Goal: Transaction & Acquisition: Purchase product/service

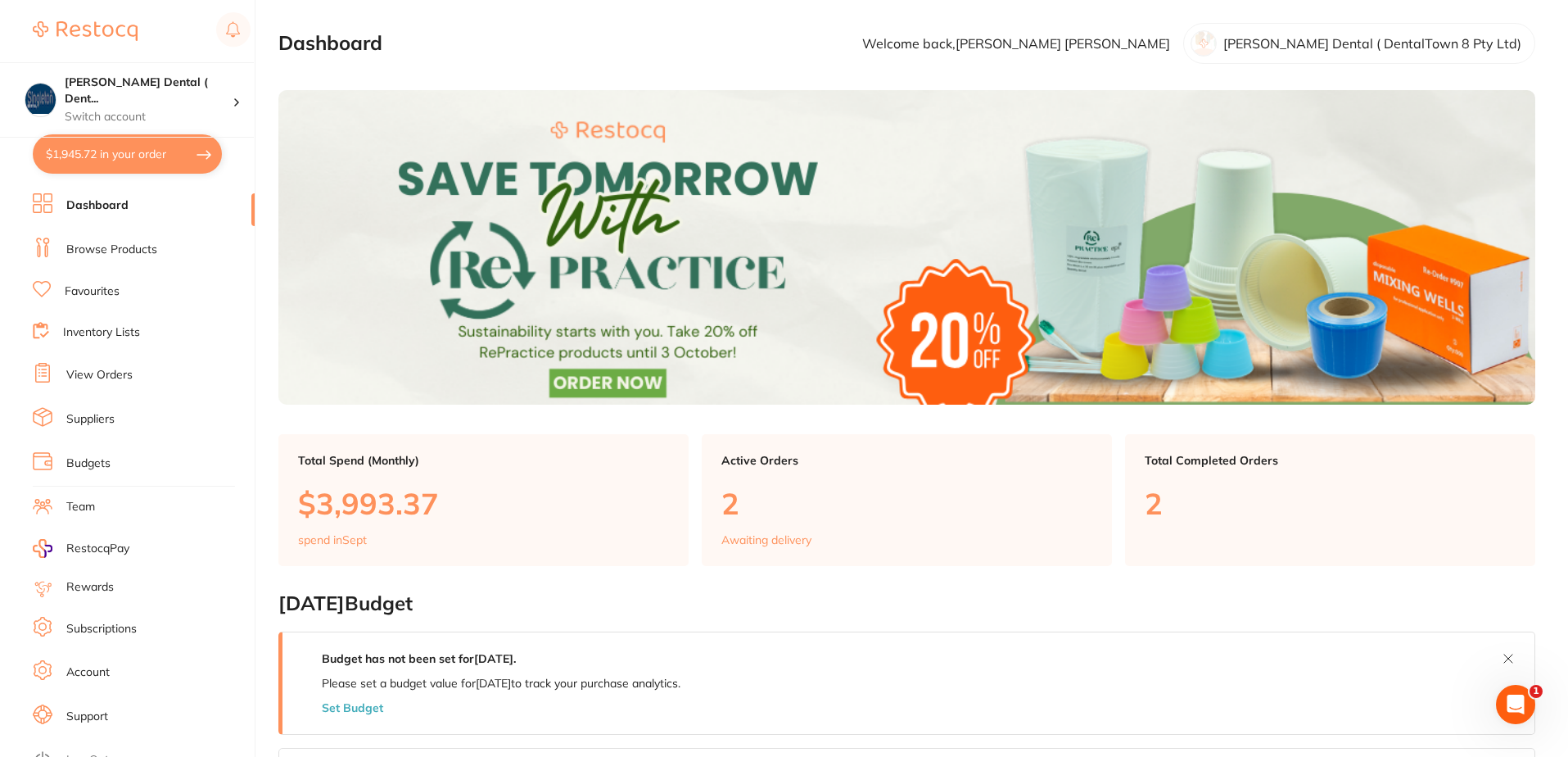
click at [97, 290] on link "Favourites" at bounding box center [92, 291] width 55 height 16
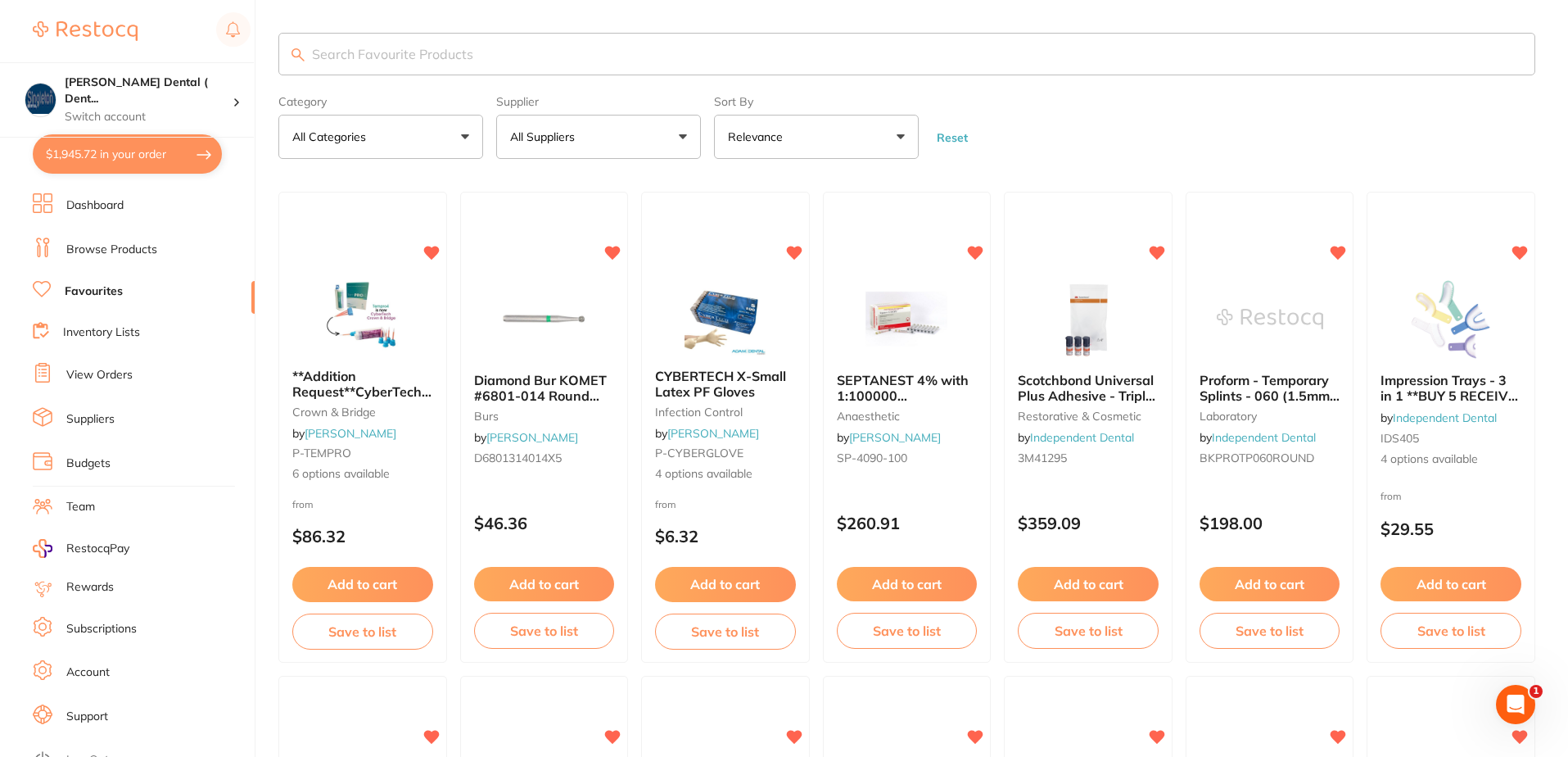
click at [682, 140] on button "All Suppliers" at bounding box center [598, 137] width 205 height 45
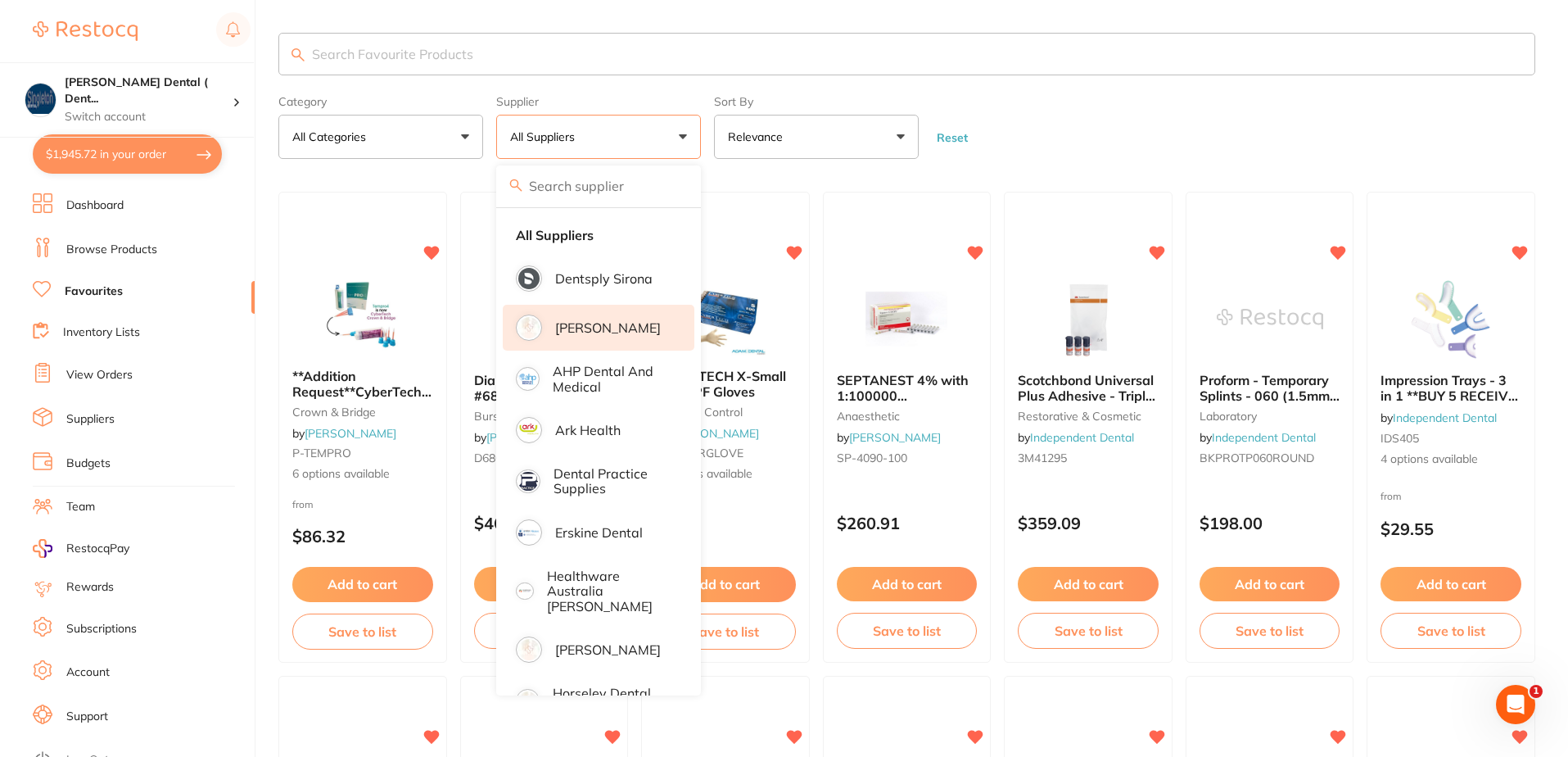
click at [571, 326] on p "[PERSON_NAME]" at bounding box center [607, 327] width 106 height 15
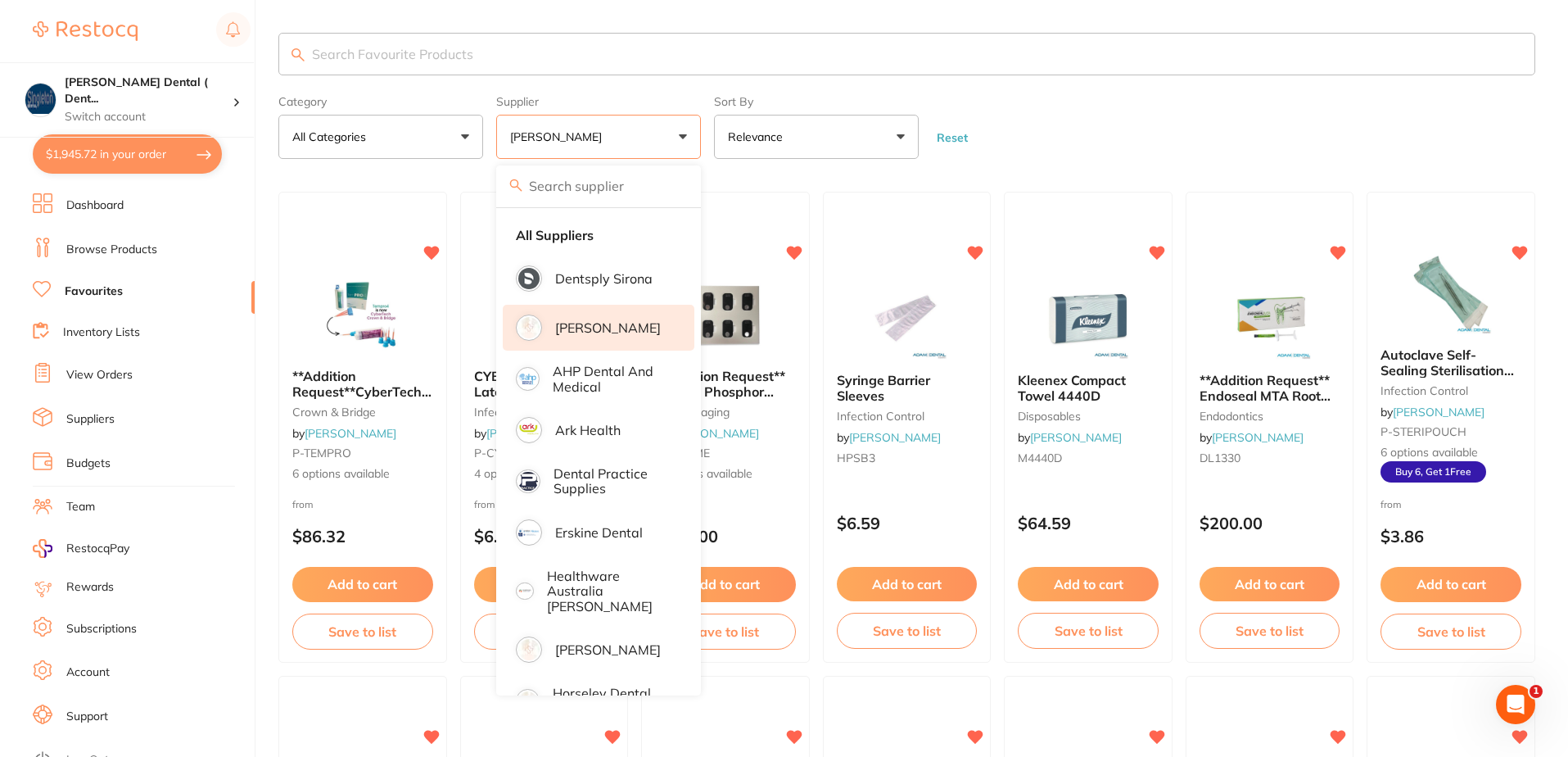
click at [962, 137] on button "Reset" at bounding box center [952, 137] width 41 height 15
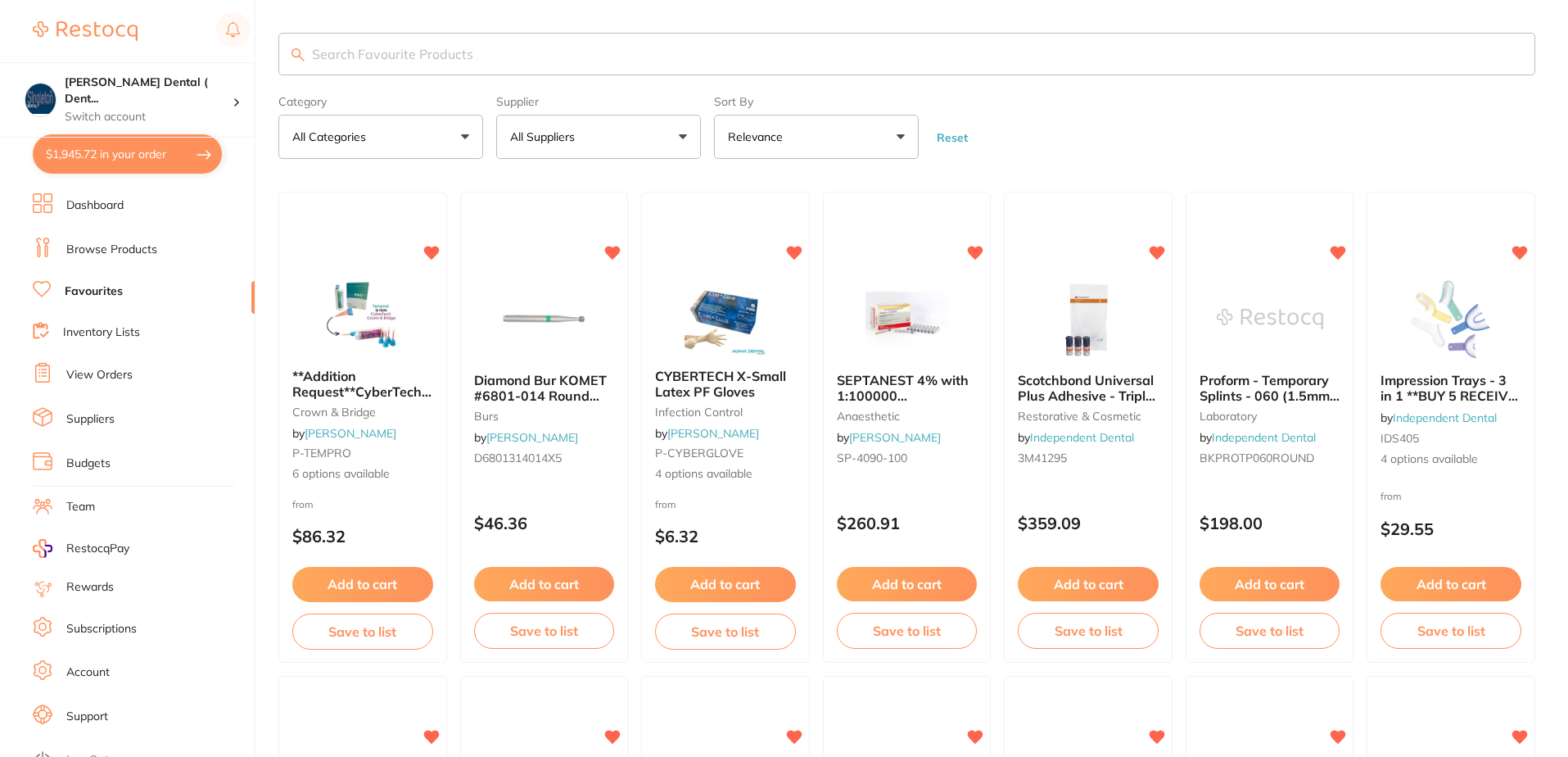
click at [679, 131] on button "All Suppliers" at bounding box center [598, 137] width 205 height 45
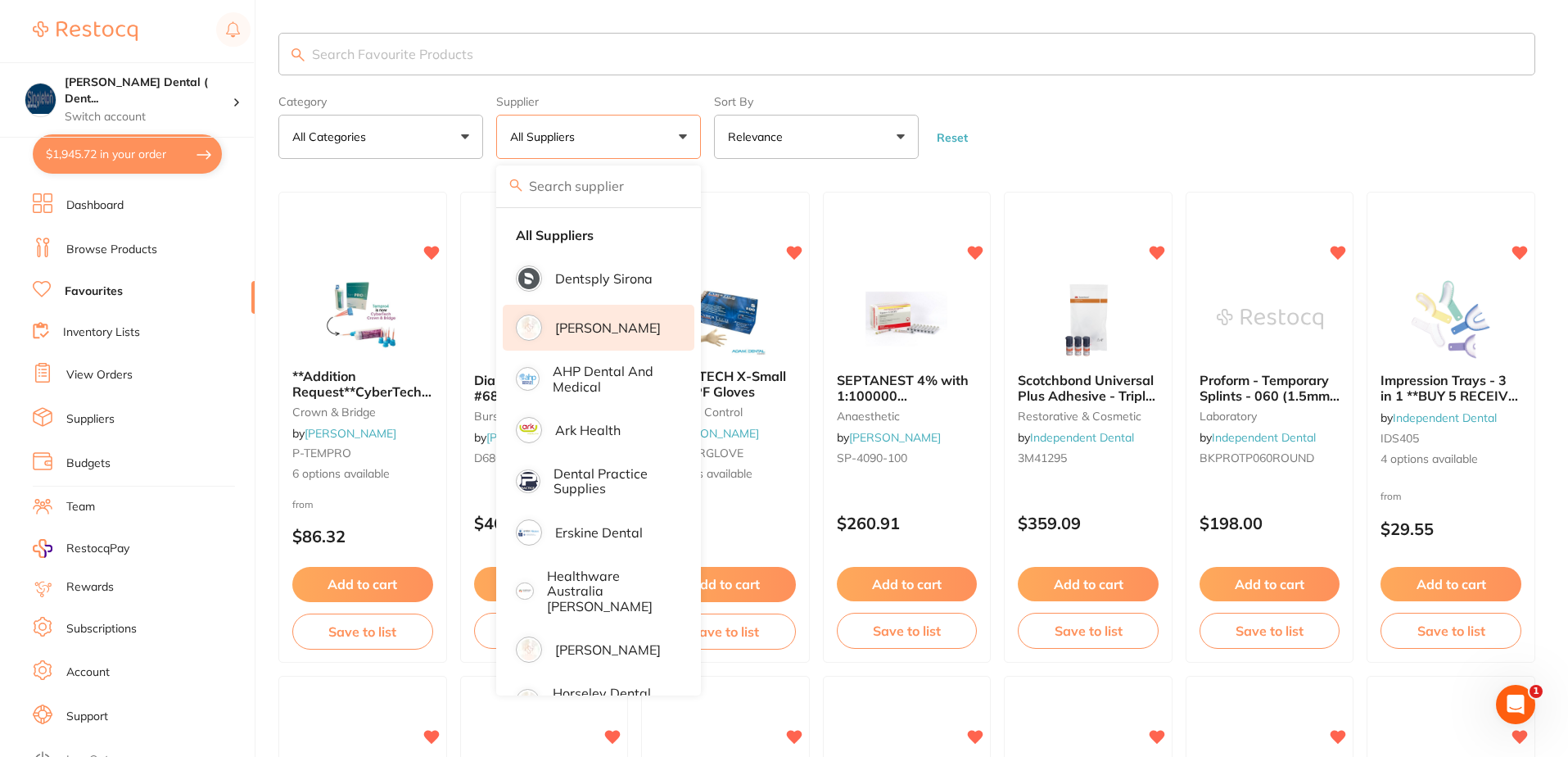
click at [558, 329] on p "[PERSON_NAME]" at bounding box center [607, 327] width 106 height 15
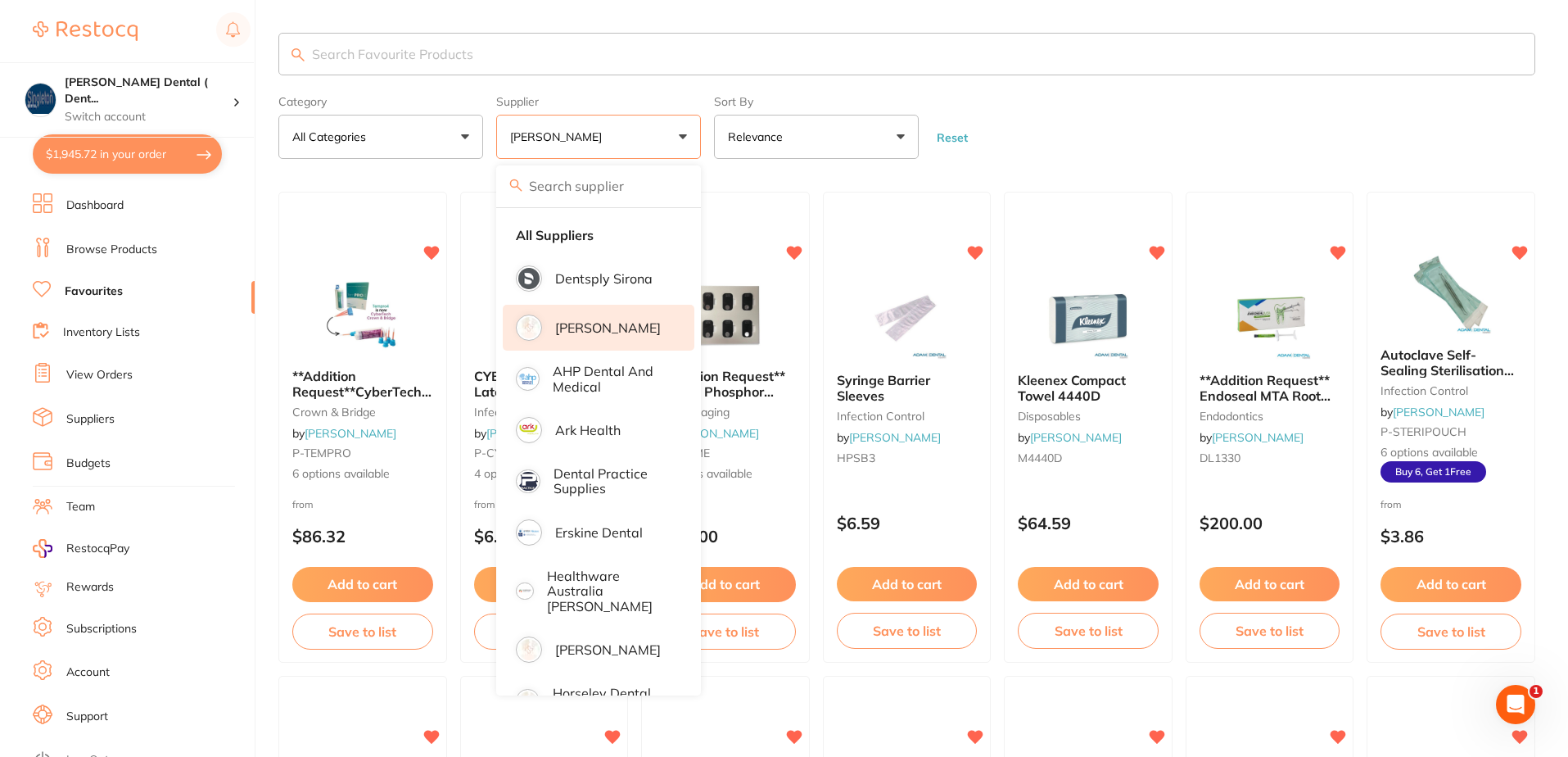
click at [1095, 90] on form "Category All Categories All Categories crown & bridge disposables endodontics f…" at bounding box center [907, 124] width 1257 height 70
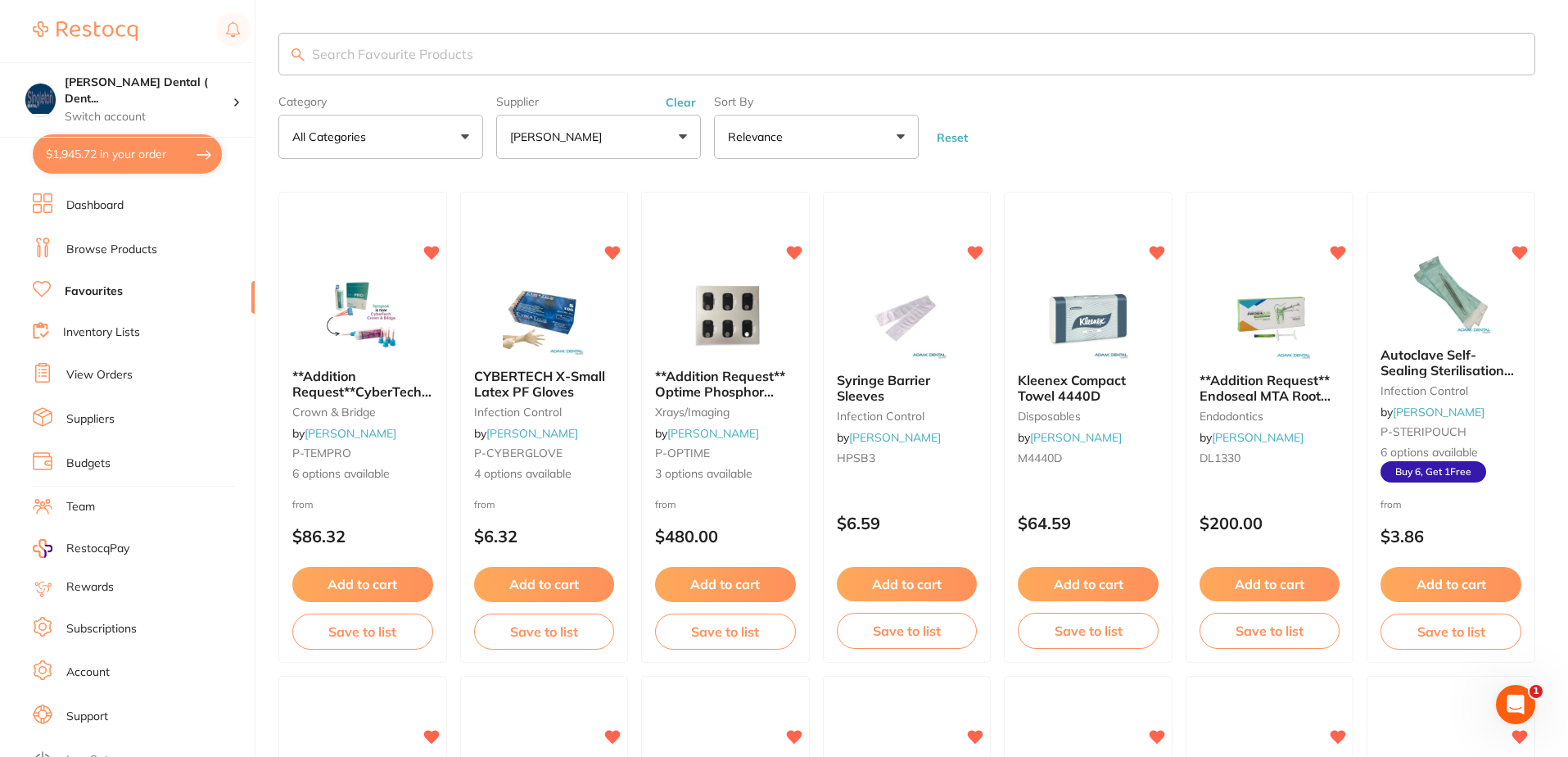
click at [486, 63] on input "search" at bounding box center [907, 54] width 1257 height 43
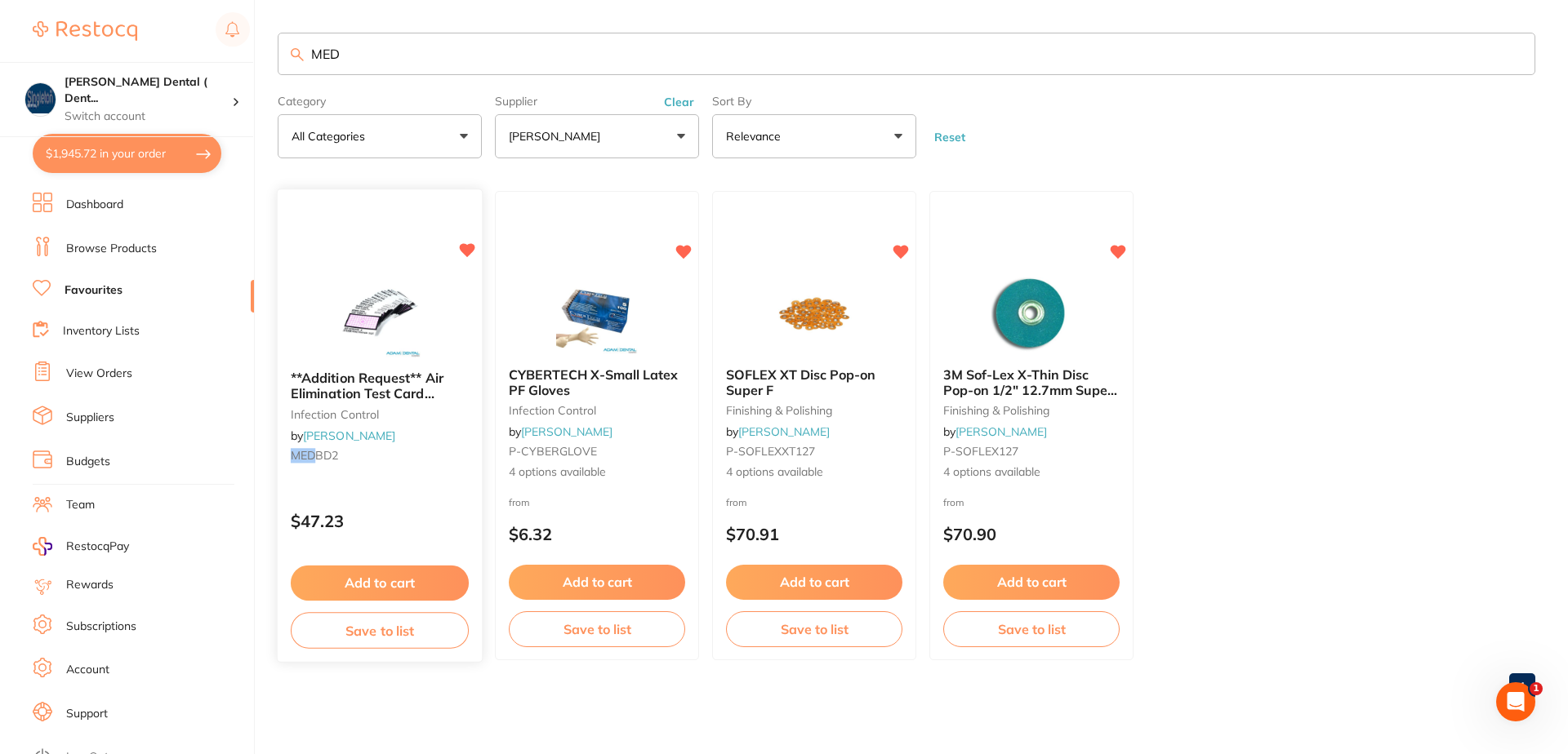
type input "MED"
click at [389, 580] on button "Add to cart" at bounding box center [380, 583] width 178 height 35
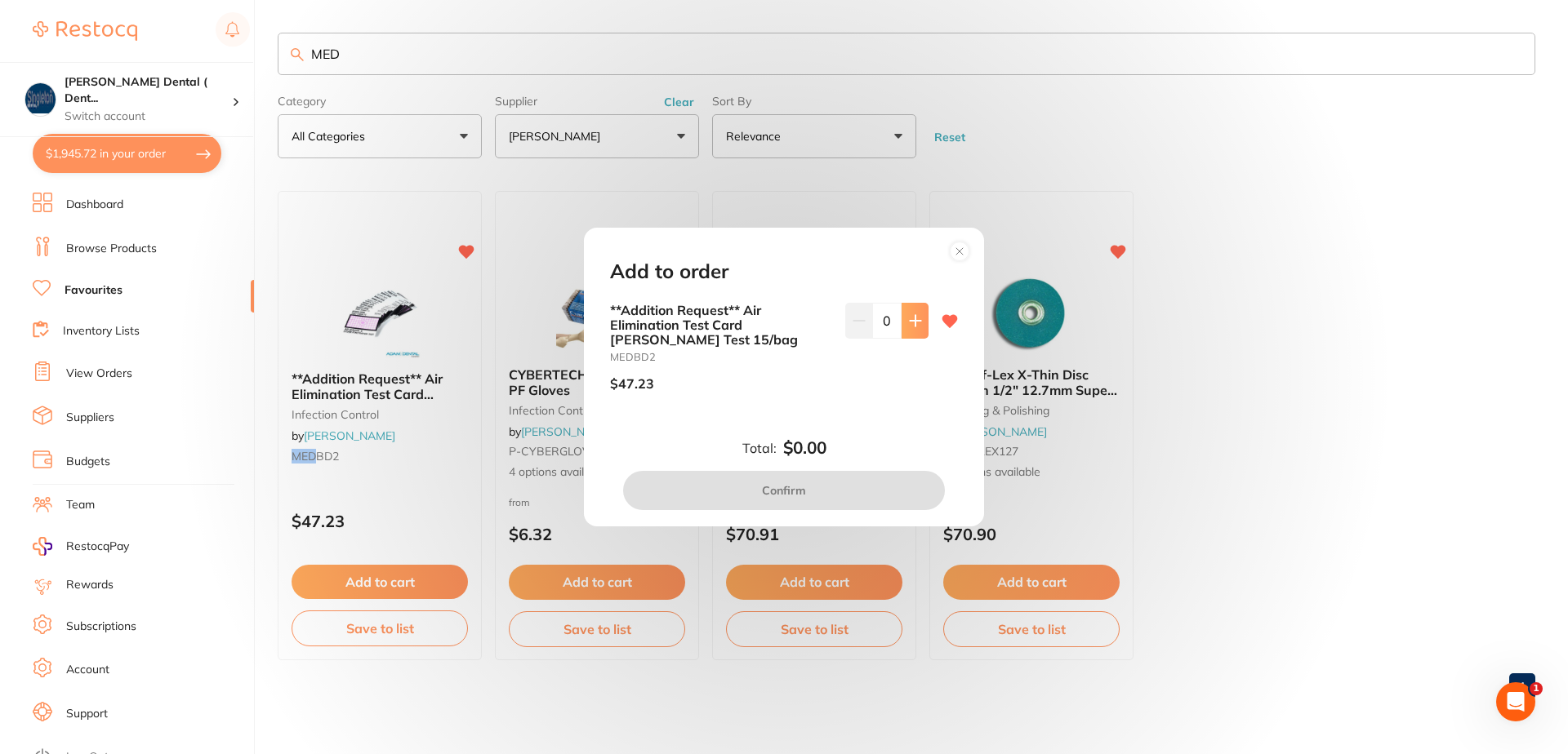
click at [910, 315] on icon at bounding box center [914, 320] width 10 height 10
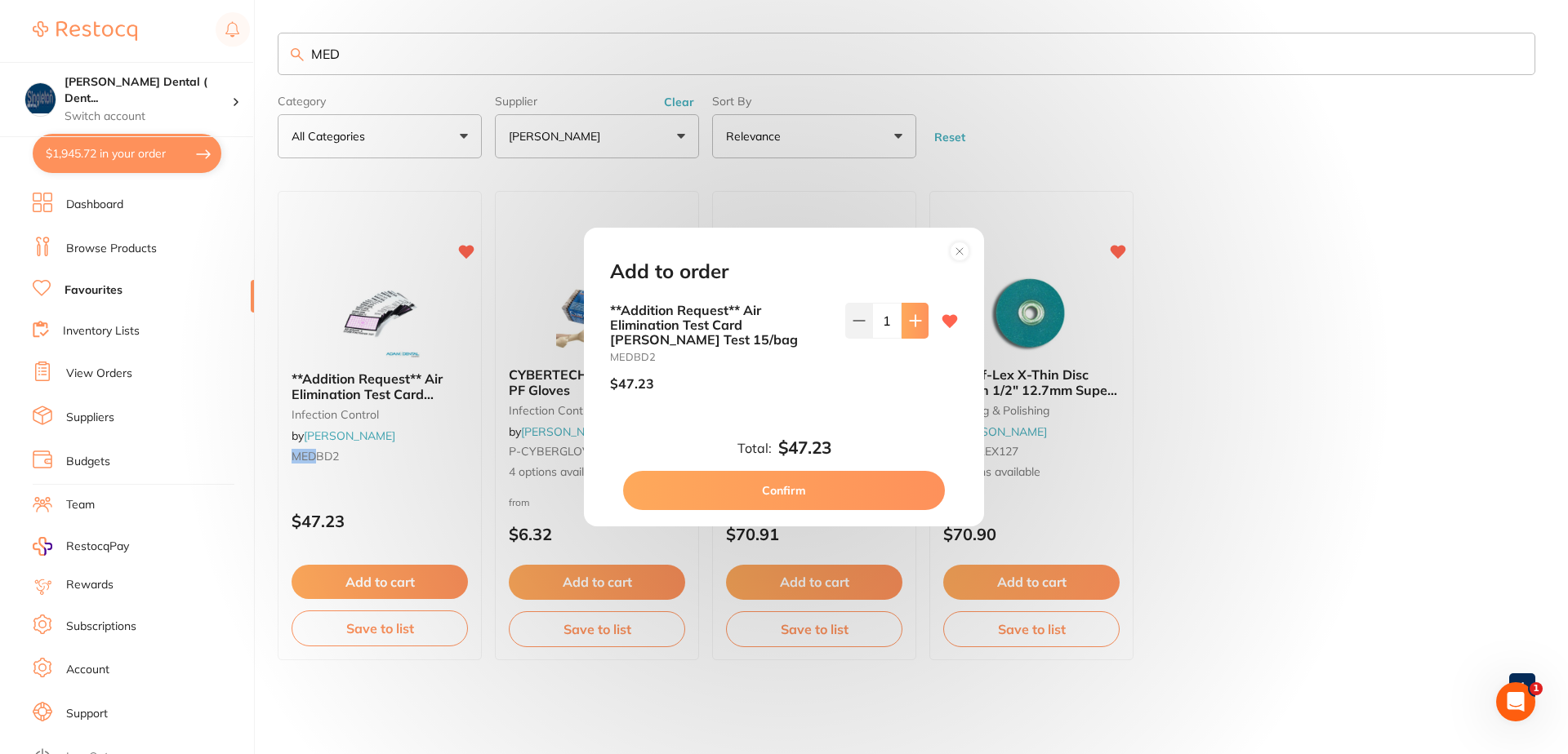
type input "1"
click at [856, 492] on button "Confirm" at bounding box center [784, 491] width 322 height 39
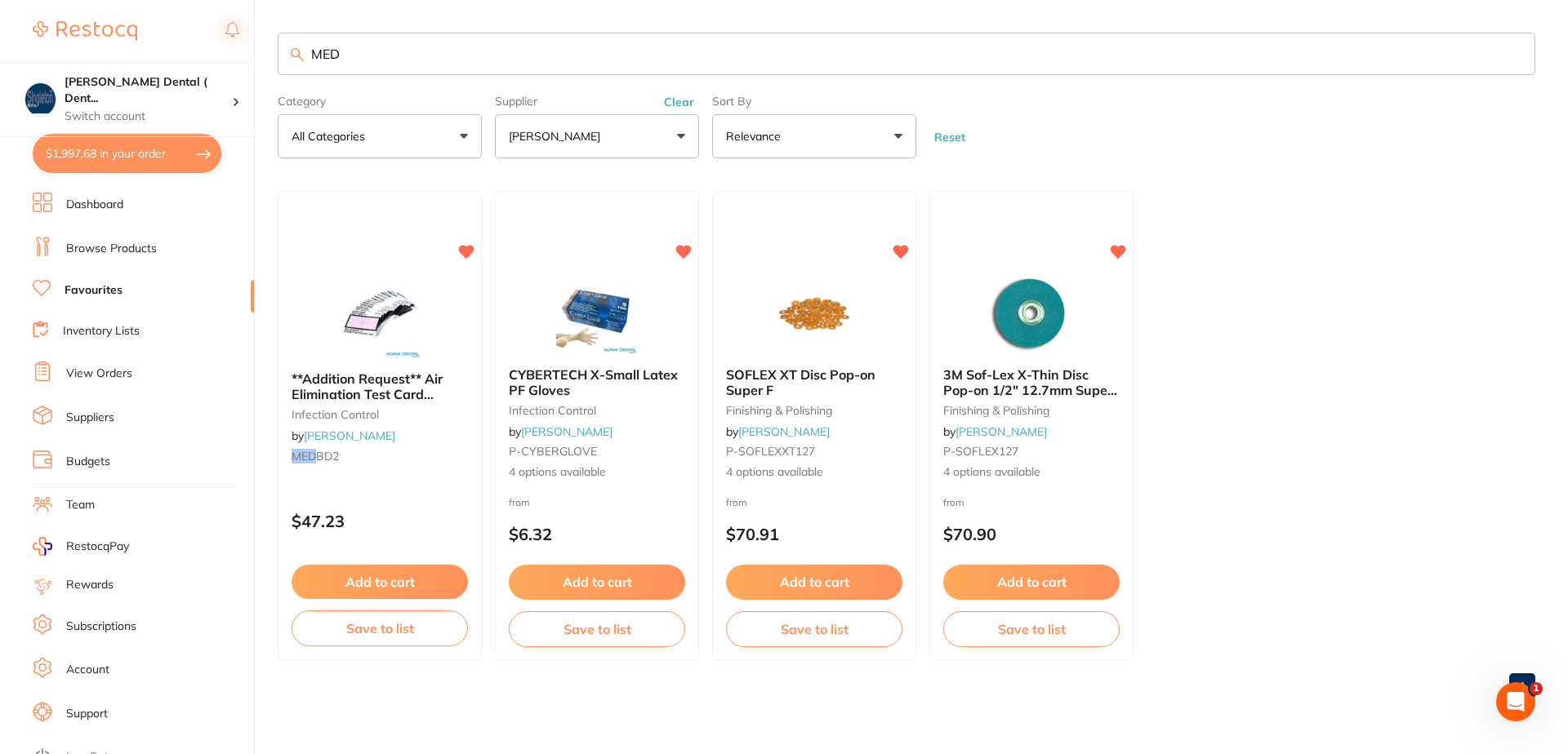
click at [361, 56] on input "MED" at bounding box center [907, 54] width 1257 height 43
type input "M"
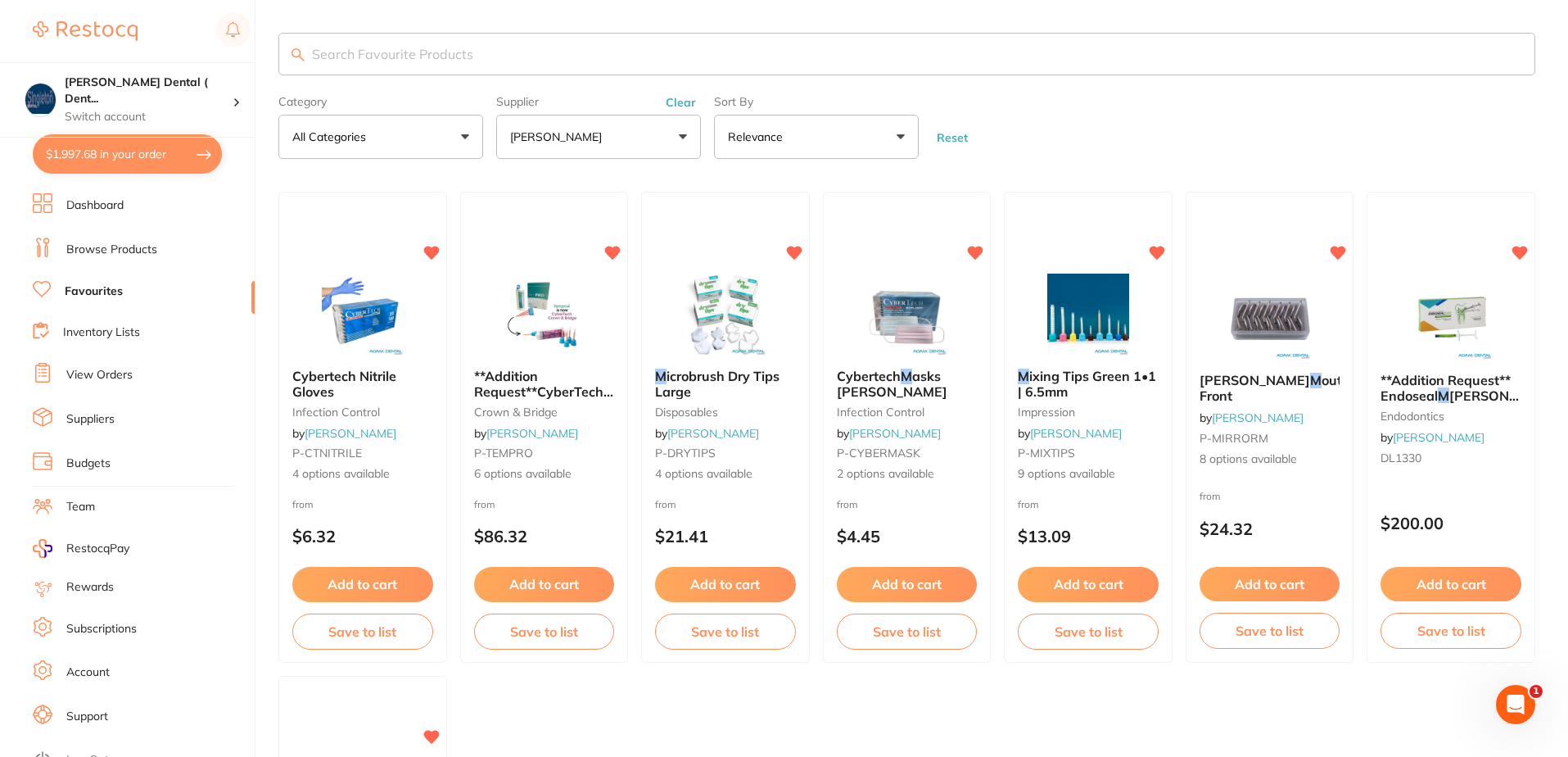
click at [684, 135] on button "[PERSON_NAME]" at bounding box center [598, 137] width 205 height 45
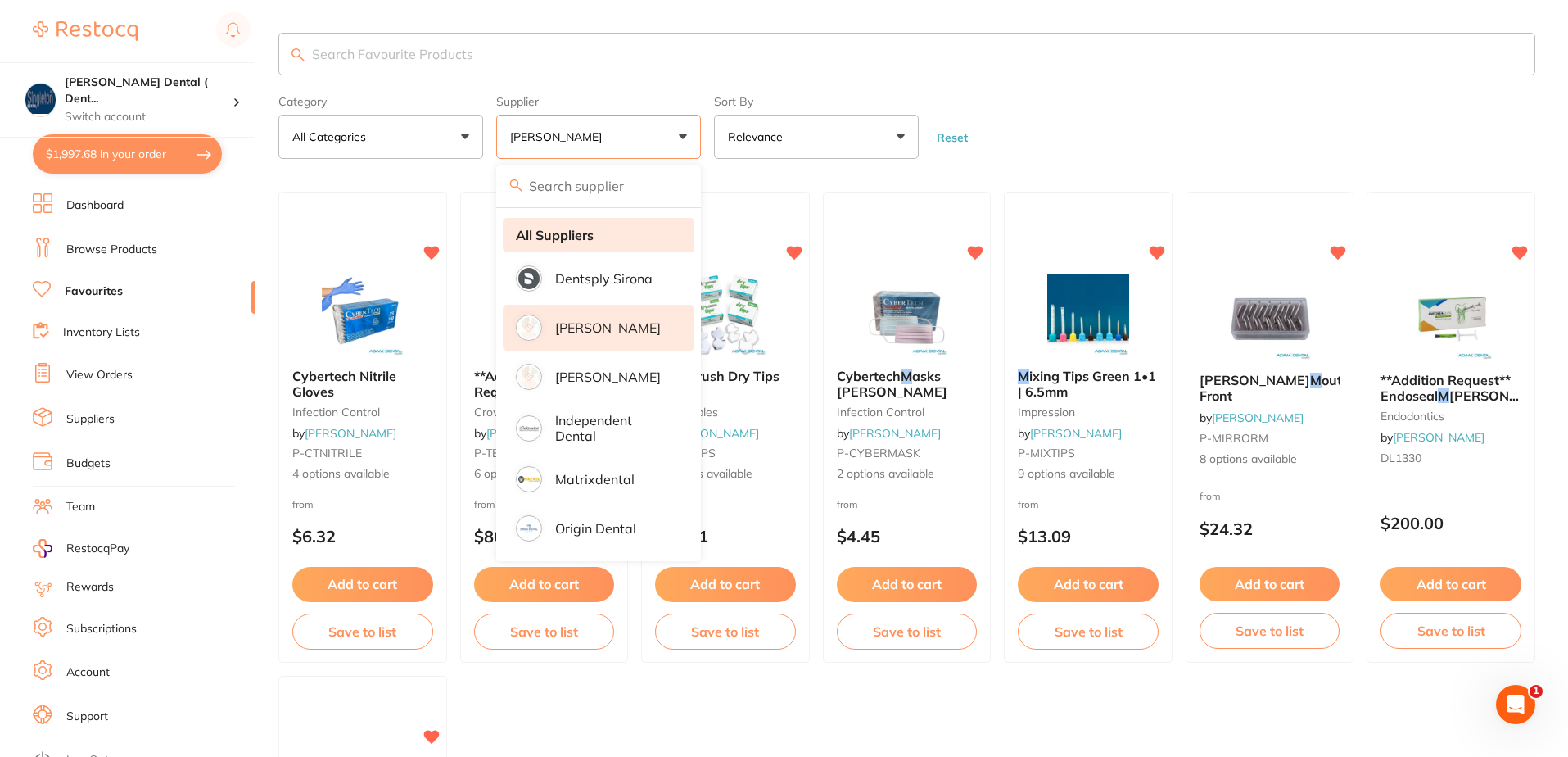
click at [576, 234] on strong "All Suppliers" at bounding box center [554, 234] width 78 height 15
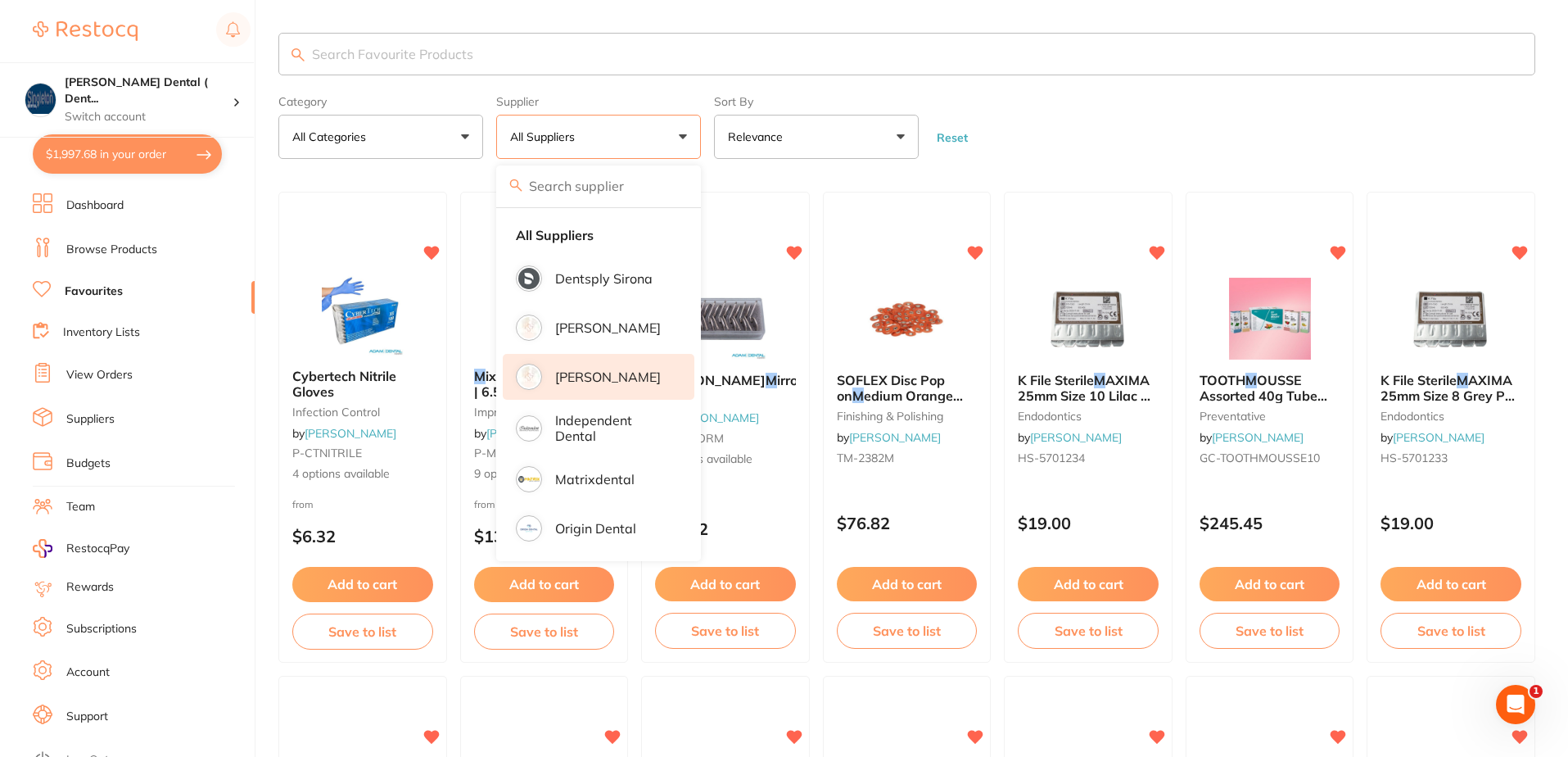
click at [584, 378] on p "[PERSON_NAME]" at bounding box center [607, 377] width 106 height 15
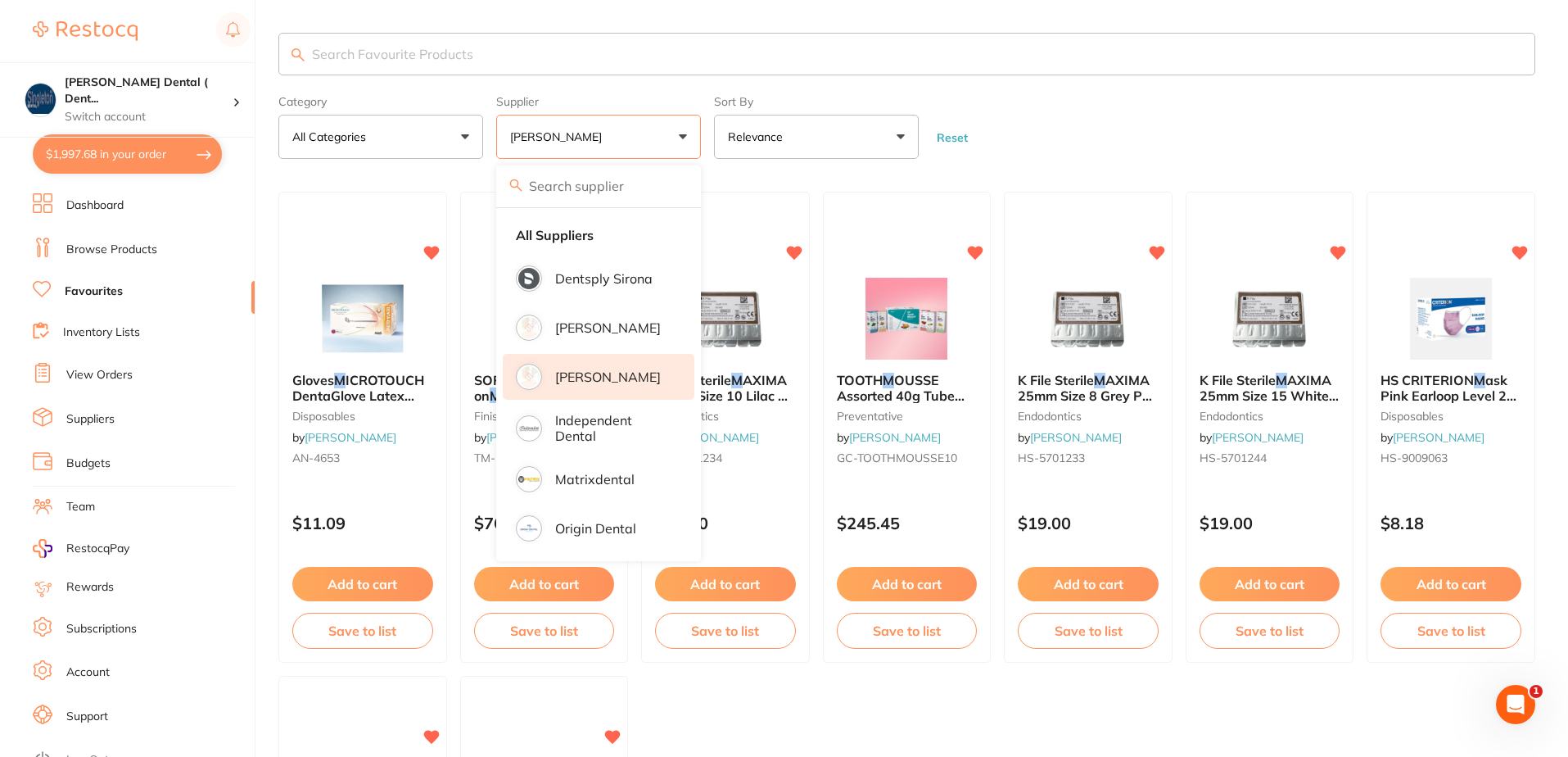
click at [477, 55] on input "search" at bounding box center [907, 54] width 1257 height 43
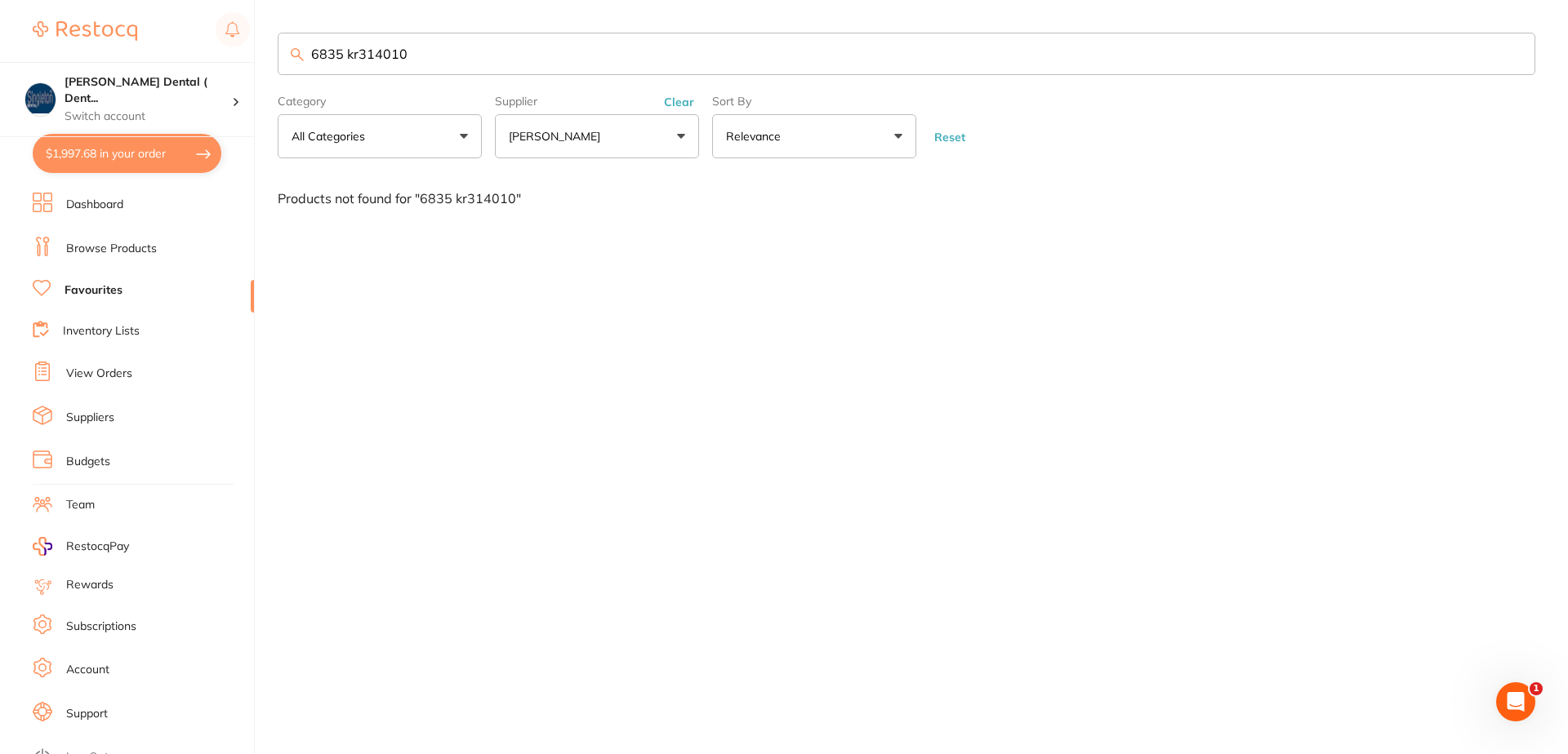
click at [342, 52] on input "6835 kr314010" at bounding box center [907, 54] width 1257 height 43
drag, startPoint x: 384, startPoint y: 58, endPoint x: 289, endPoint y: 54, distance: 95.1
click at [292, 53] on div "kr314010" at bounding box center [907, 54] width 1257 height 43
drag, startPoint x: 405, startPoint y: 57, endPoint x: 271, endPoint y: 50, distance: 134.2
click at [271, 50] on div "$1,997.68 [PERSON_NAME] Dental ( Dent... Switch account [PERSON_NAME] Dental ( …" at bounding box center [784, 377] width 1568 height 754
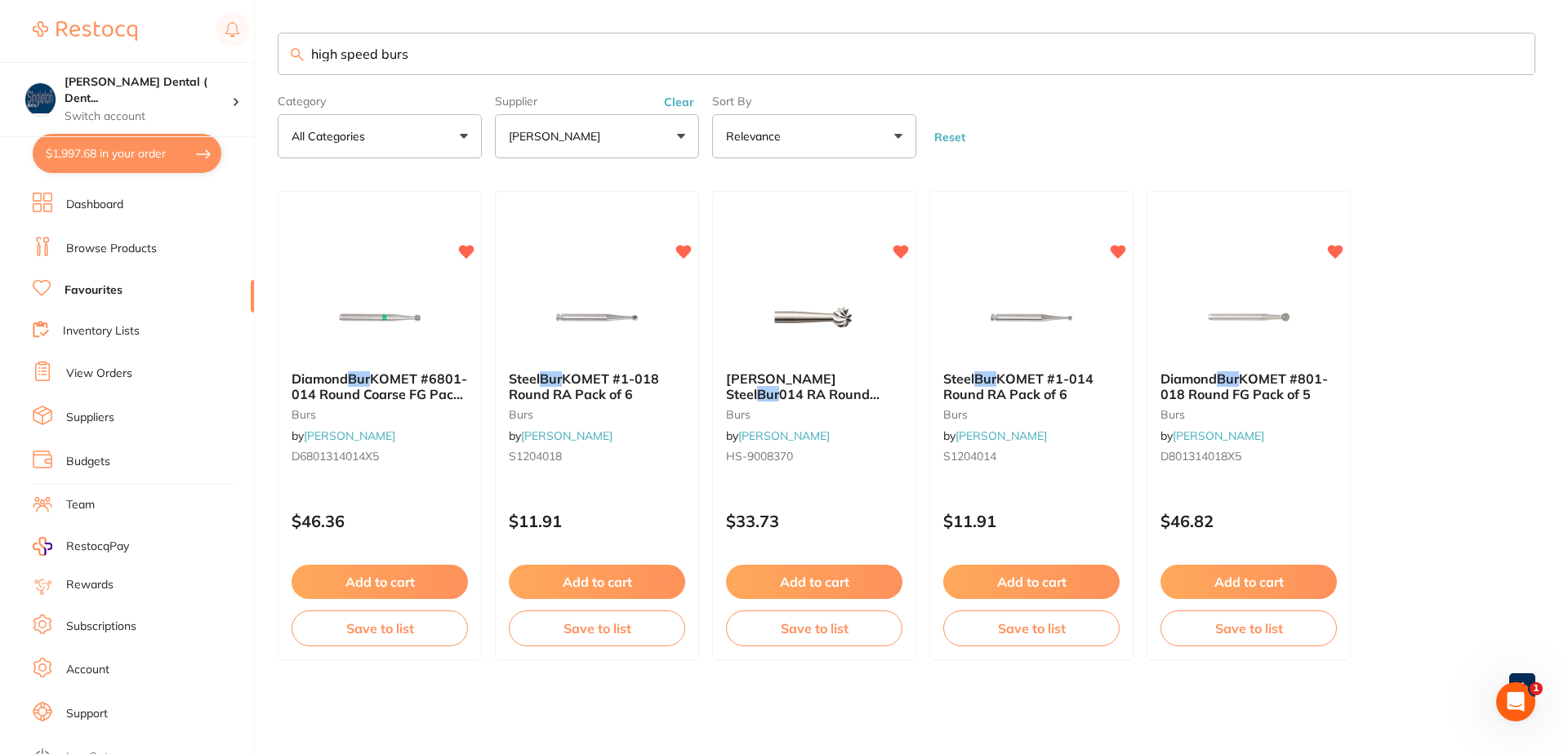
drag, startPoint x: 423, startPoint y: 60, endPoint x: 275, endPoint y: 59, distance: 148.0
click at [275, 59] on div "$1,997.68 [PERSON_NAME] Dental ( Dent... Switch account [PERSON_NAME] Dental ( …" at bounding box center [784, 377] width 1568 height 754
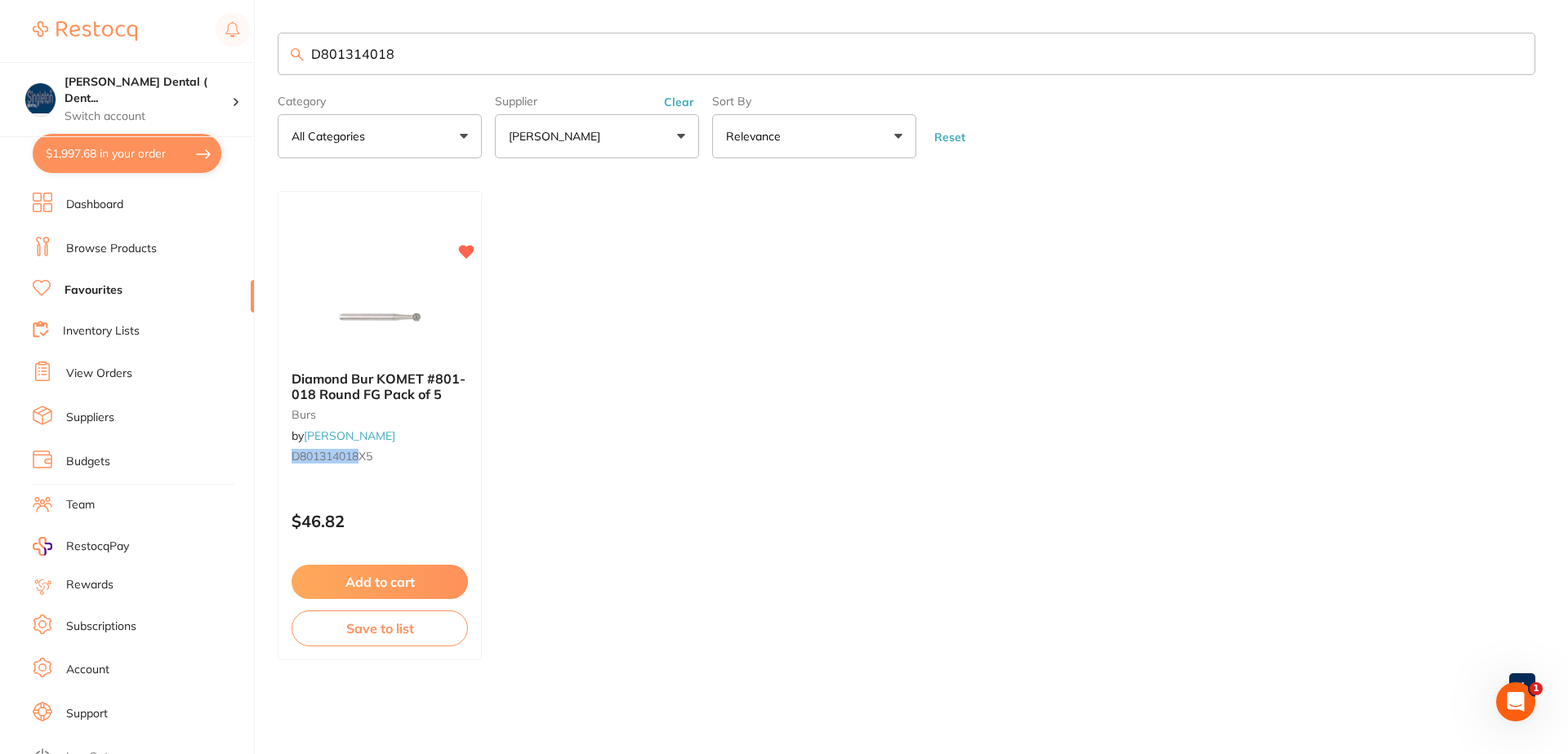
drag, startPoint x: 398, startPoint y: 55, endPoint x: 275, endPoint y: 53, distance: 123.0
click at [275, 53] on div "$1,997.68 [PERSON_NAME] Dental ( Dent... Switch account [PERSON_NAME] Dental ( …" at bounding box center [784, 377] width 1568 height 754
type input "high speed burs"
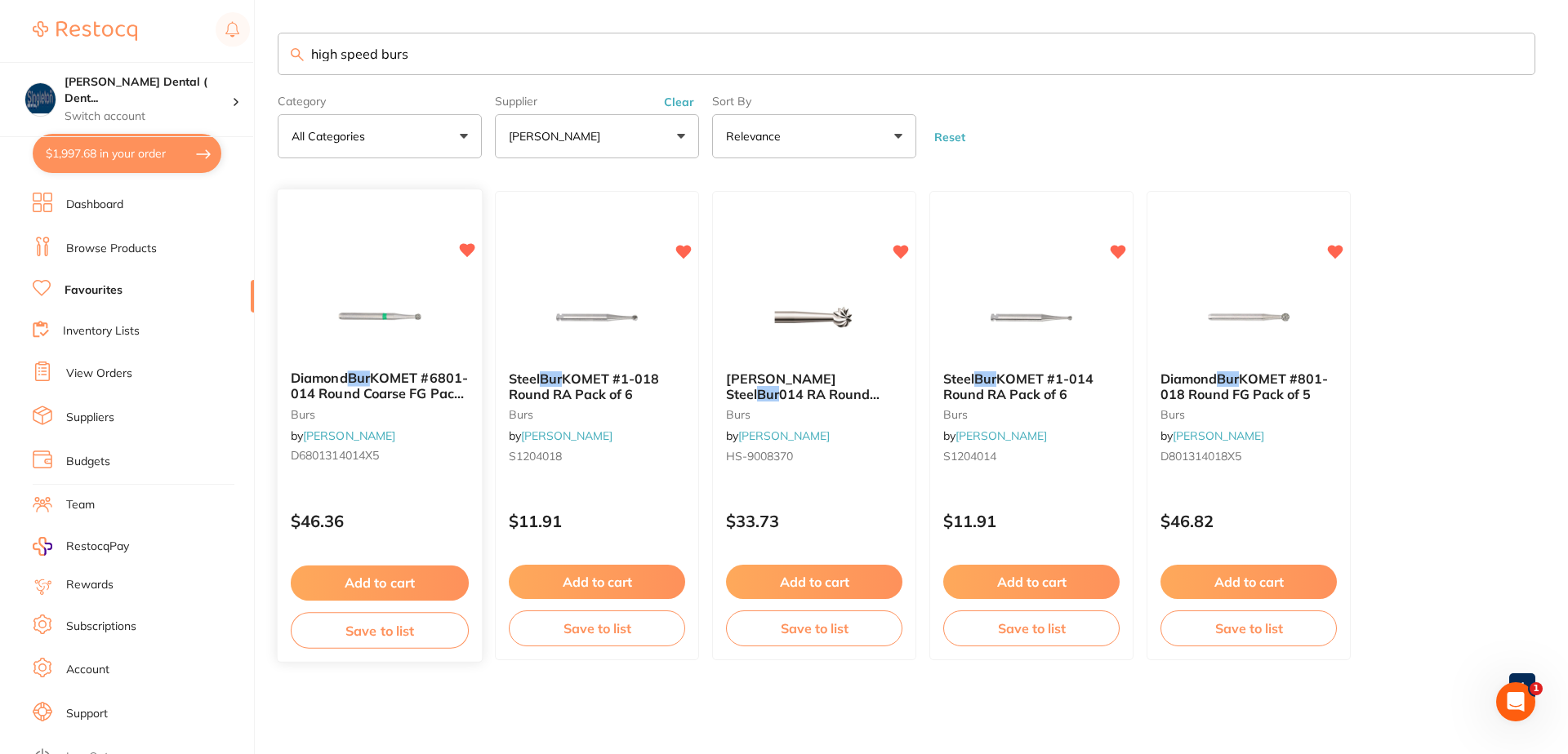
click at [393, 379] on span "KOMET #6801-014 Round Coarse FG Pack of 5" at bounding box center [379, 393] width 177 height 46
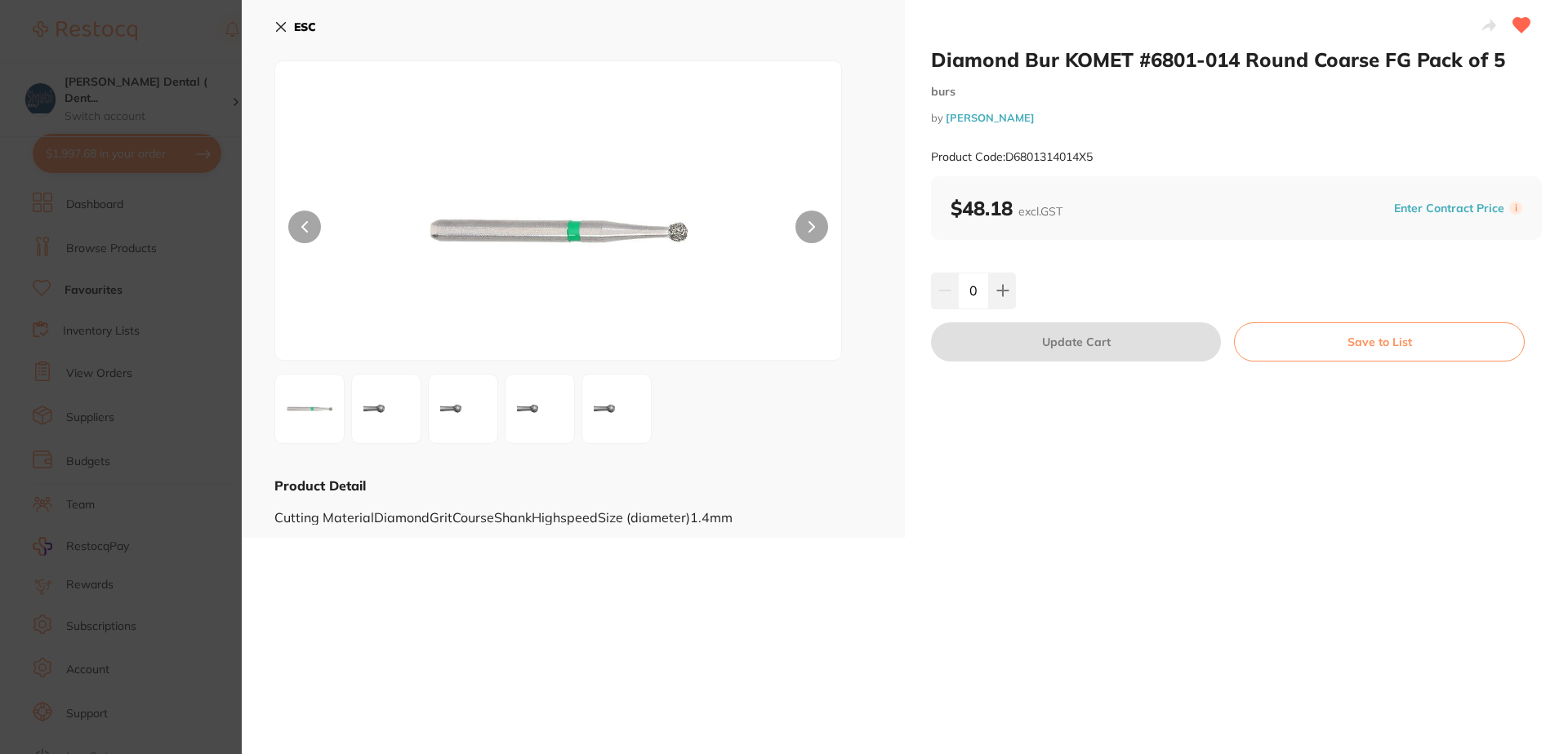
click at [279, 21] on icon at bounding box center [281, 27] width 13 height 13
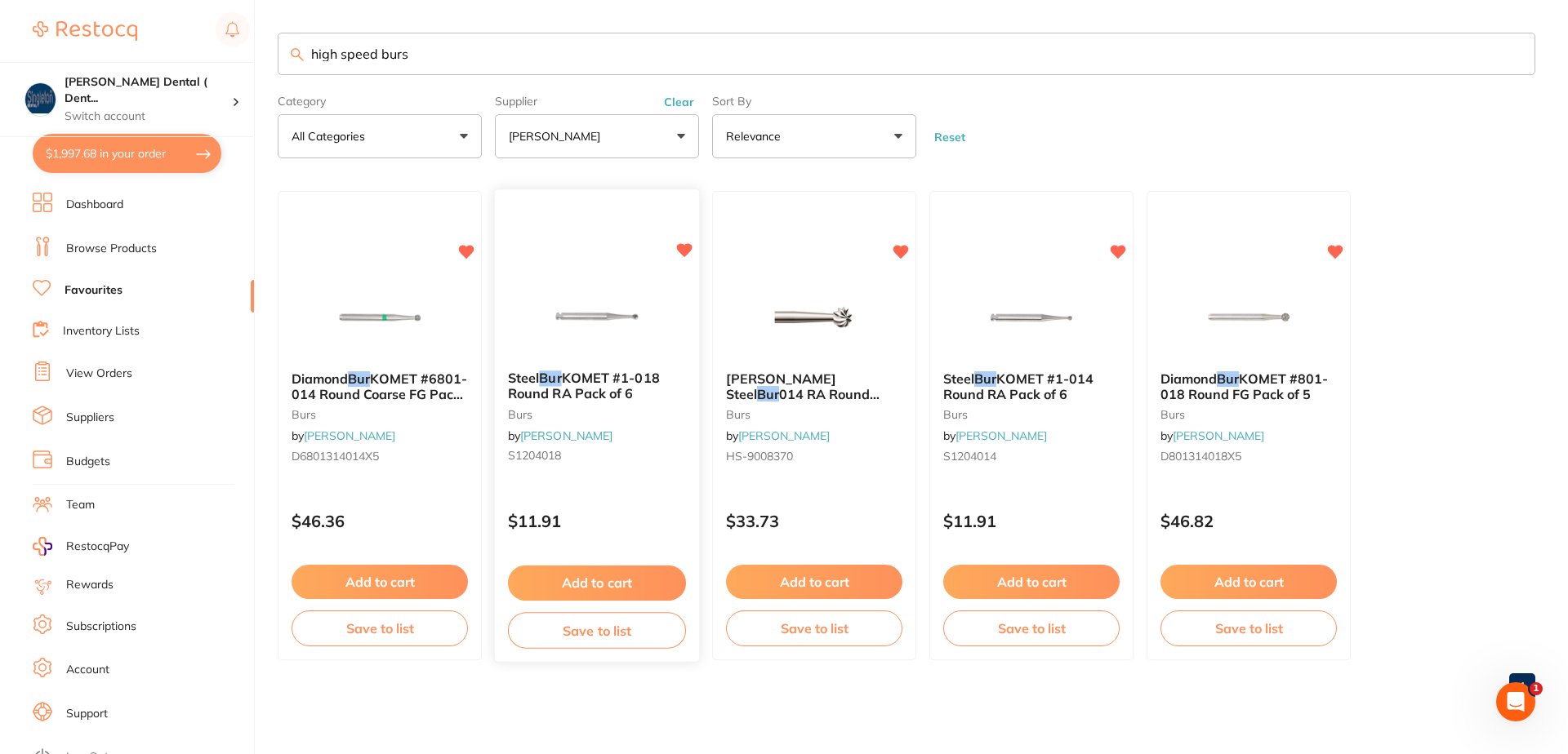
click at [575, 435] on link "[PERSON_NAME]" at bounding box center [566, 435] width 92 height 15
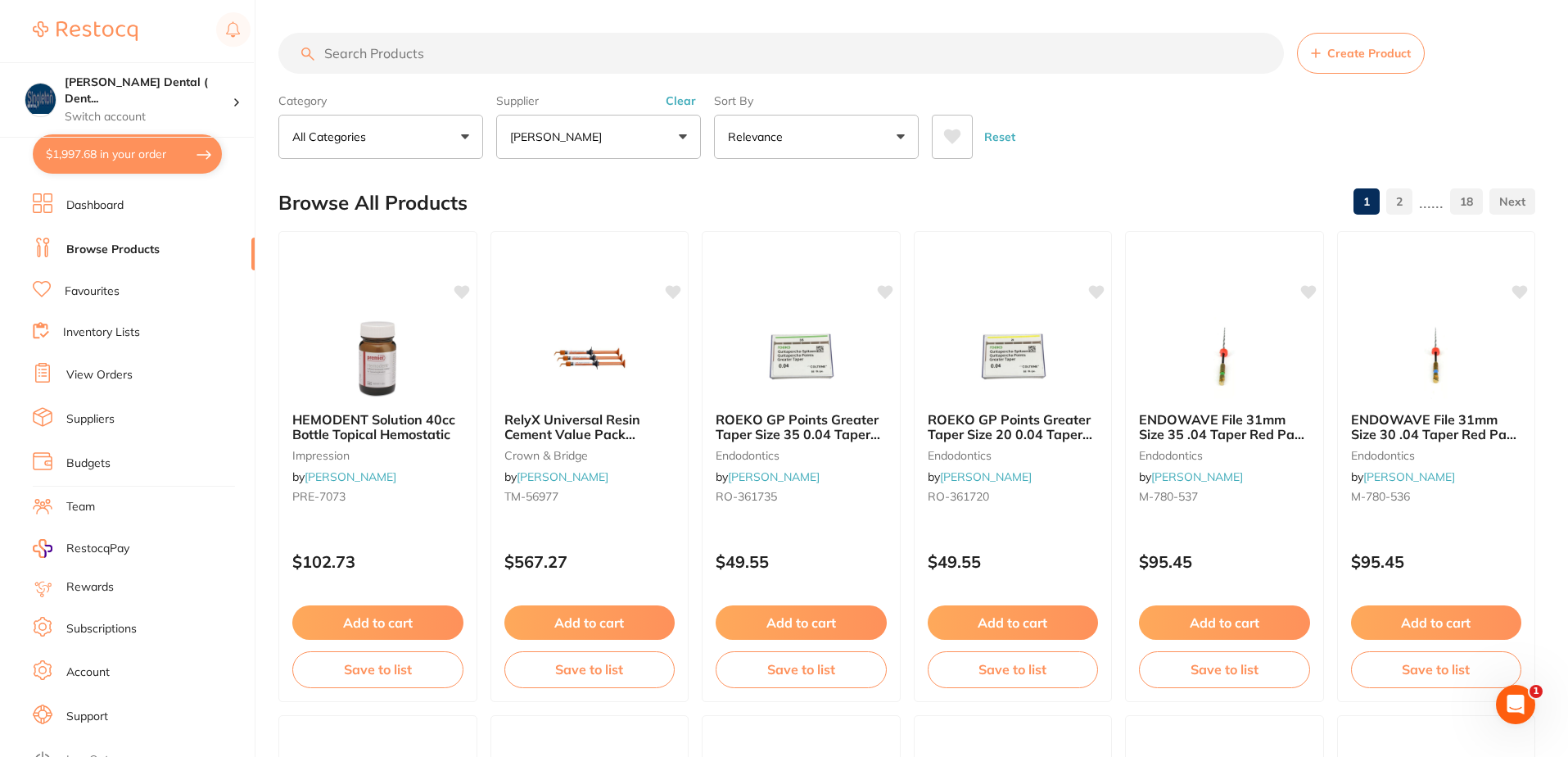
click at [425, 60] on input "search" at bounding box center [781, 53] width 1005 height 41
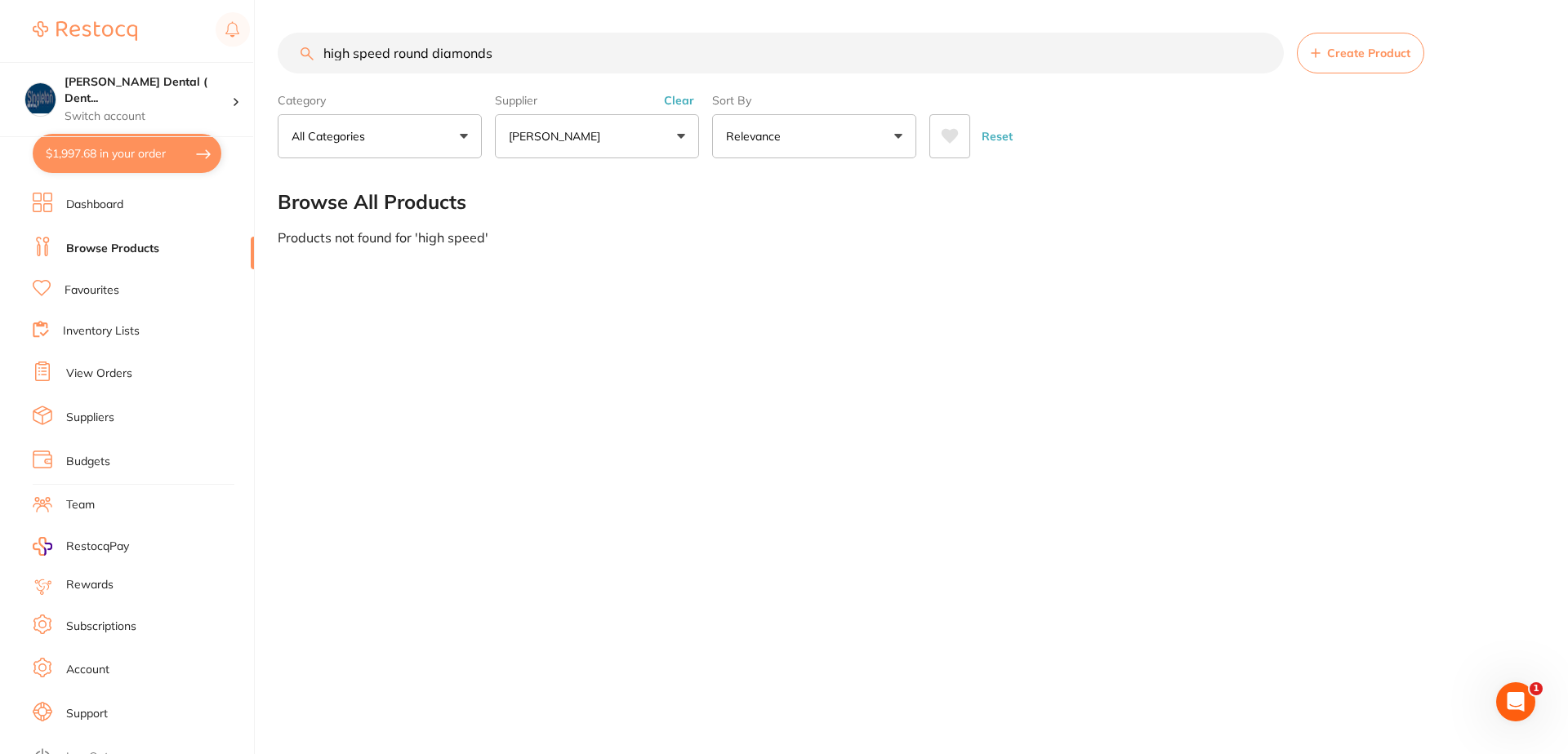
type input "high speed round diamonds"
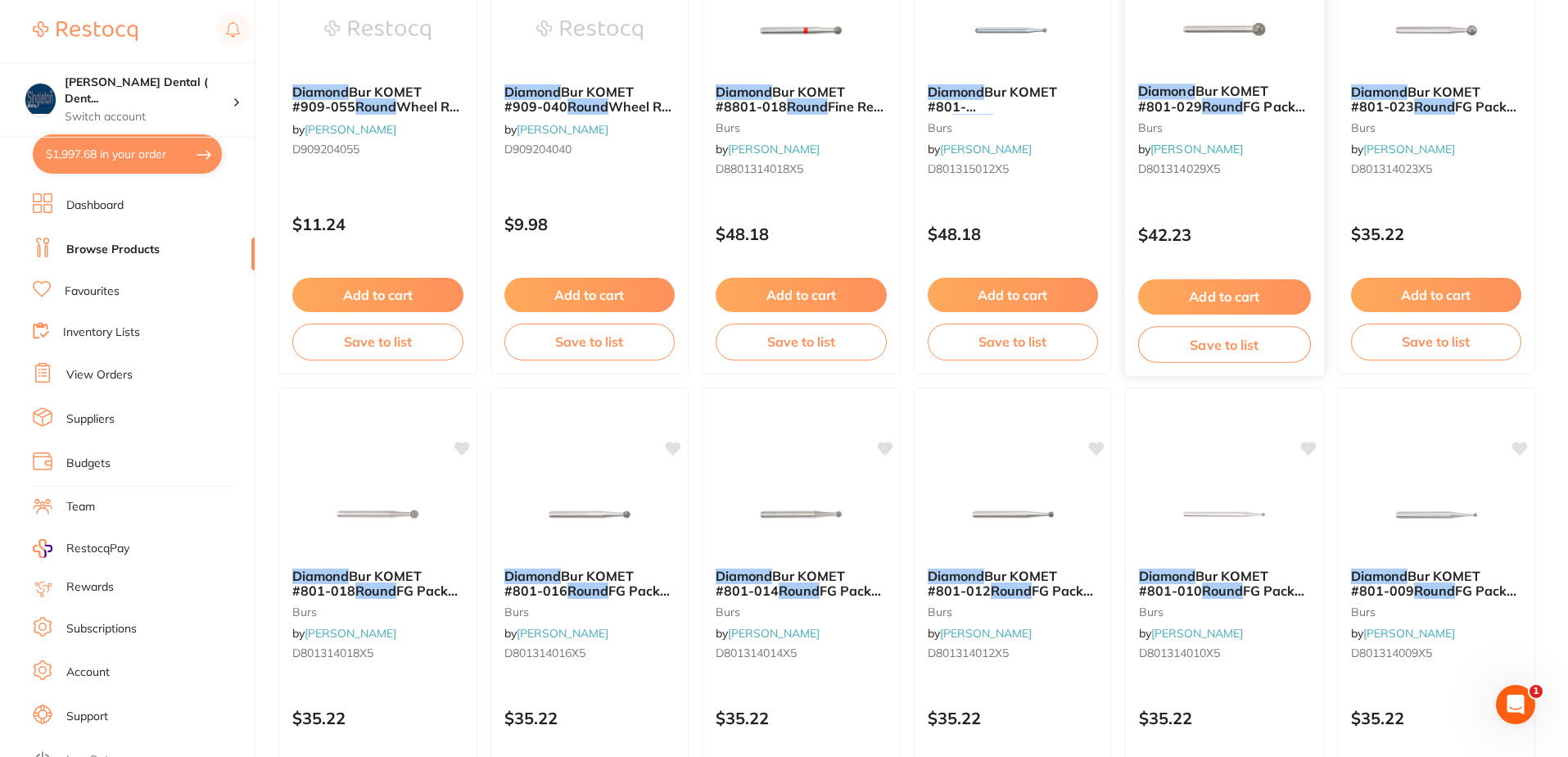
scroll to position [409, 0]
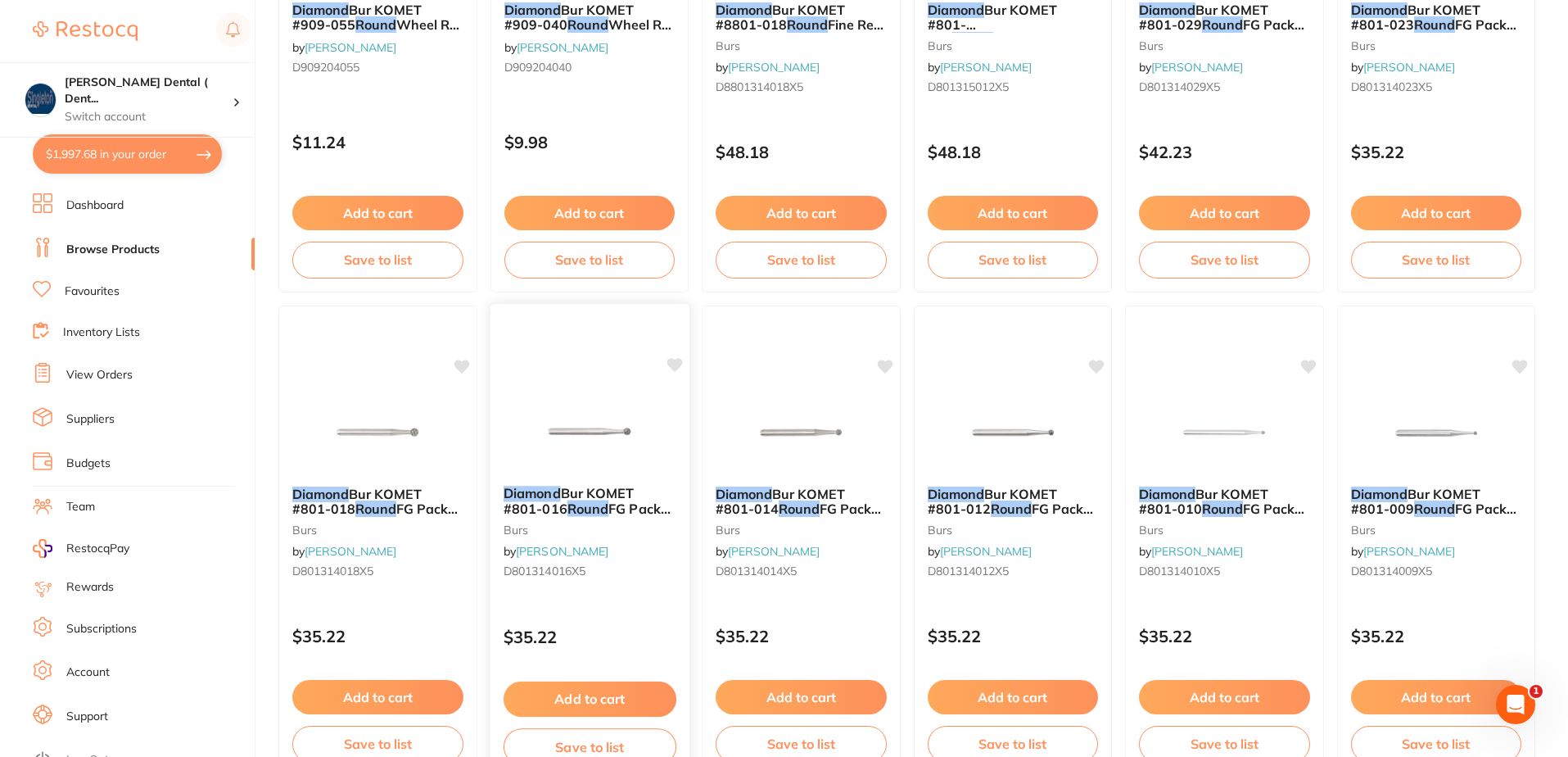
click at [553, 572] on span "D801314016X5" at bounding box center [543, 571] width 81 height 15
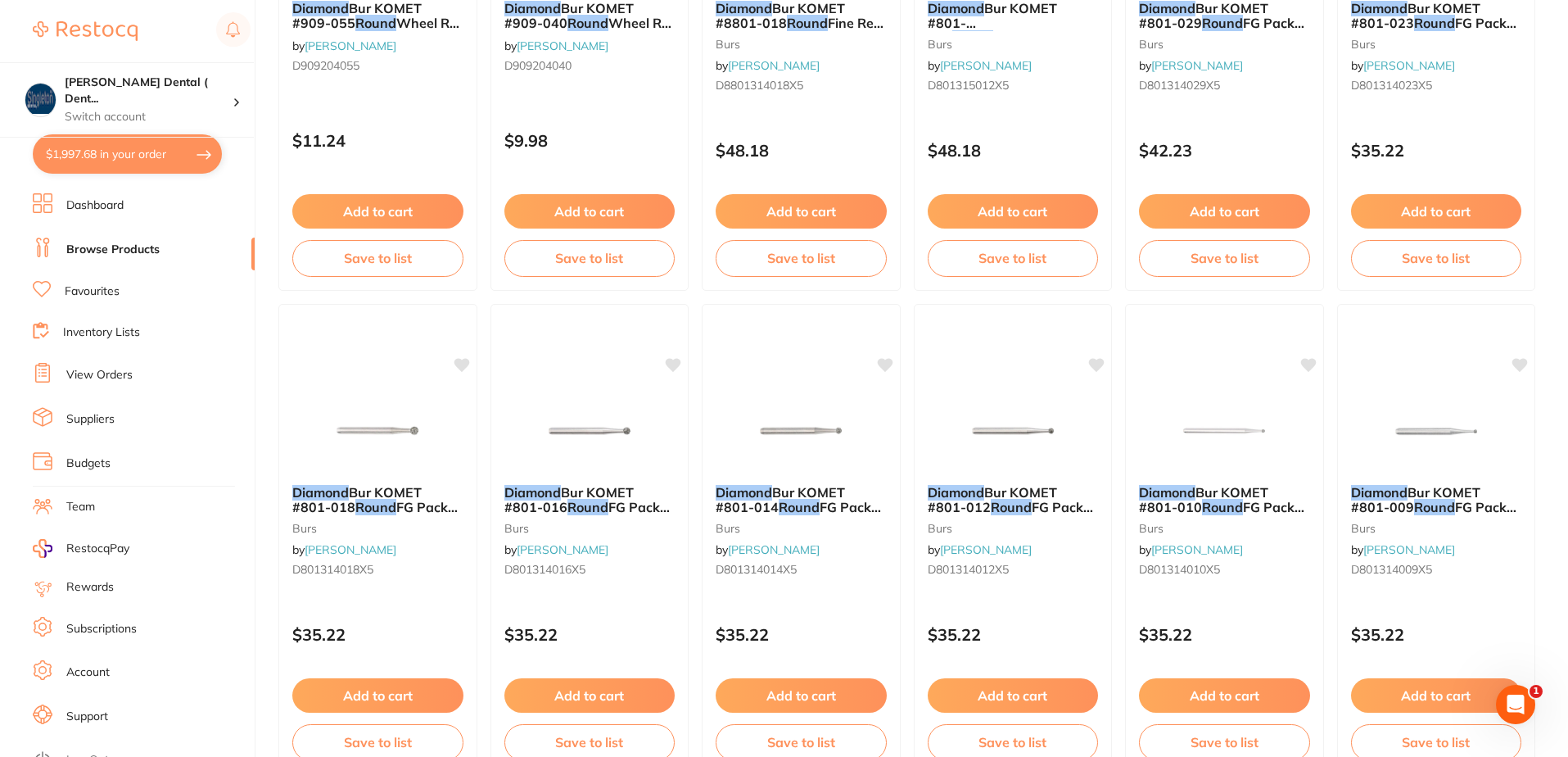
scroll to position [492, 0]
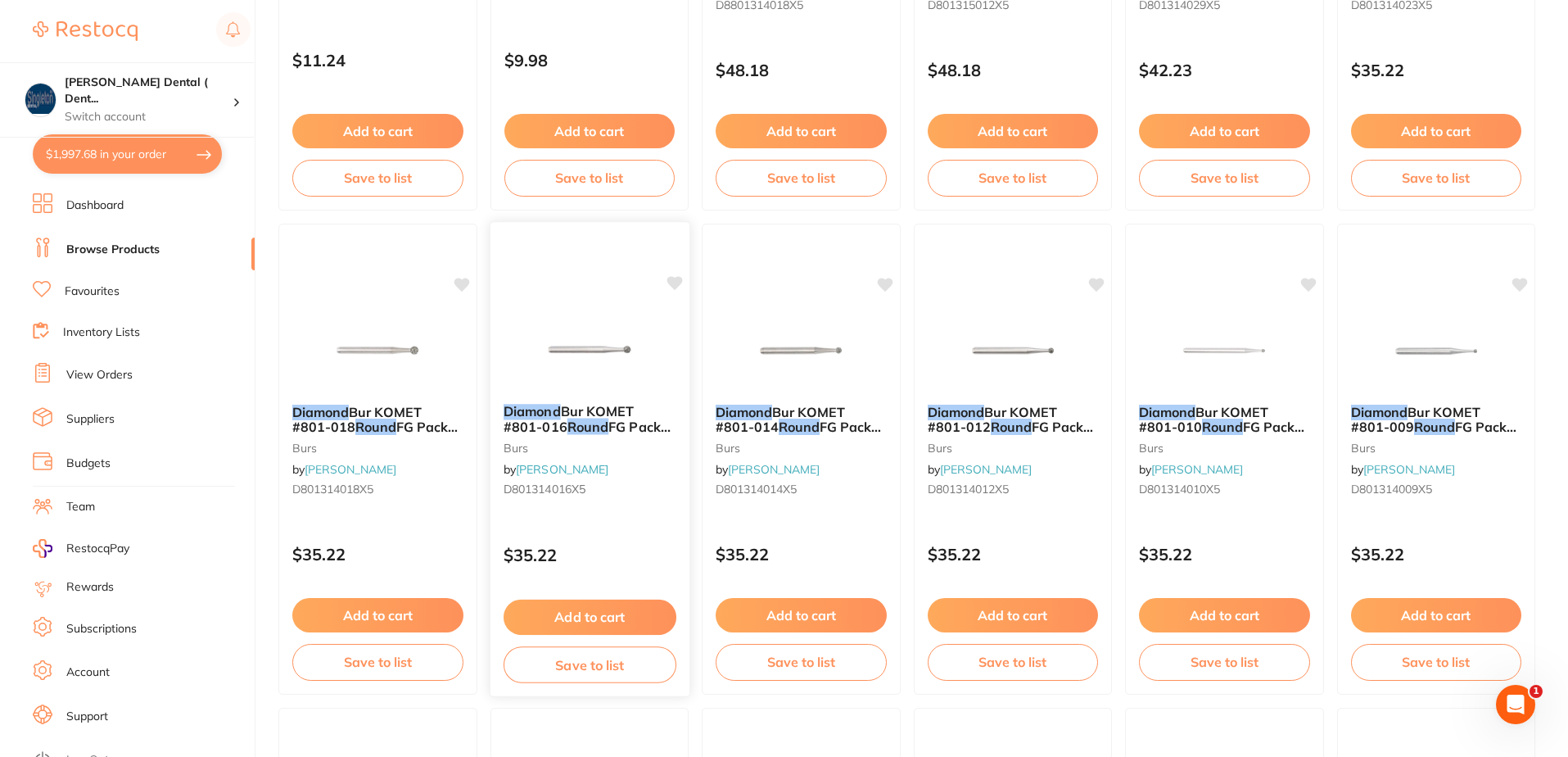
click at [597, 618] on button "Add to cart" at bounding box center [588, 617] width 172 height 35
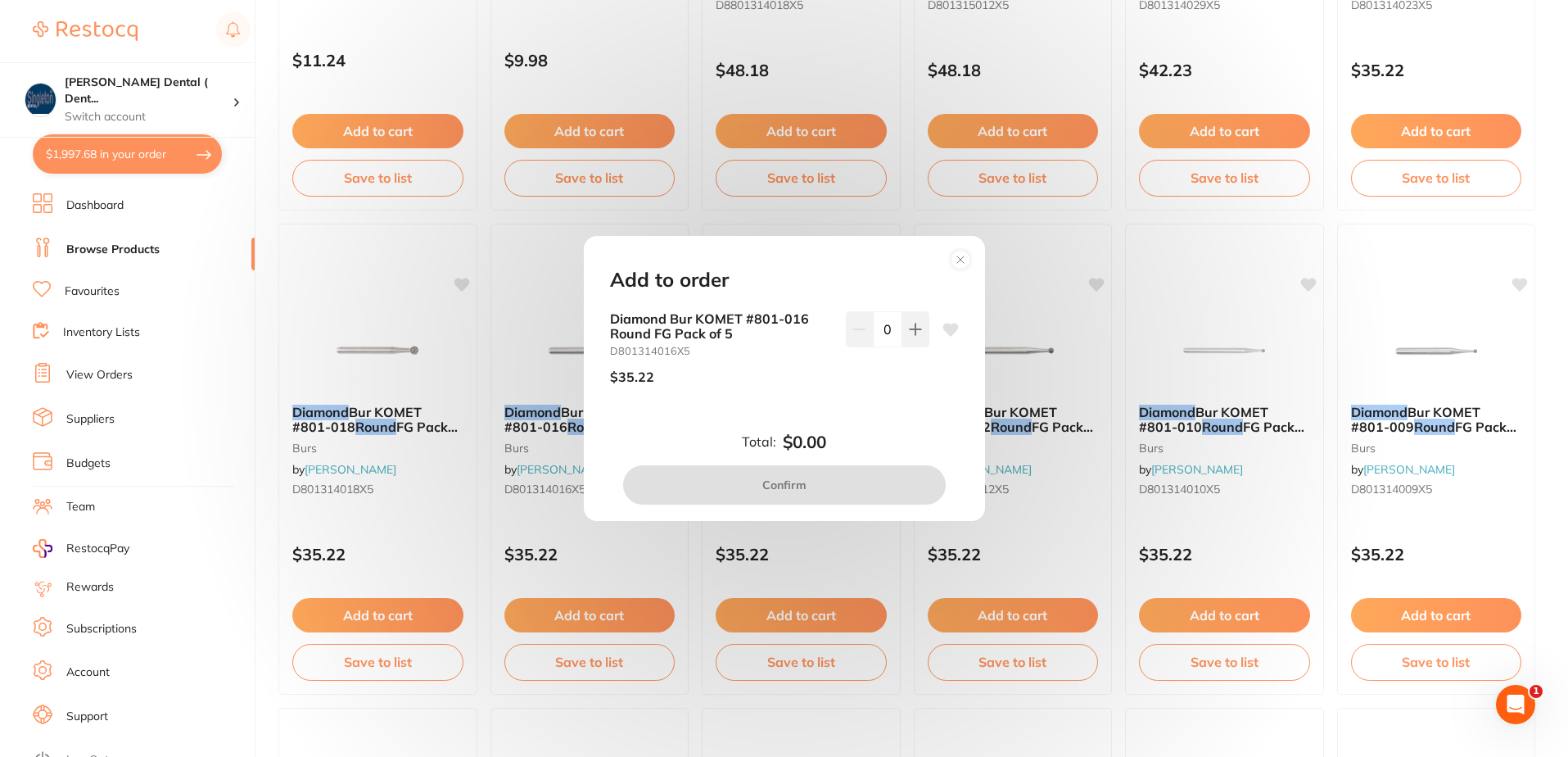
scroll to position [0, 0]
click at [914, 328] on icon at bounding box center [915, 329] width 13 height 13
click at [946, 326] on icon at bounding box center [950, 329] width 15 height 13
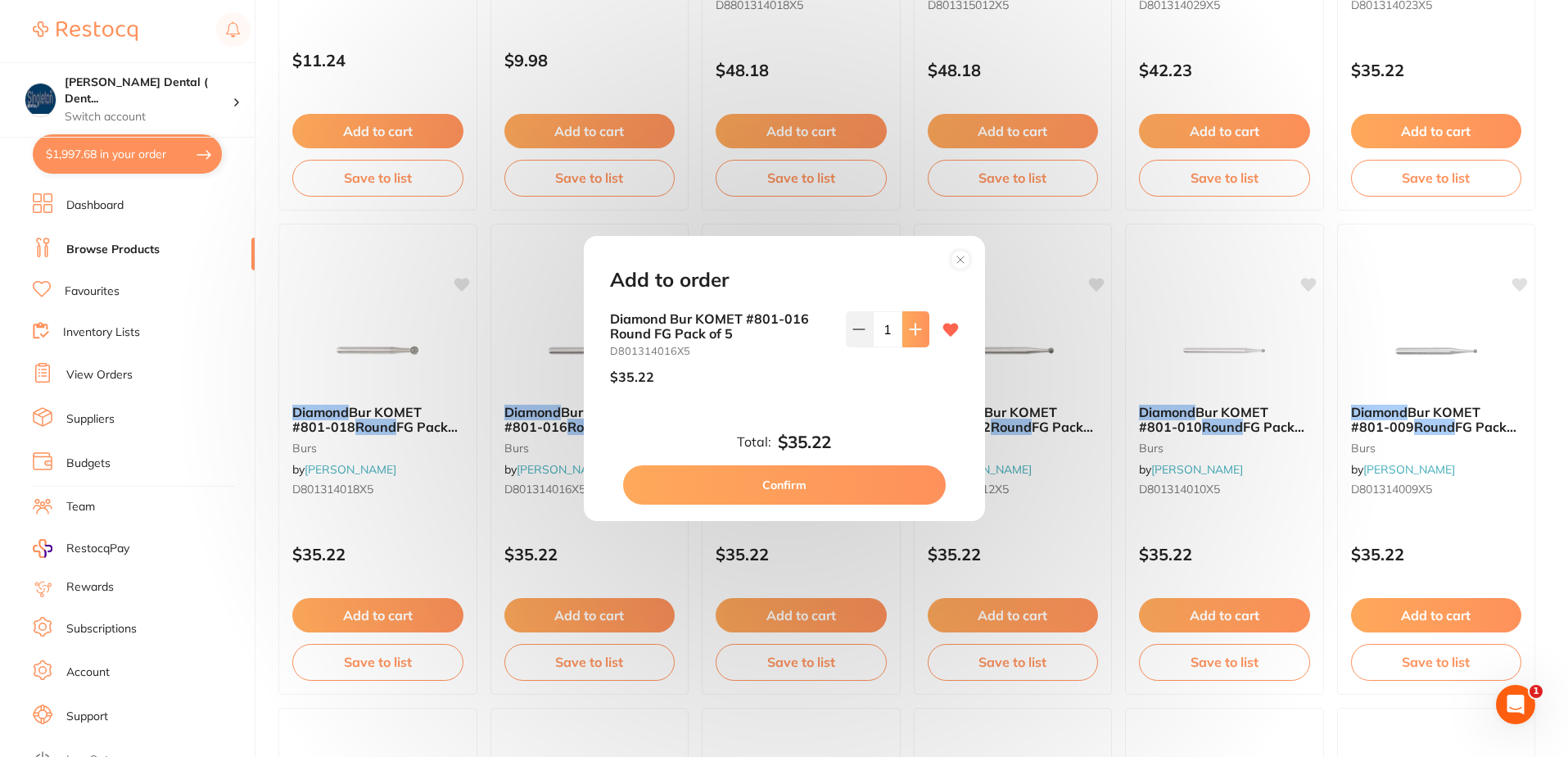
click at [909, 325] on icon at bounding box center [915, 329] width 13 height 13
type input "2"
click at [786, 483] on button "Confirm" at bounding box center [784, 485] width 323 height 39
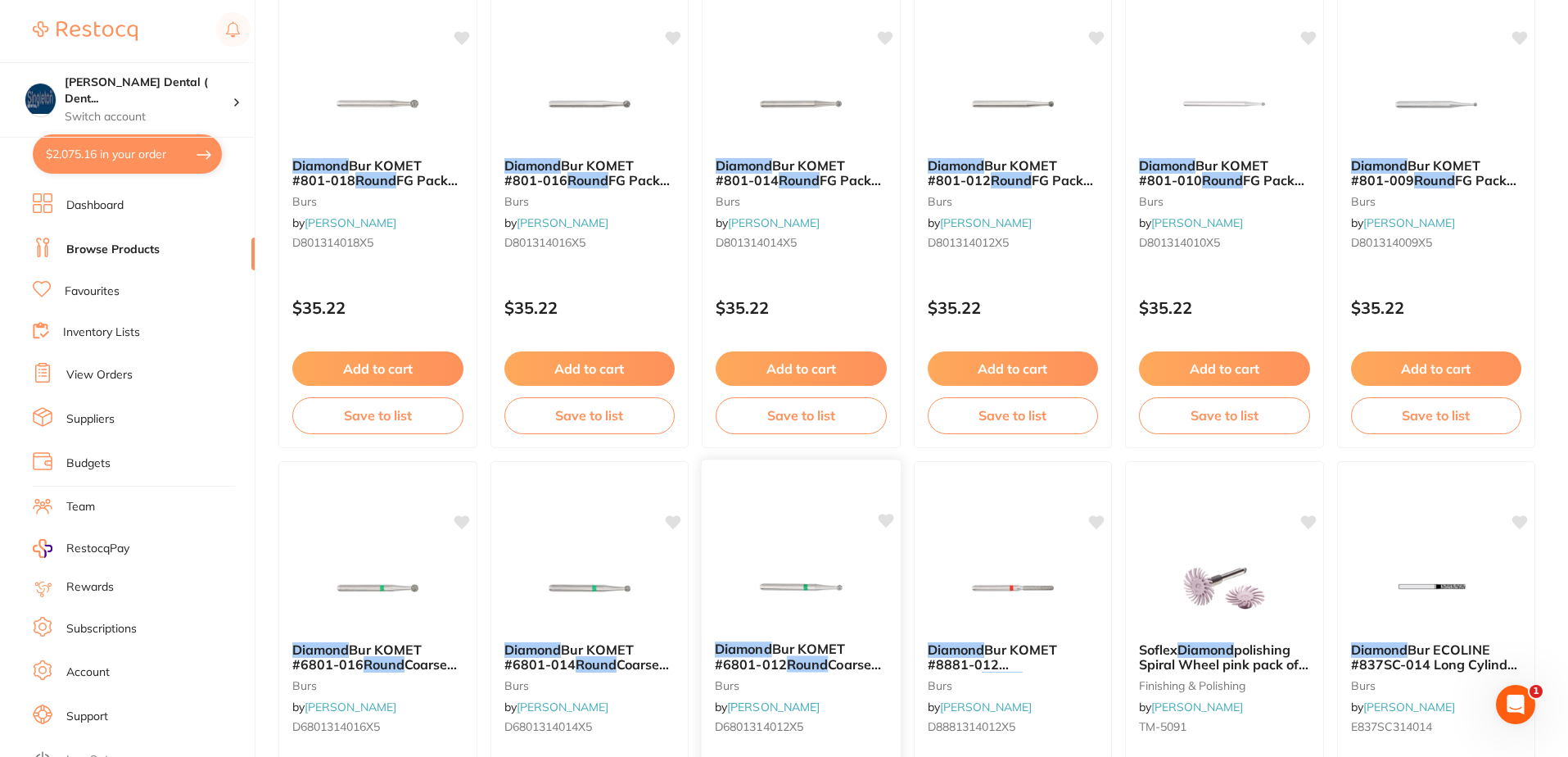
scroll to position [737, 0]
click at [1225, 371] on button "Add to cart" at bounding box center [1224, 371] width 172 height 35
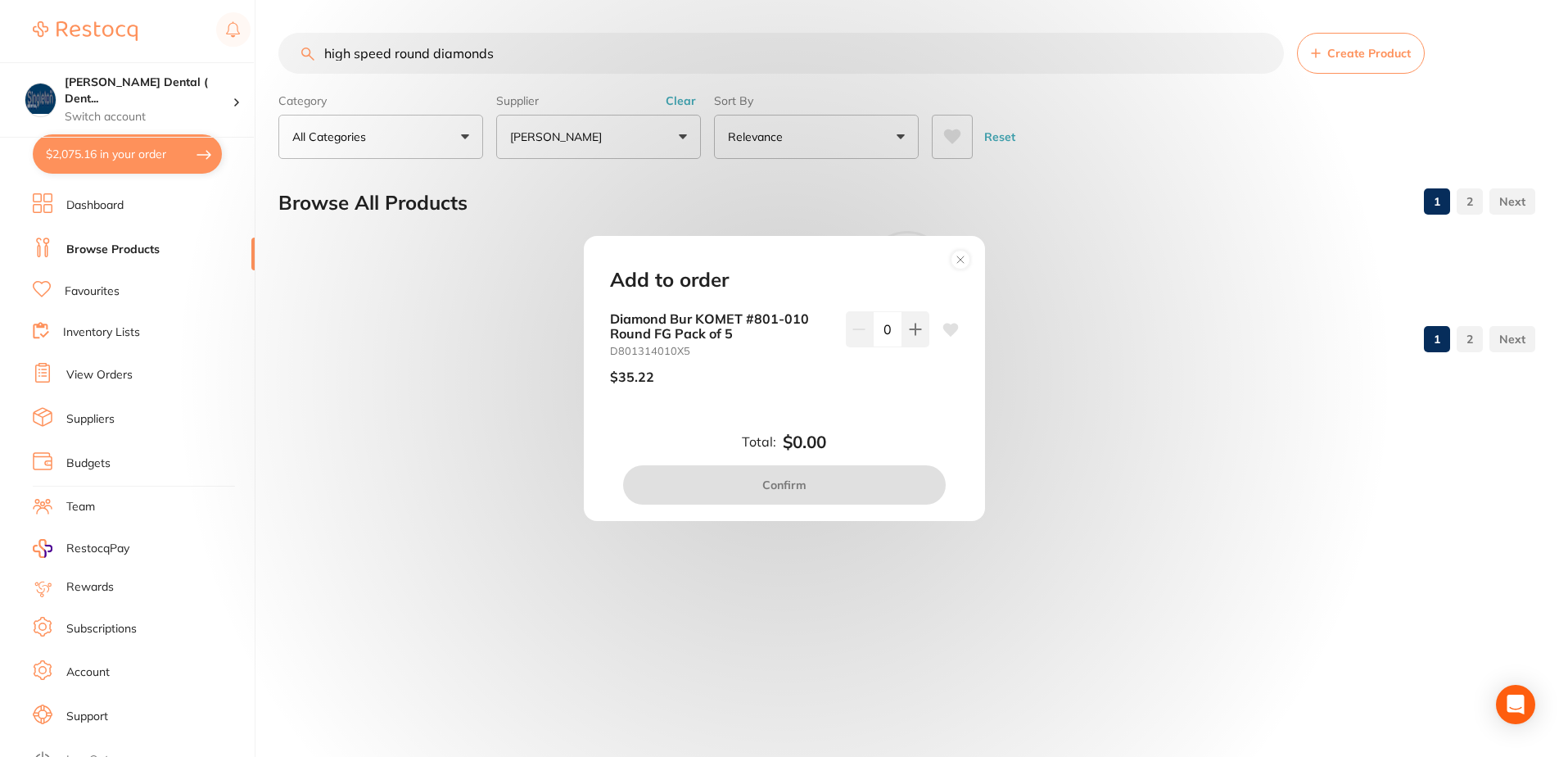
scroll to position [0, 0]
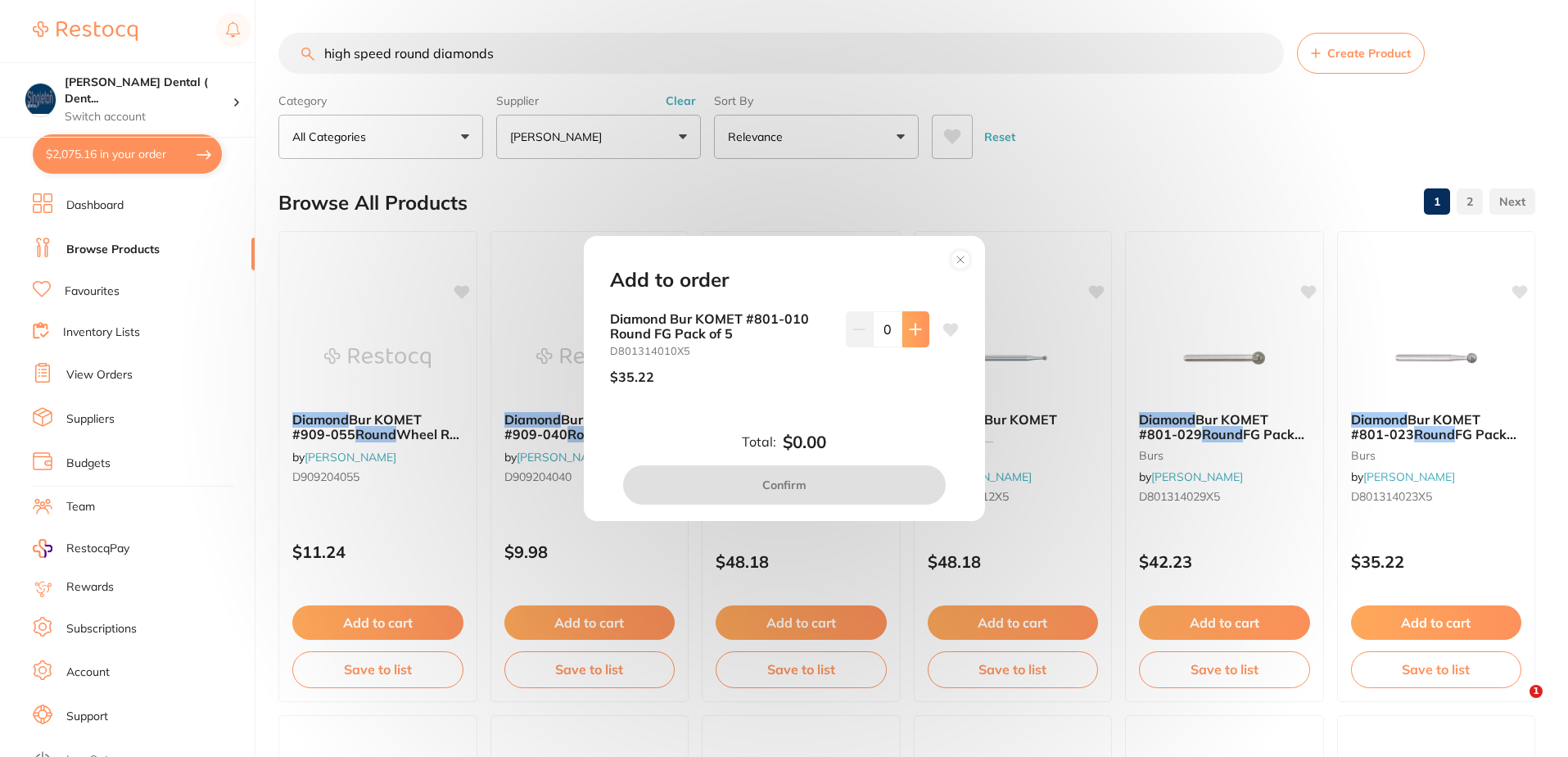
click at [910, 326] on icon at bounding box center [915, 329] width 13 height 13
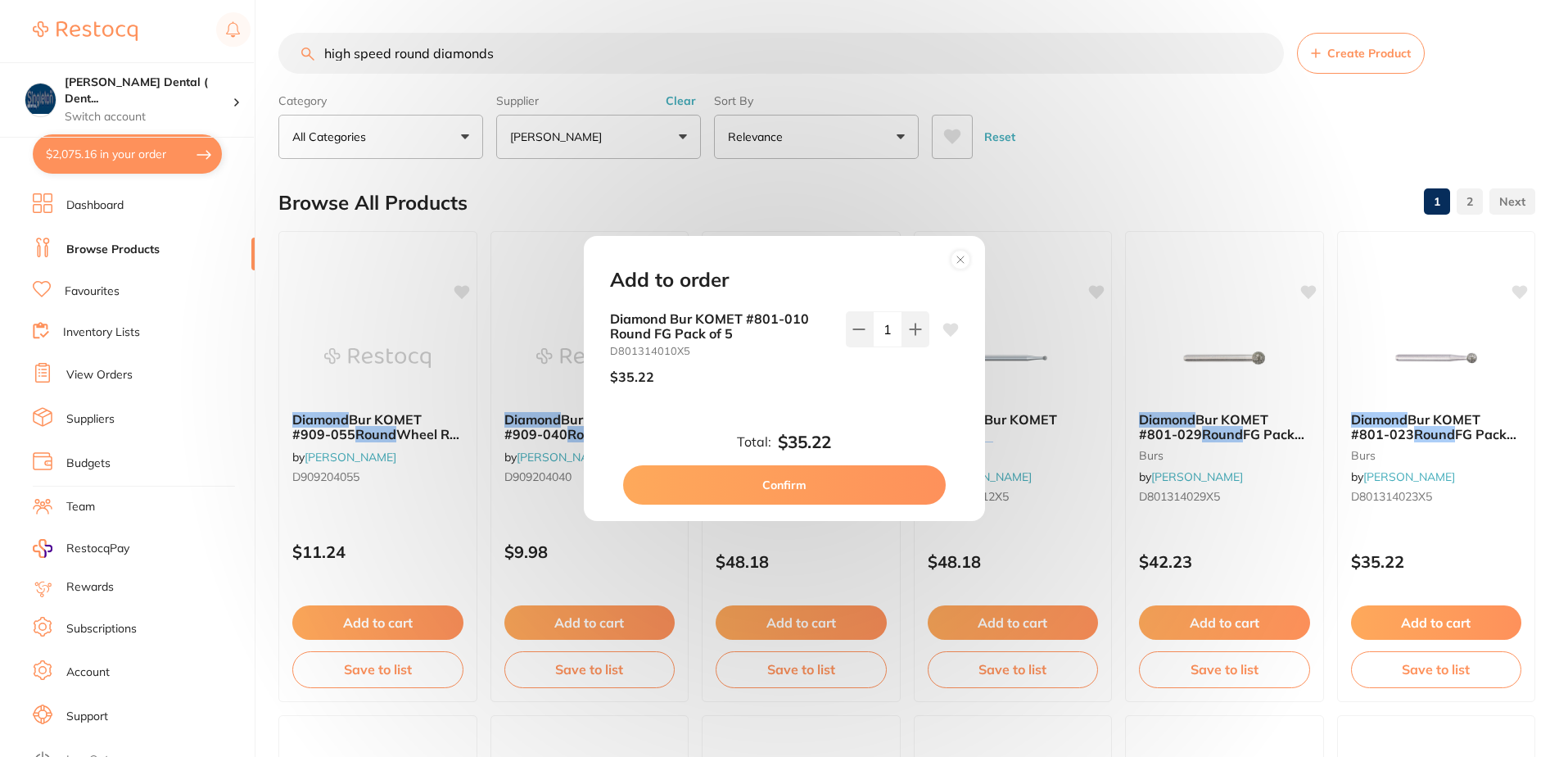
click at [944, 327] on icon at bounding box center [950, 329] width 15 height 13
click at [909, 329] on icon at bounding box center [915, 329] width 13 height 13
type input "2"
click at [787, 483] on button "Confirm" at bounding box center [784, 485] width 323 height 39
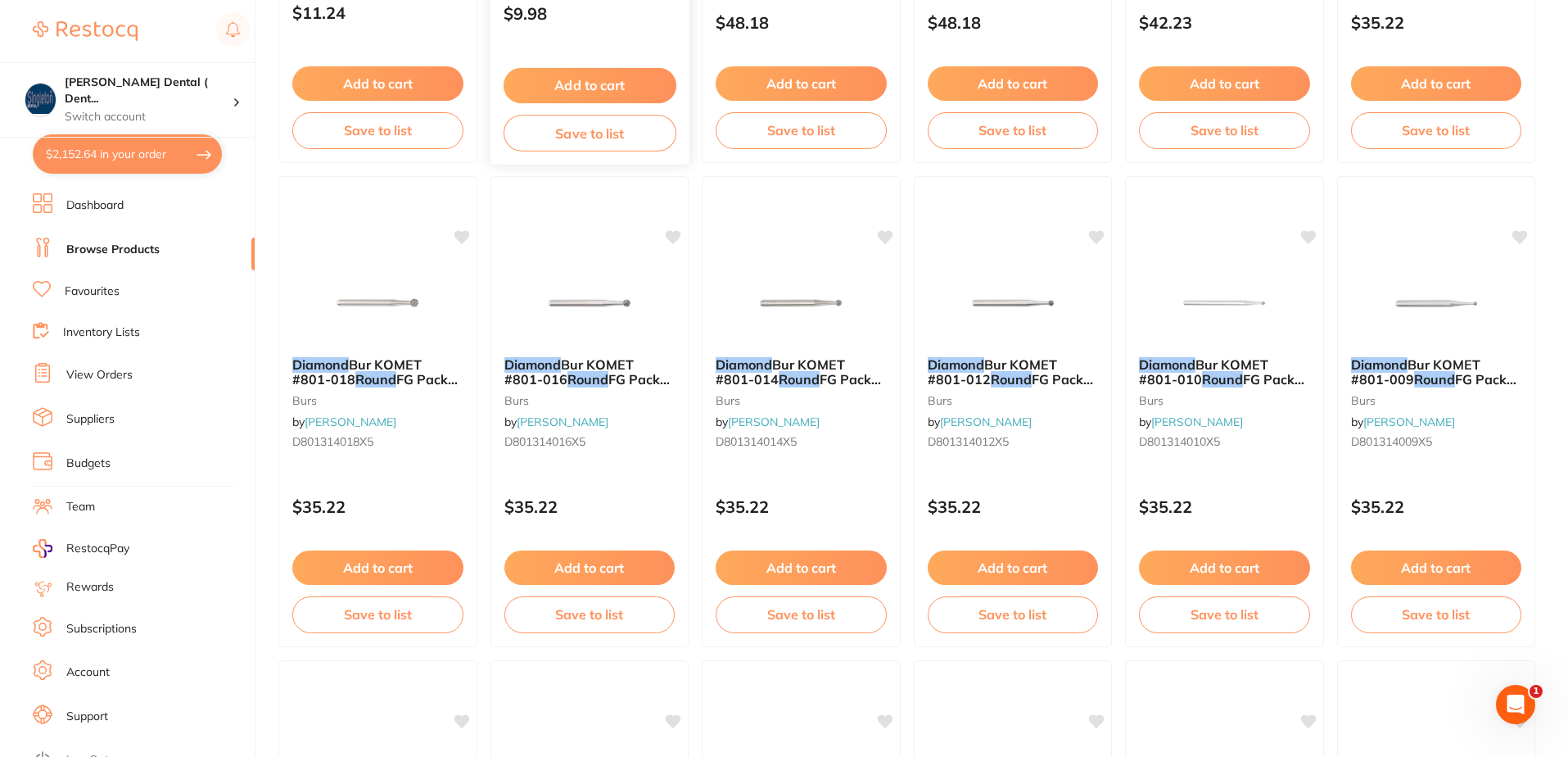
scroll to position [573, 0]
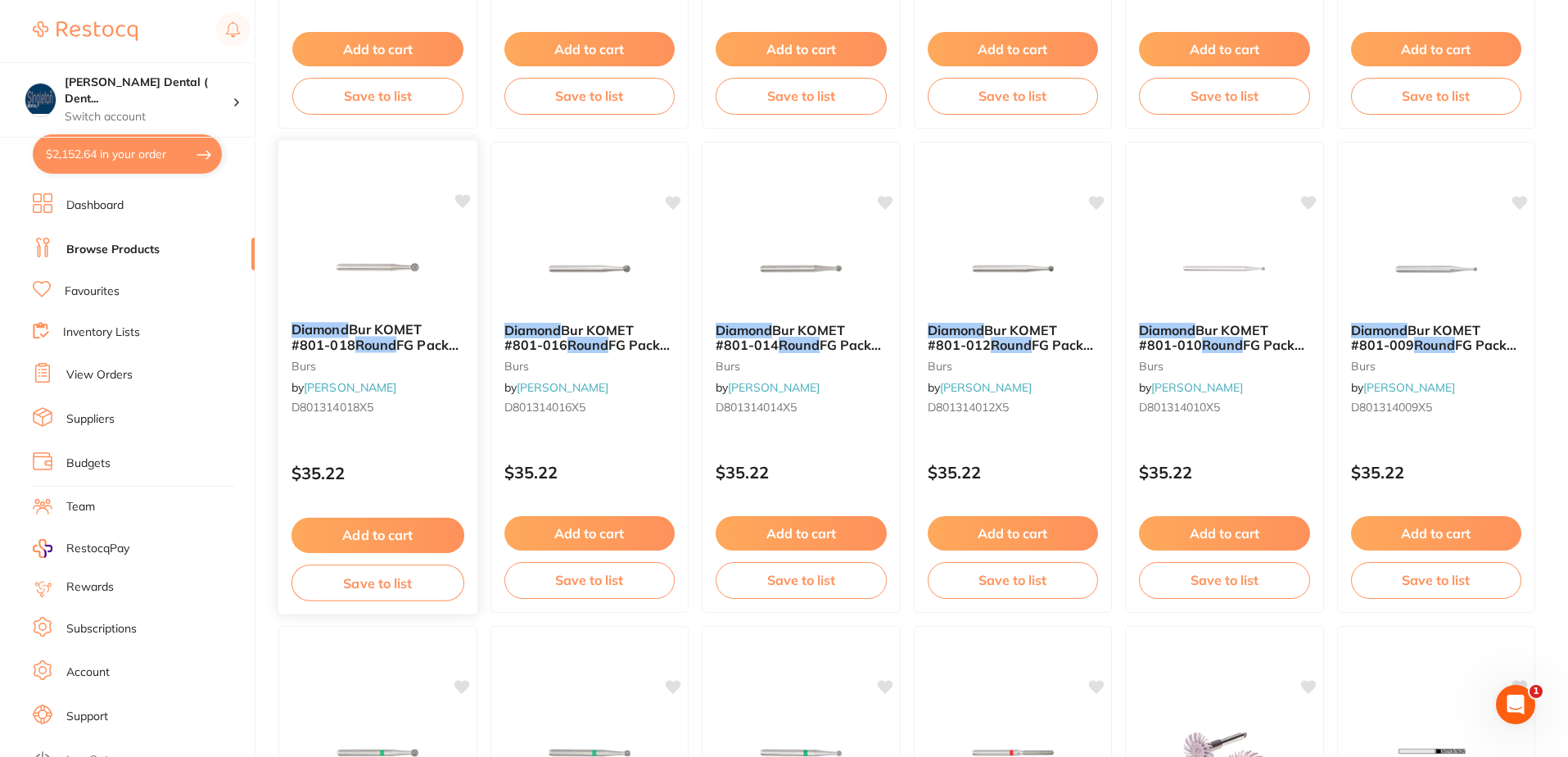
click at [461, 198] on icon at bounding box center [462, 201] width 15 height 14
click at [413, 532] on button "Add to cart" at bounding box center [377, 535] width 172 height 35
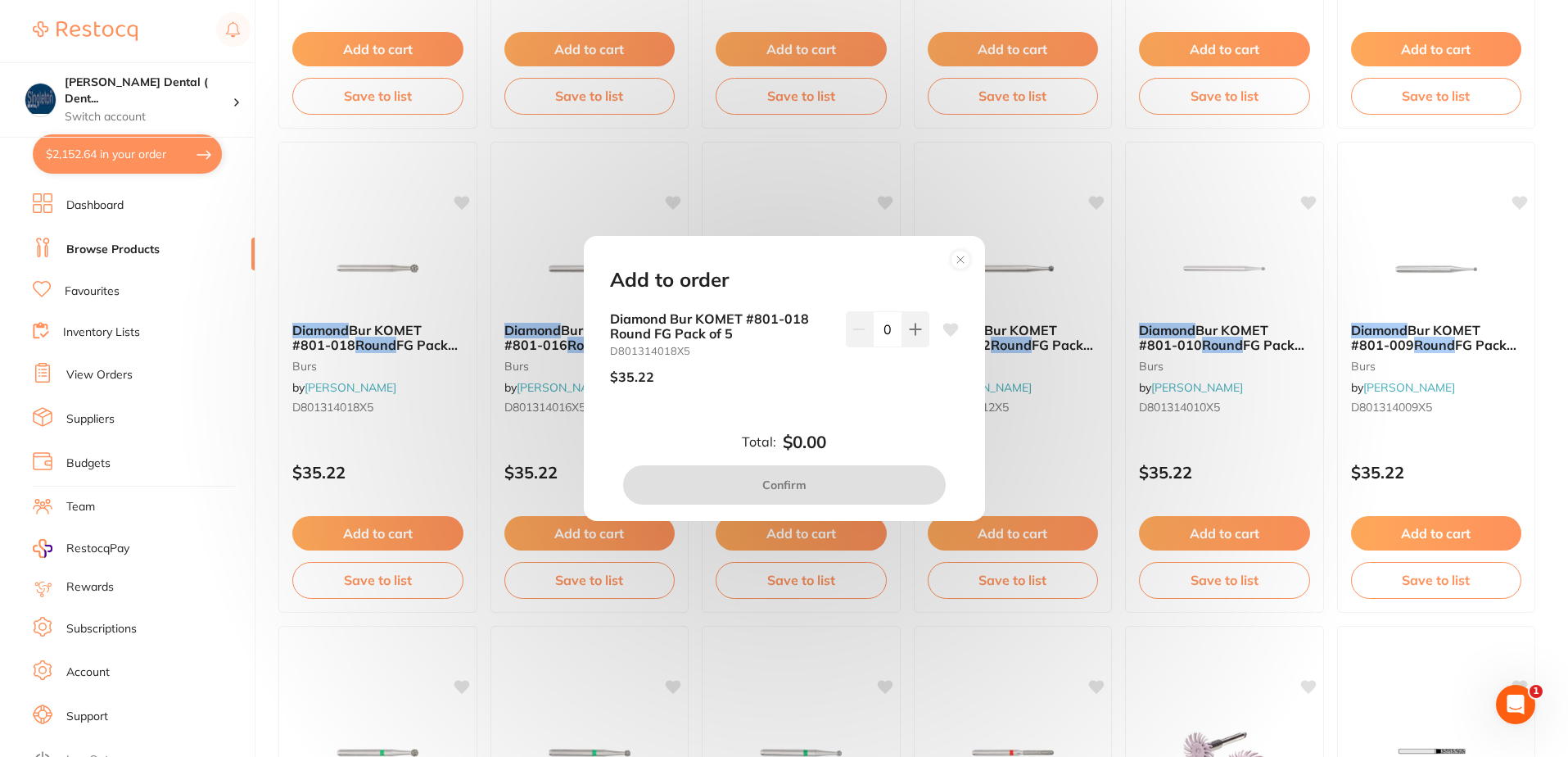
scroll to position [0, 0]
click at [948, 330] on icon at bounding box center [950, 329] width 15 height 13
click at [962, 259] on circle at bounding box center [960, 260] width 19 height 19
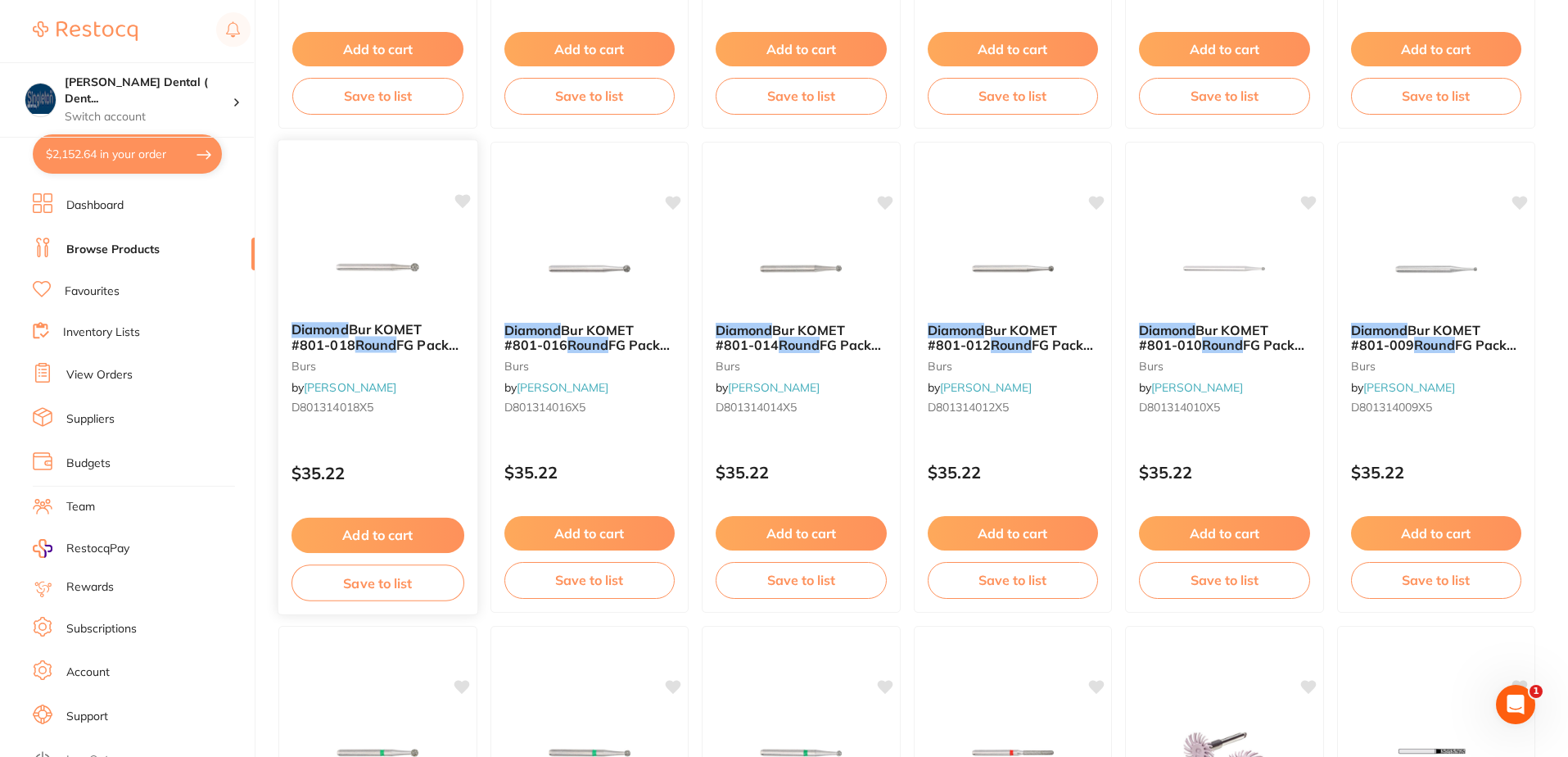
click at [464, 198] on icon at bounding box center [462, 201] width 15 height 14
click at [671, 201] on icon at bounding box center [674, 201] width 15 height 14
click at [609, 535] on button "Add to cart" at bounding box center [588, 535] width 172 height 35
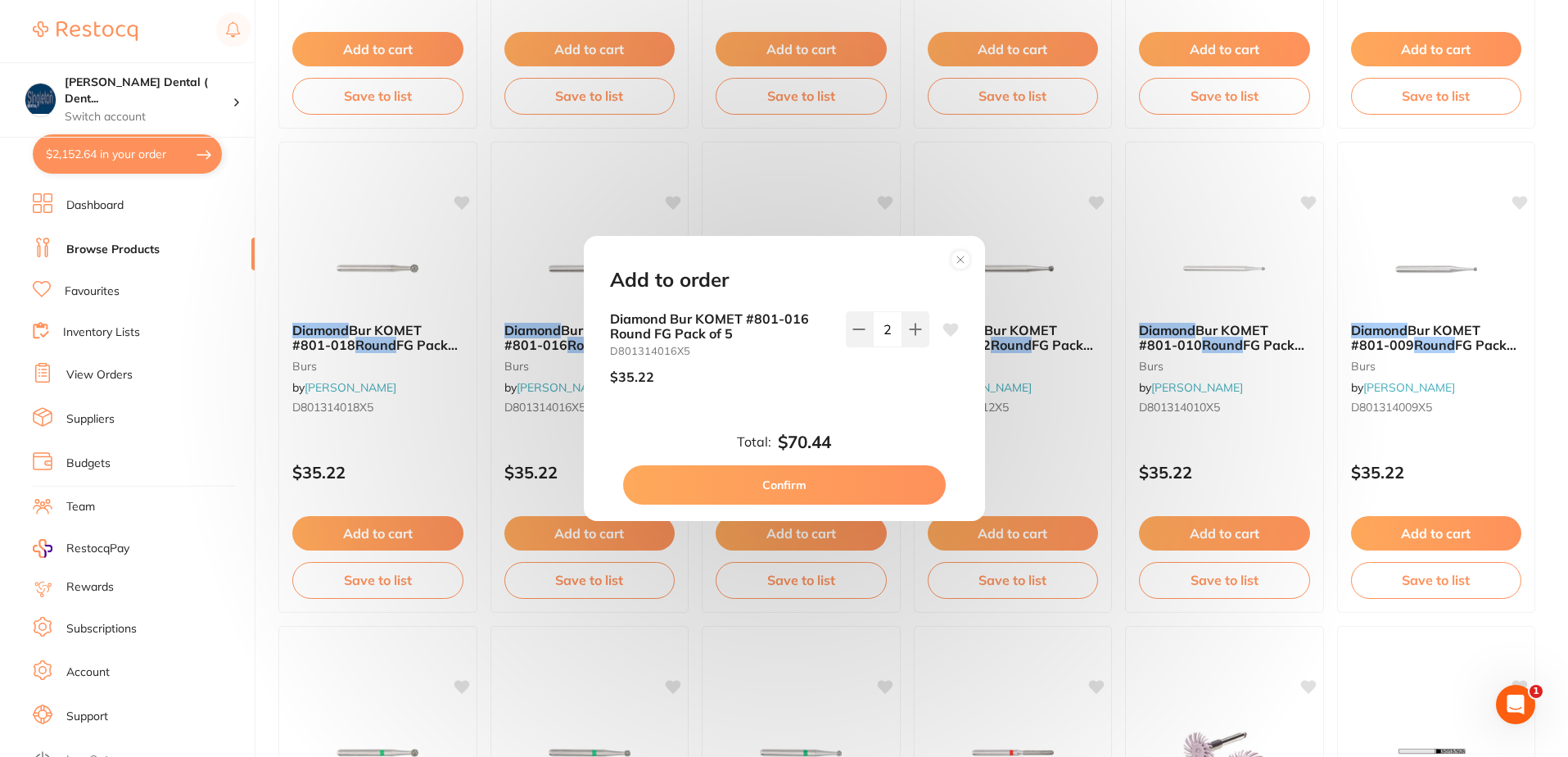
click at [959, 259] on icon at bounding box center [961, 260] width 7 height 7
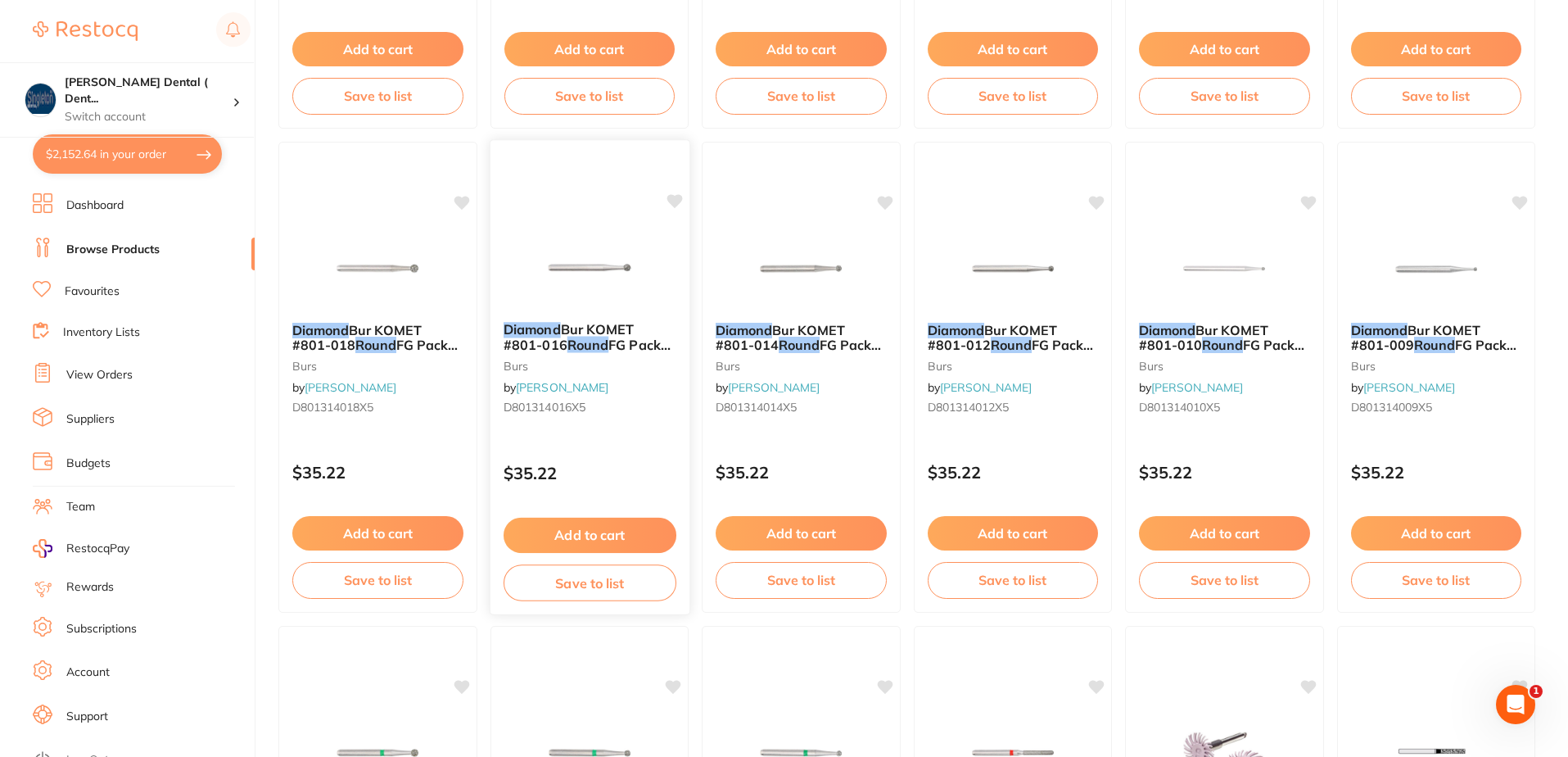
click at [594, 579] on button "Save to list" at bounding box center [588, 583] width 172 height 37
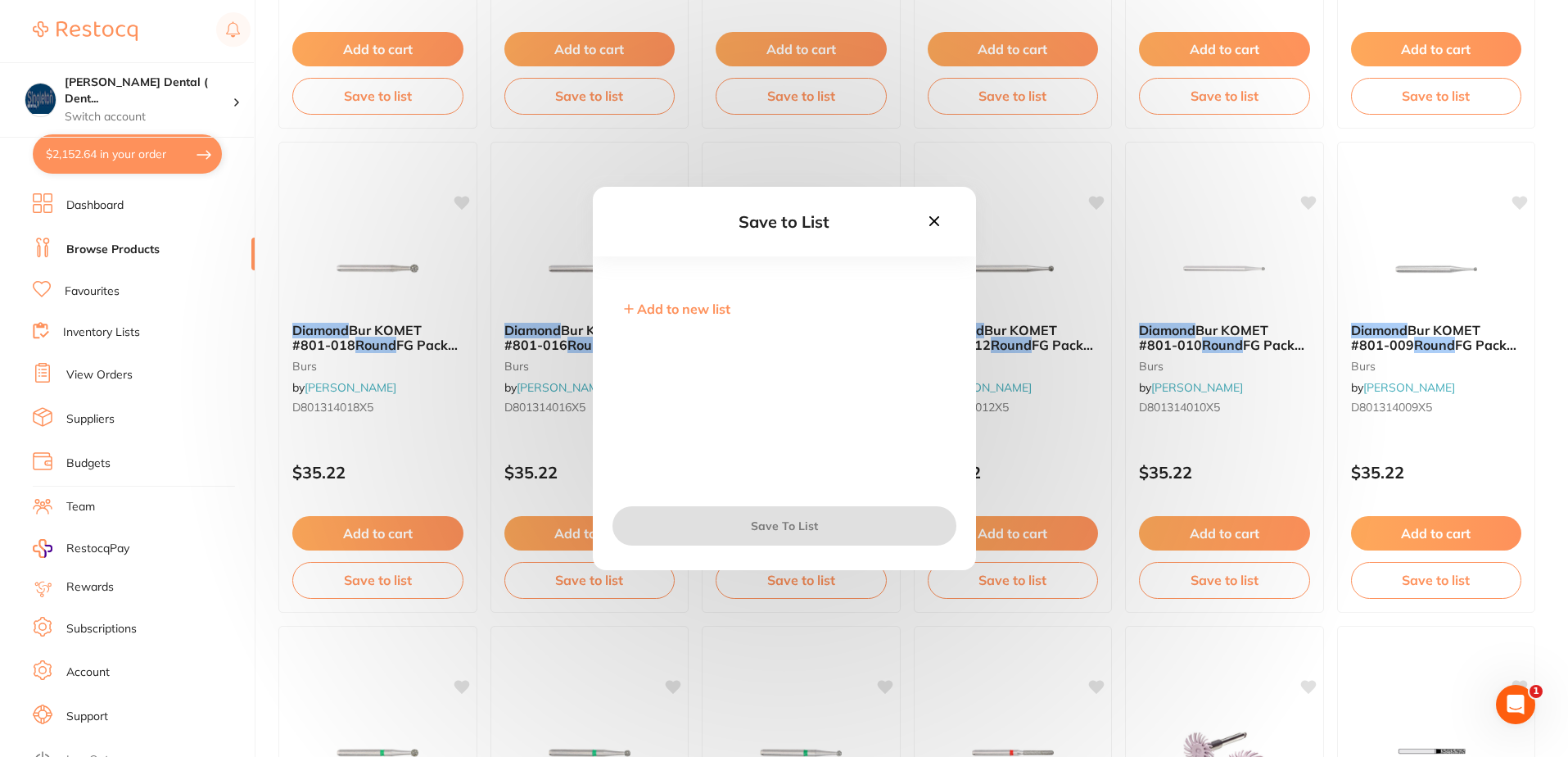
click at [936, 220] on icon at bounding box center [932, 221] width 9 height 9
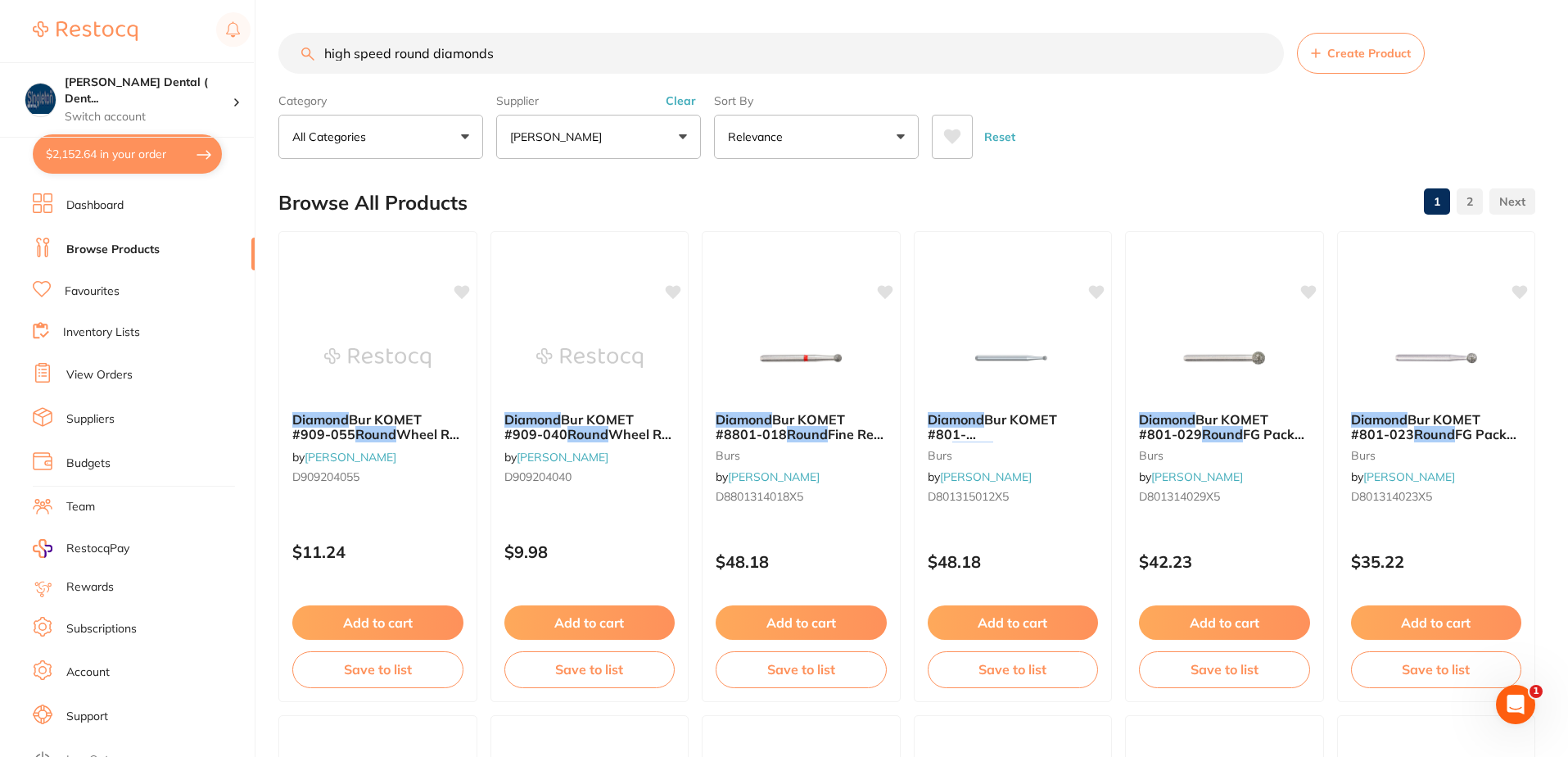
click at [428, 51] on input "high speed round diamonds" at bounding box center [781, 53] width 1005 height 41
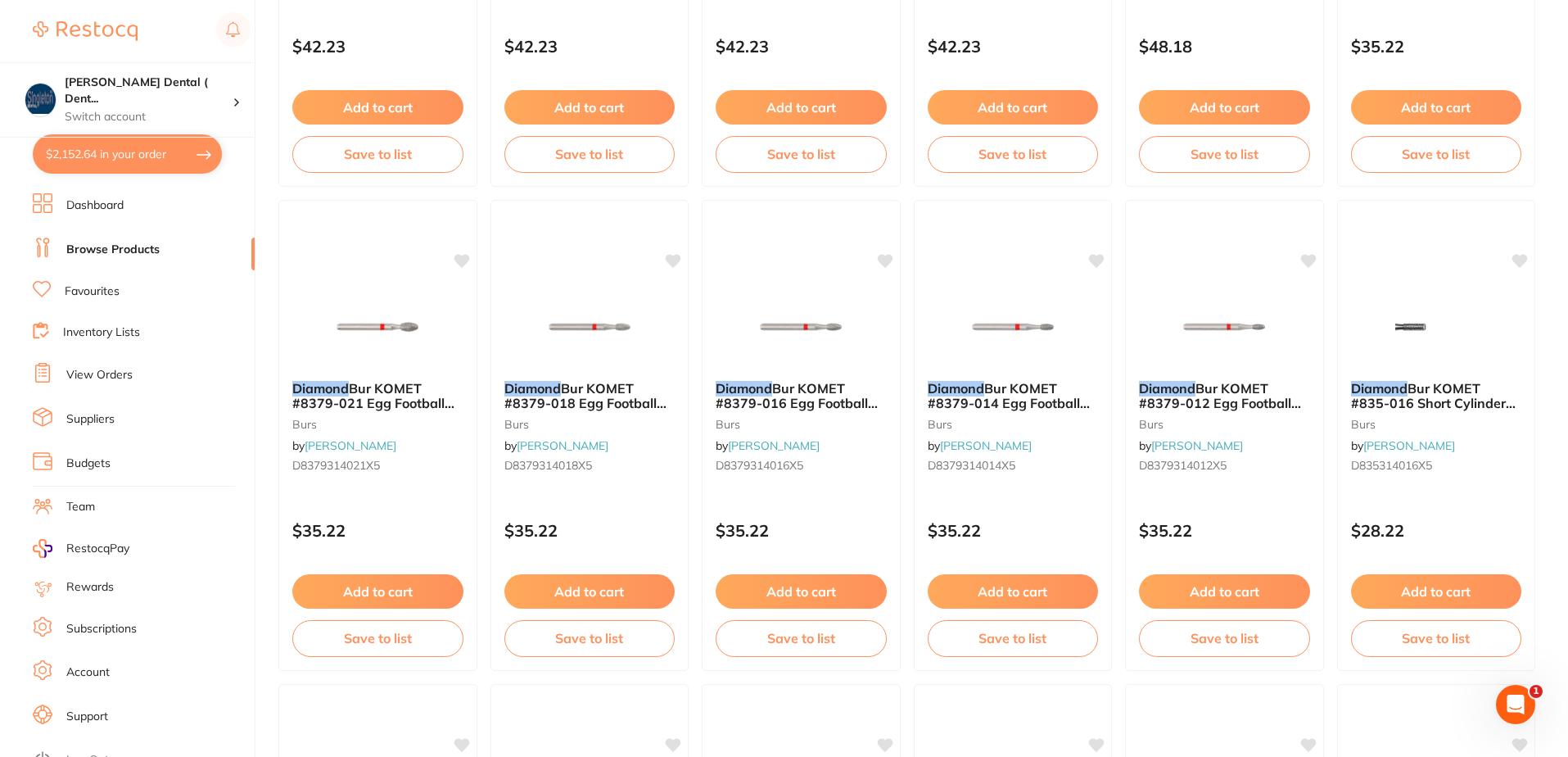
scroll to position [2458, 0]
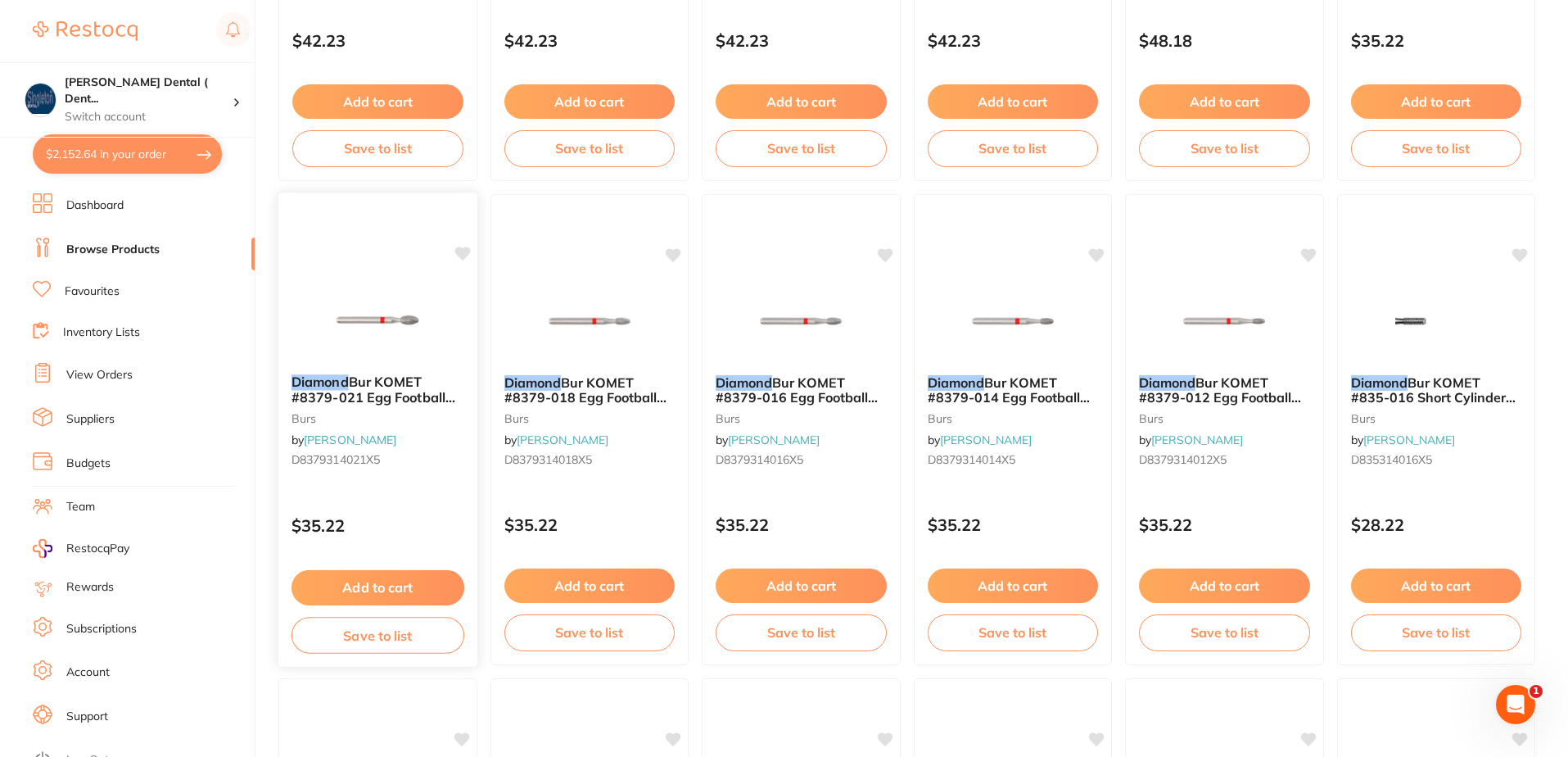
type input "high speed tapering diamonds"
click at [395, 583] on button "Add to cart" at bounding box center [377, 587] width 172 height 35
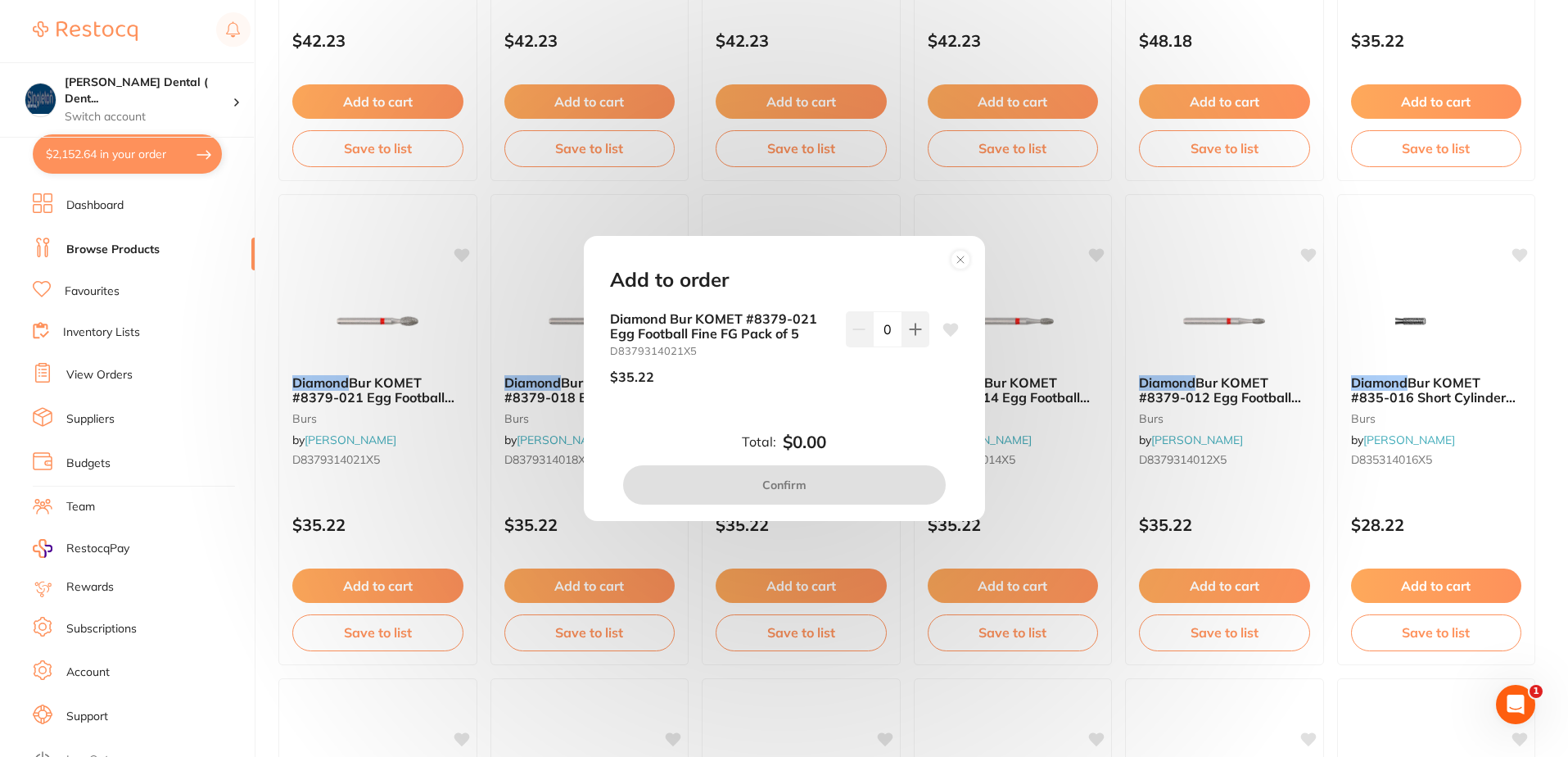
scroll to position [0, 0]
click at [909, 324] on icon at bounding box center [915, 329] width 13 height 13
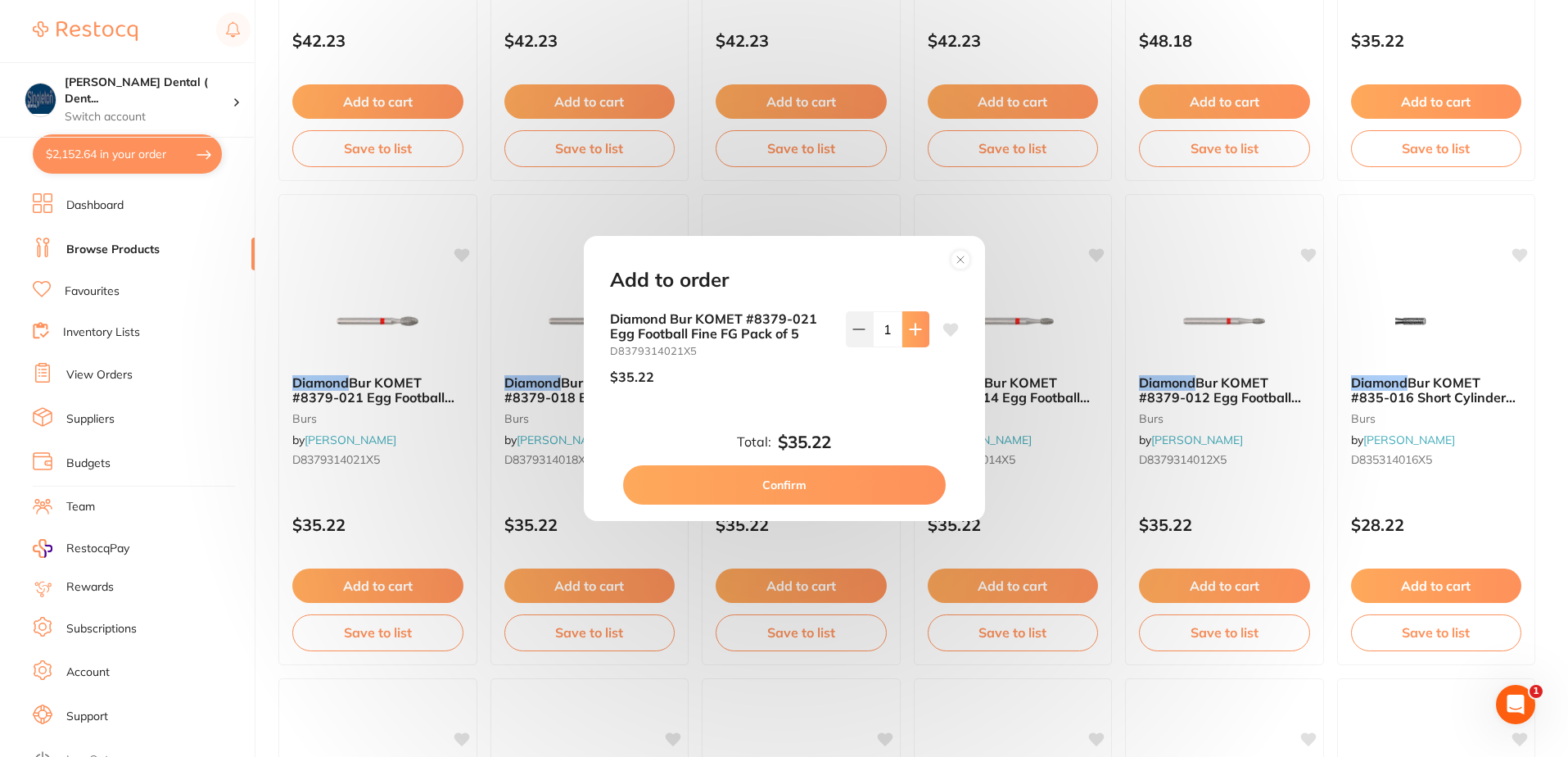
click at [909, 324] on icon at bounding box center [915, 329] width 13 height 13
type input "2"
click at [944, 330] on icon at bounding box center [950, 329] width 15 height 13
click at [832, 488] on button "Confirm" at bounding box center [784, 485] width 323 height 39
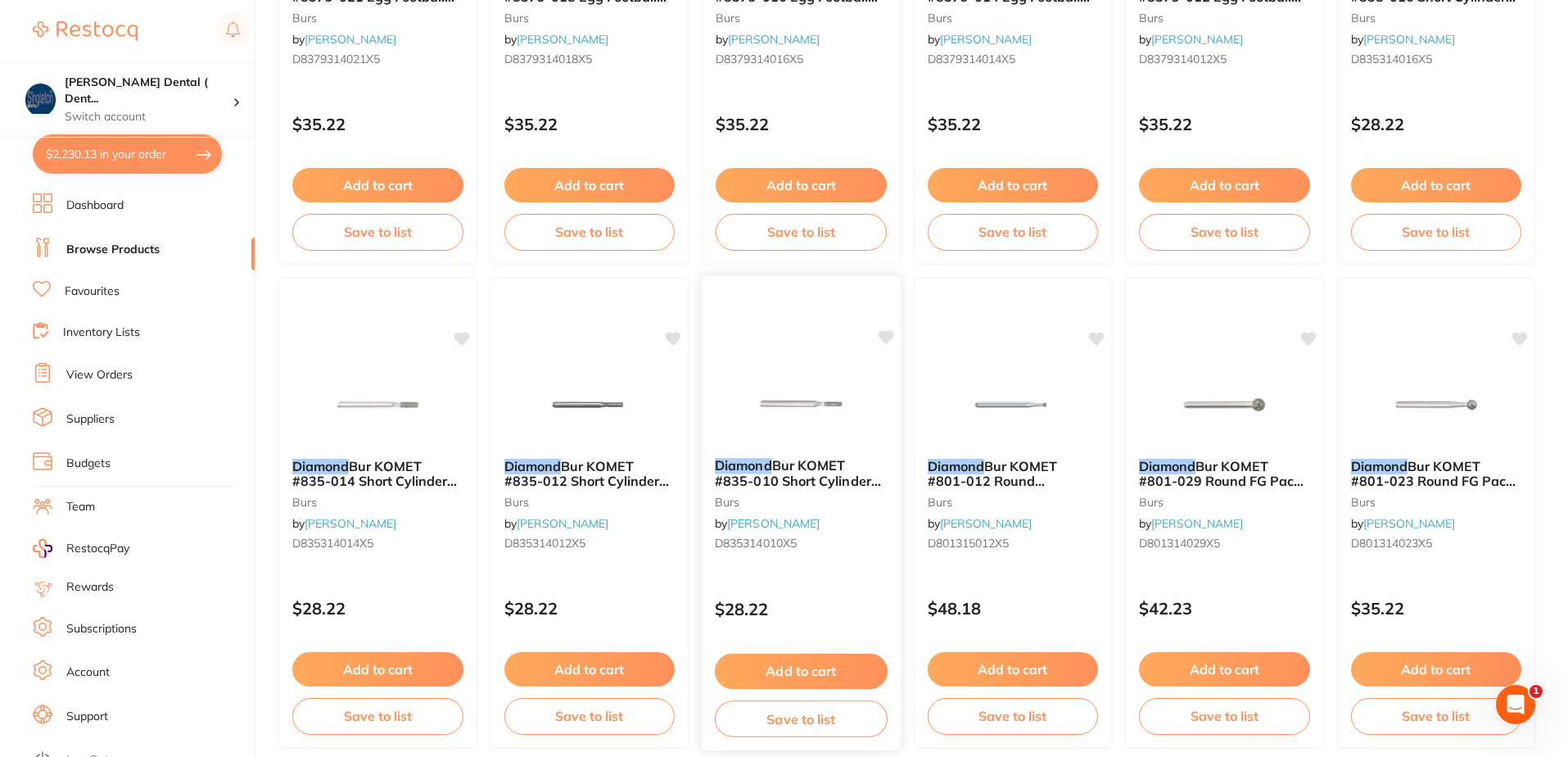
scroll to position [2949, 0]
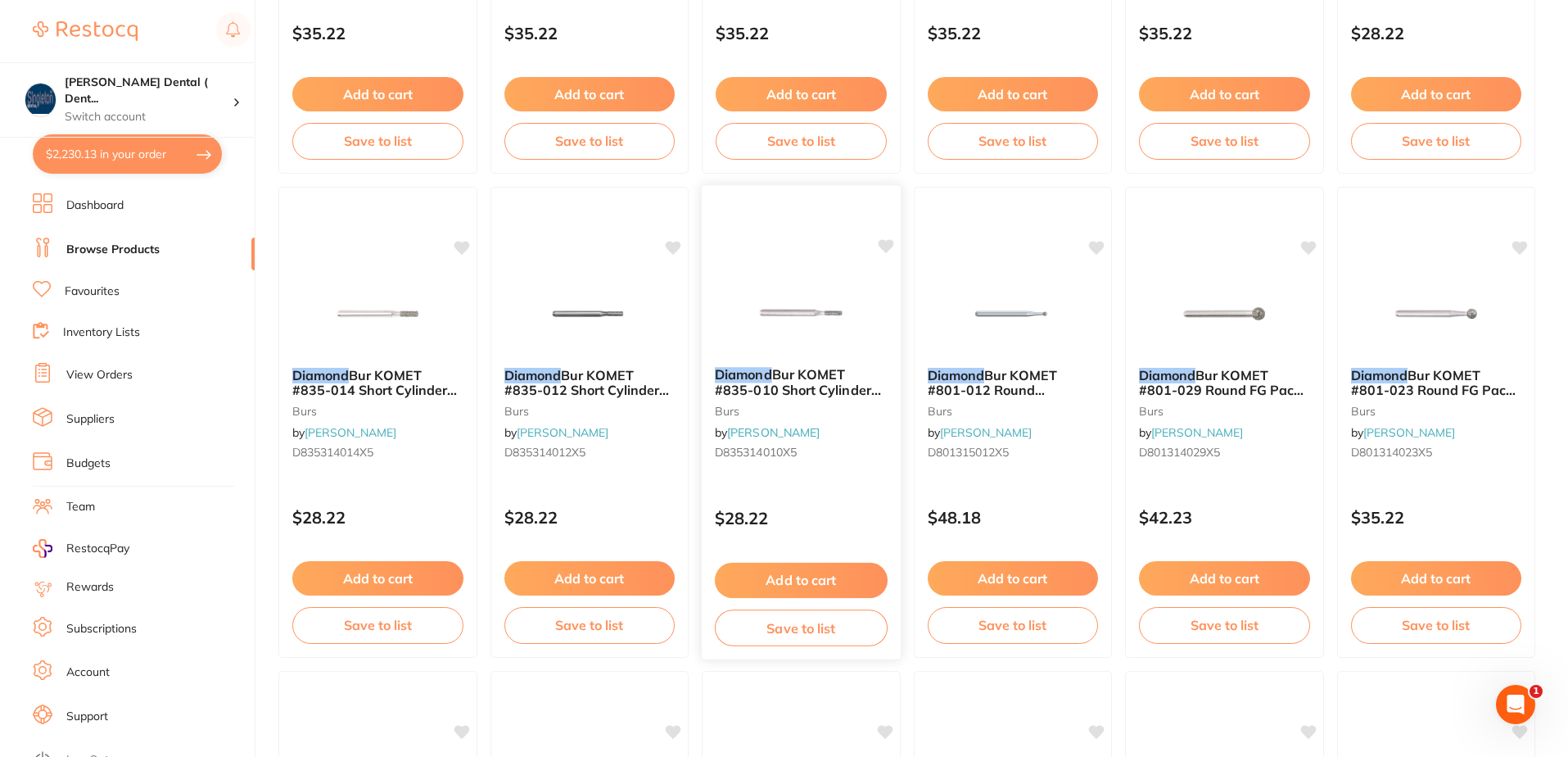
click at [819, 578] on button "Add to cart" at bounding box center [800, 580] width 172 height 35
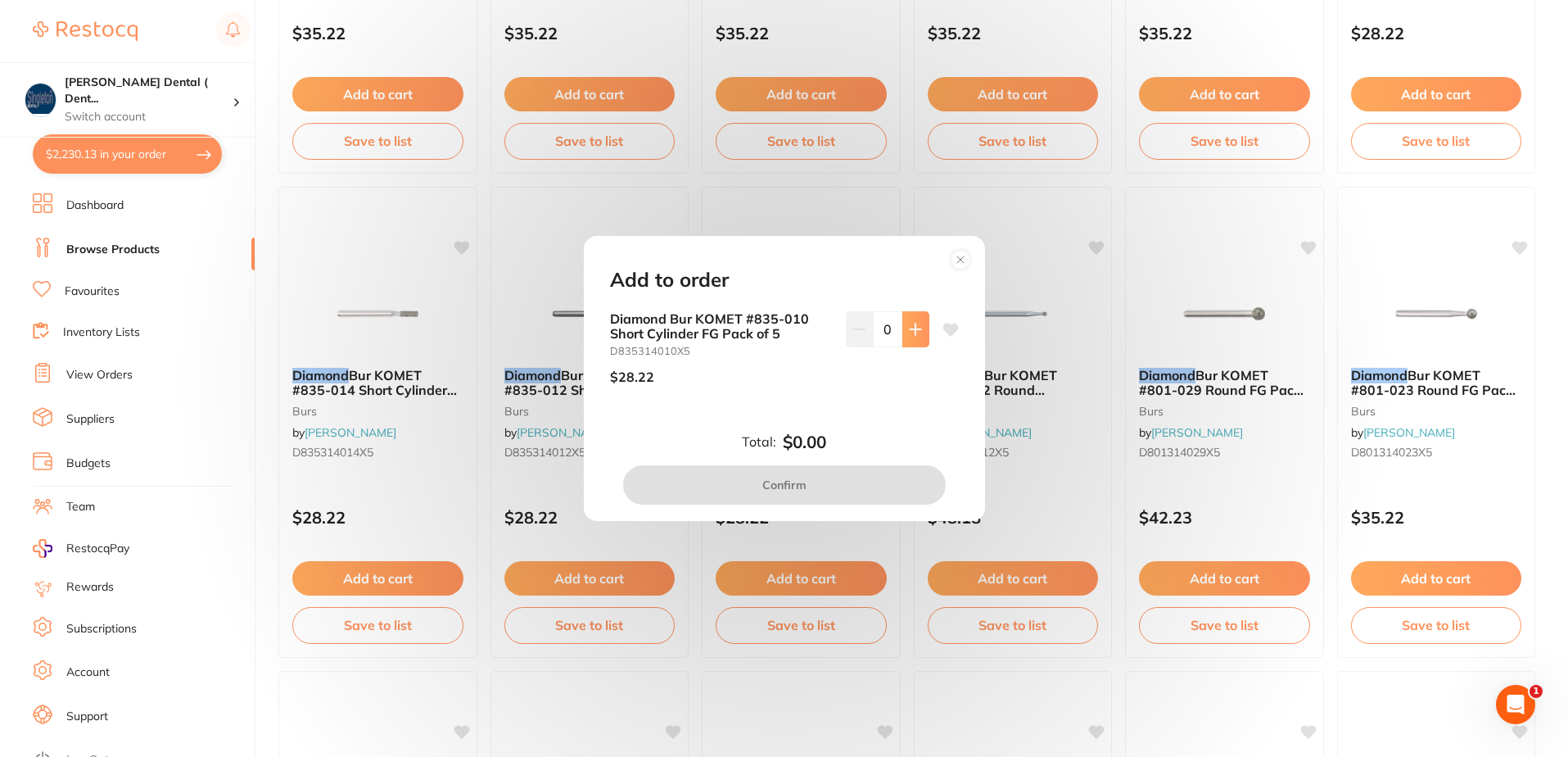
scroll to position [0, 0]
click at [910, 325] on icon at bounding box center [915, 329] width 13 height 13
type input "2"
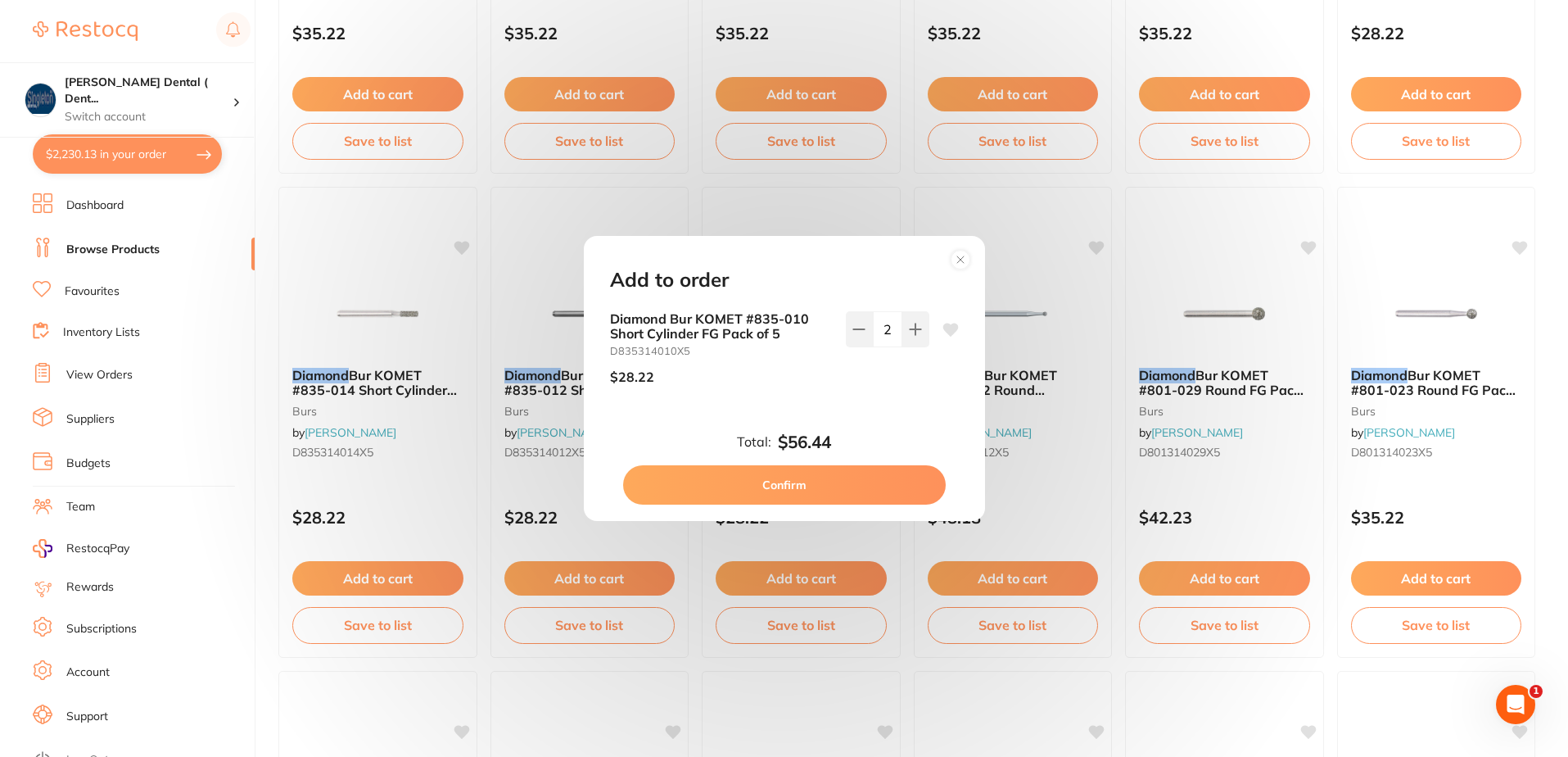
click at [948, 327] on icon at bounding box center [950, 329] width 15 height 13
click at [835, 482] on button "Confirm" at bounding box center [784, 485] width 323 height 39
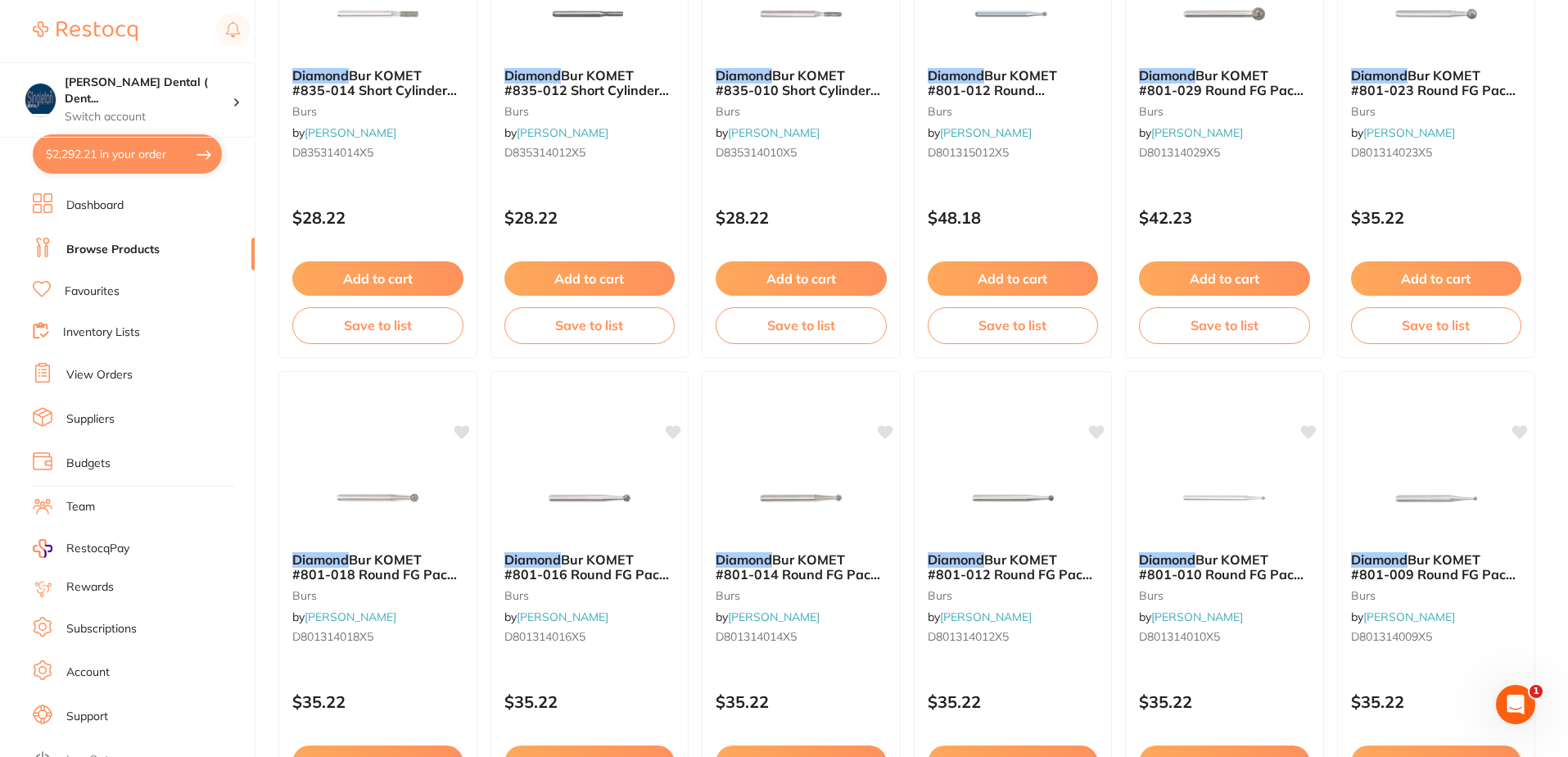
scroll to position [3249, 0]
click at [172, 149] on button "$2,292.21 in your order" at bounding box center [127, 154] width 190 height 39
checkbox input "true"
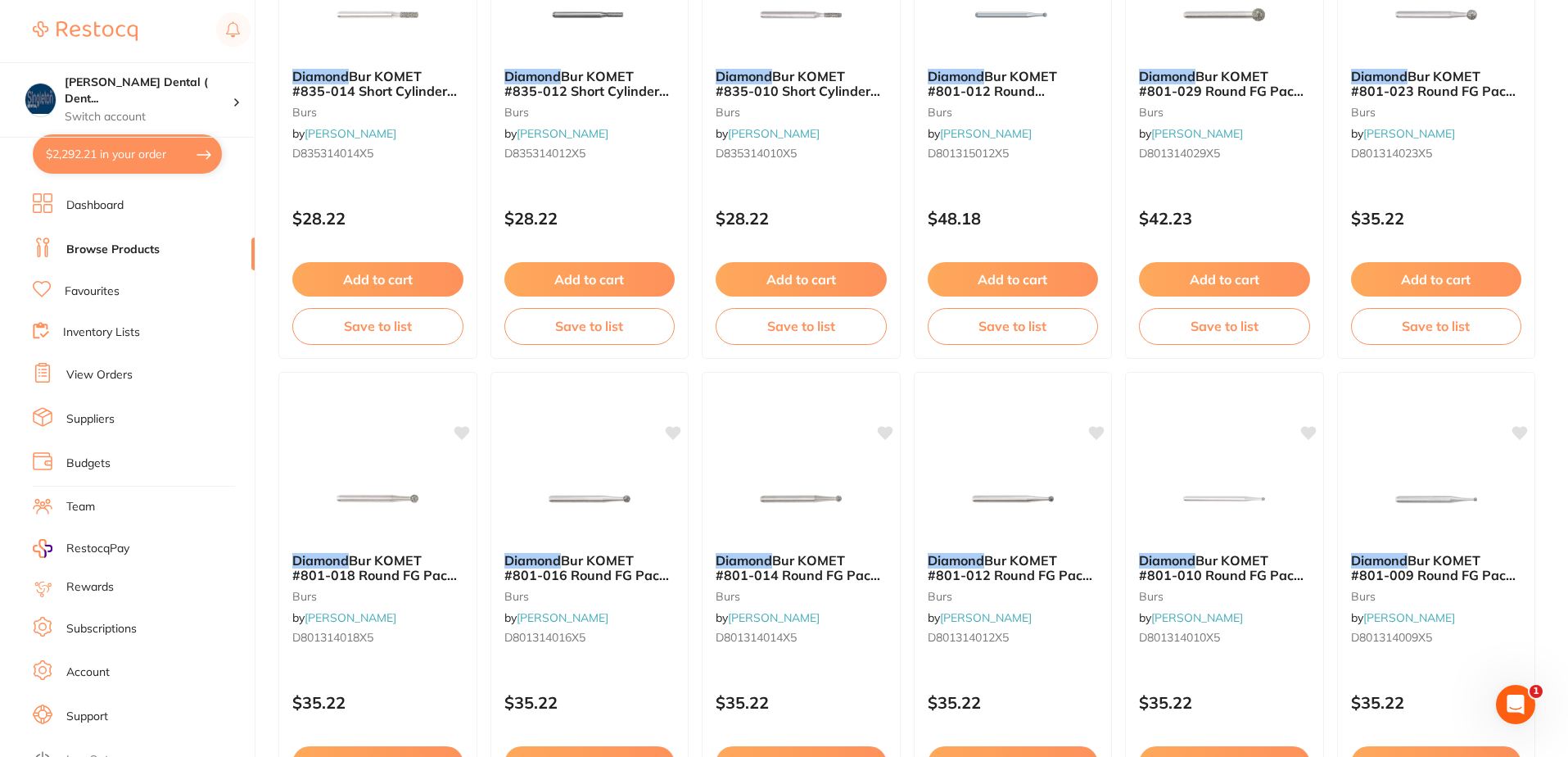
checkbox input "true"
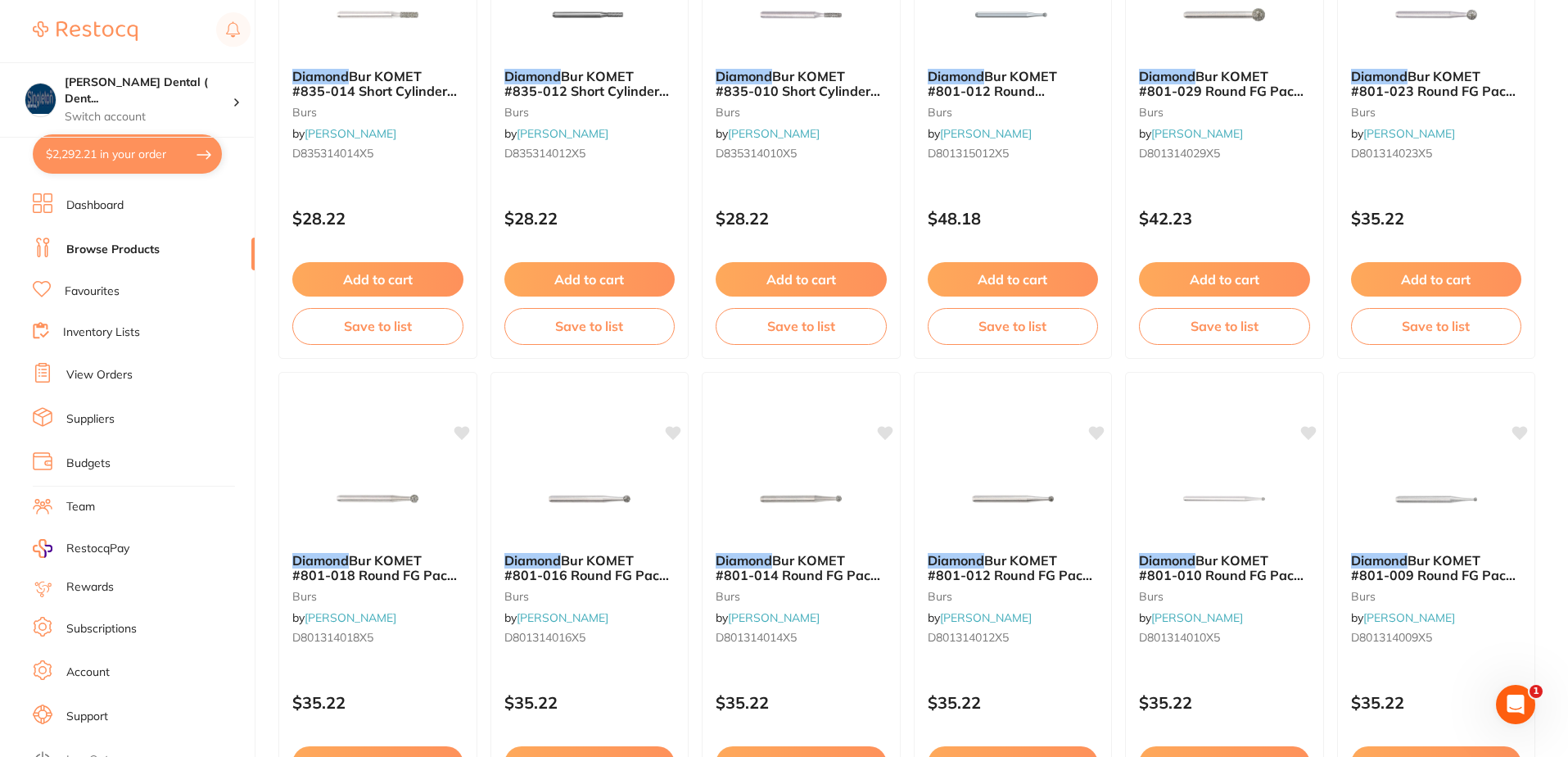
checkbox input "true"
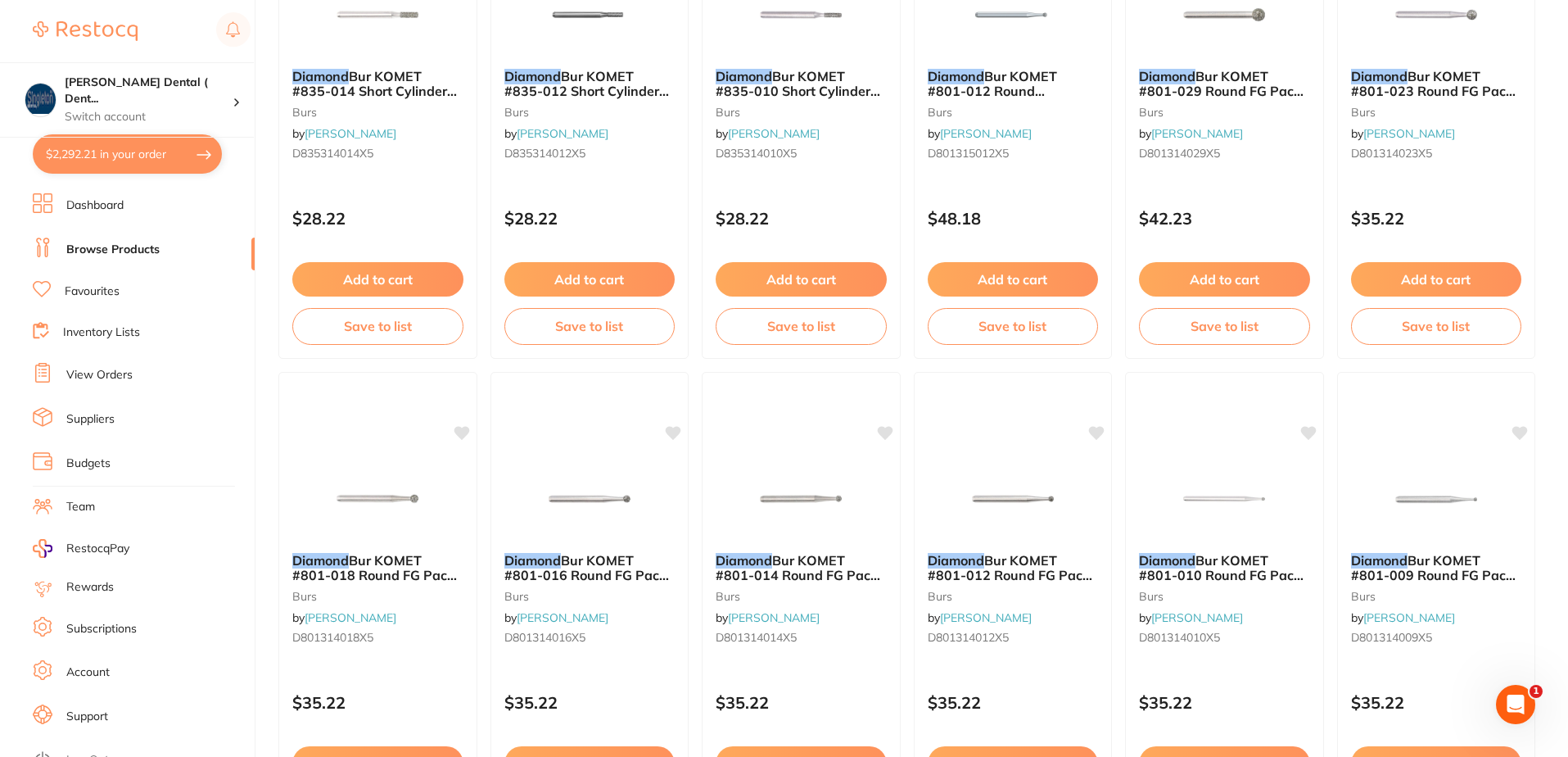
checkbox input "true"
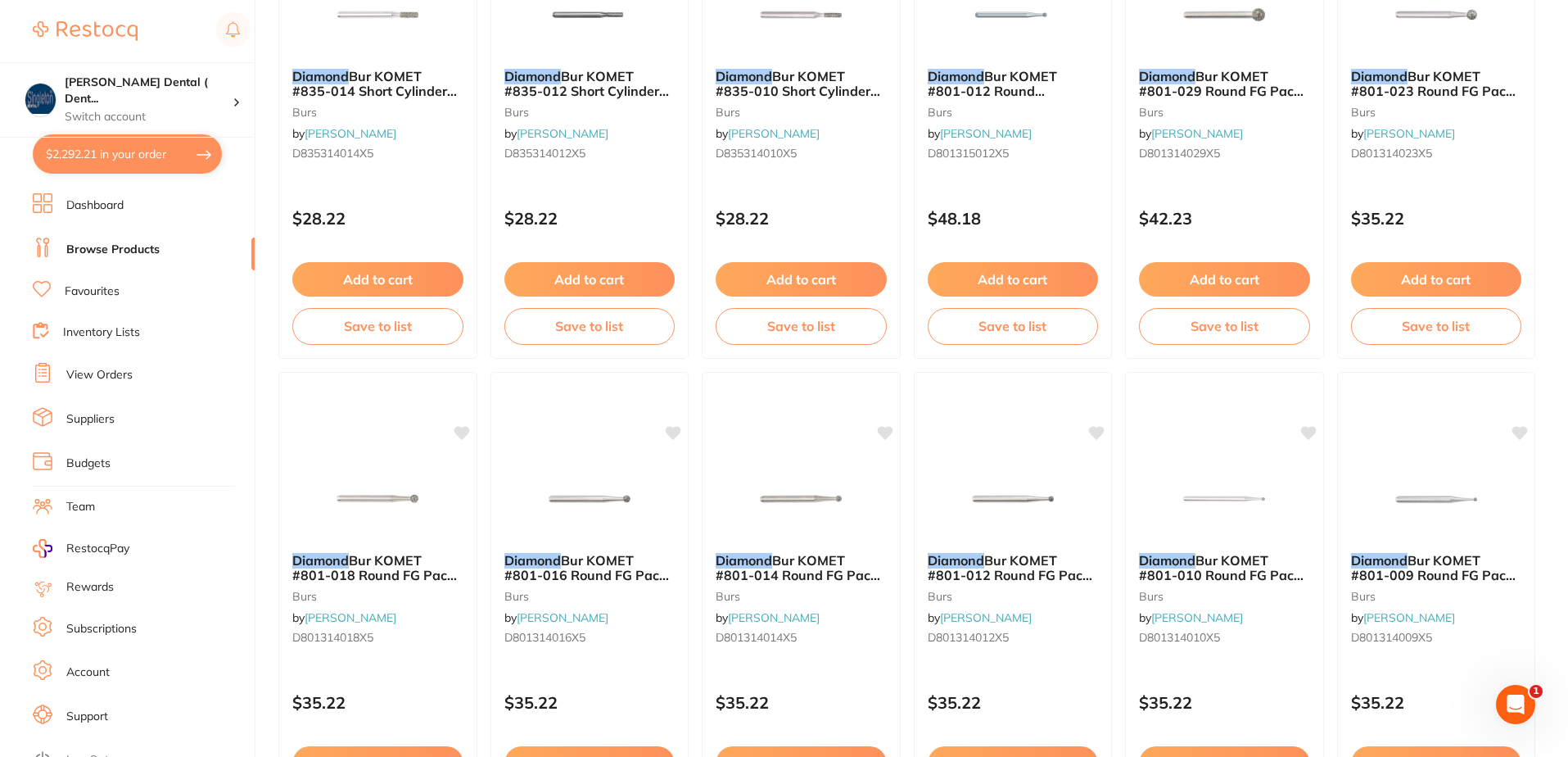
checkbox input "true"
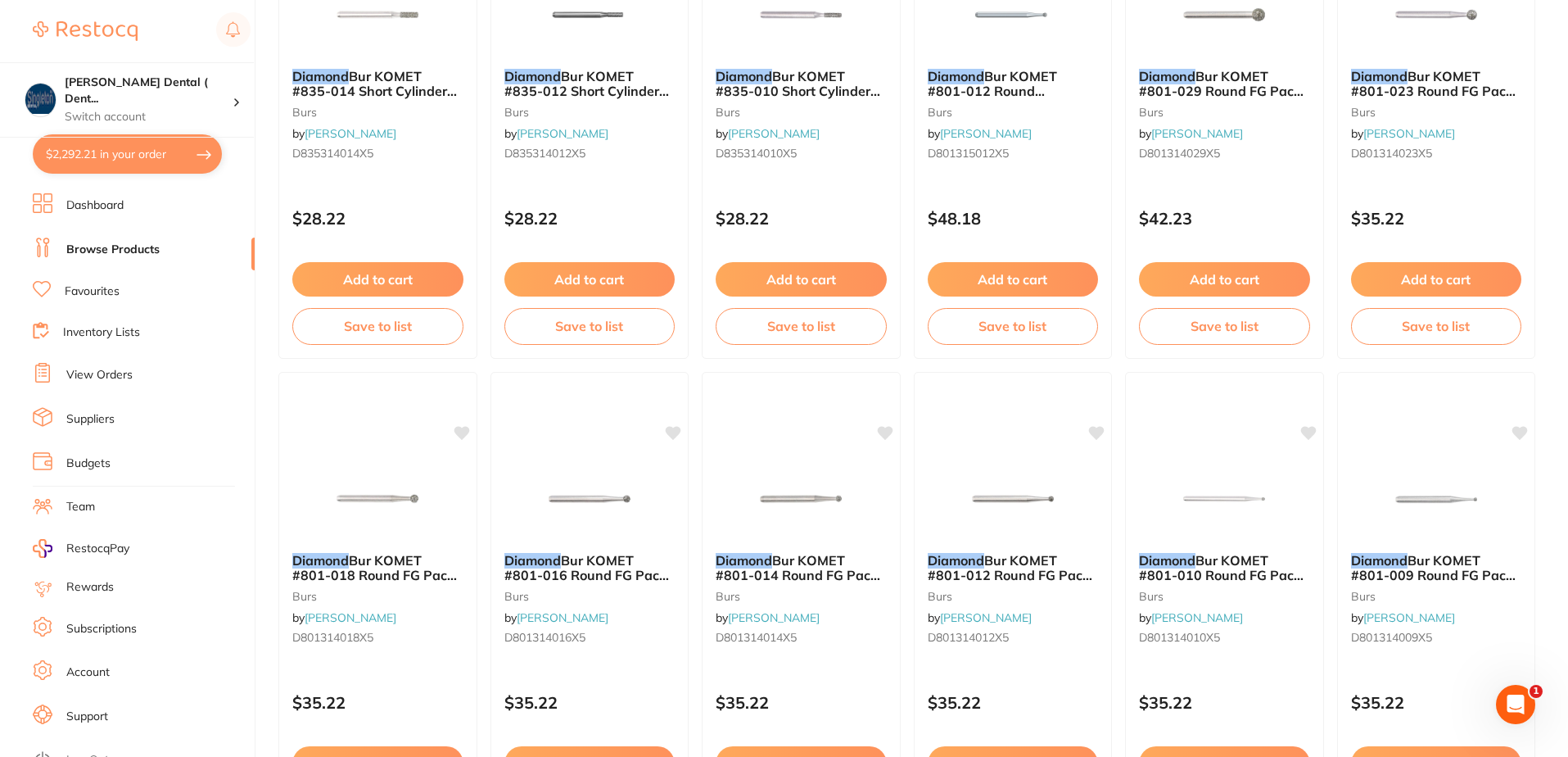
checkbox input "true"
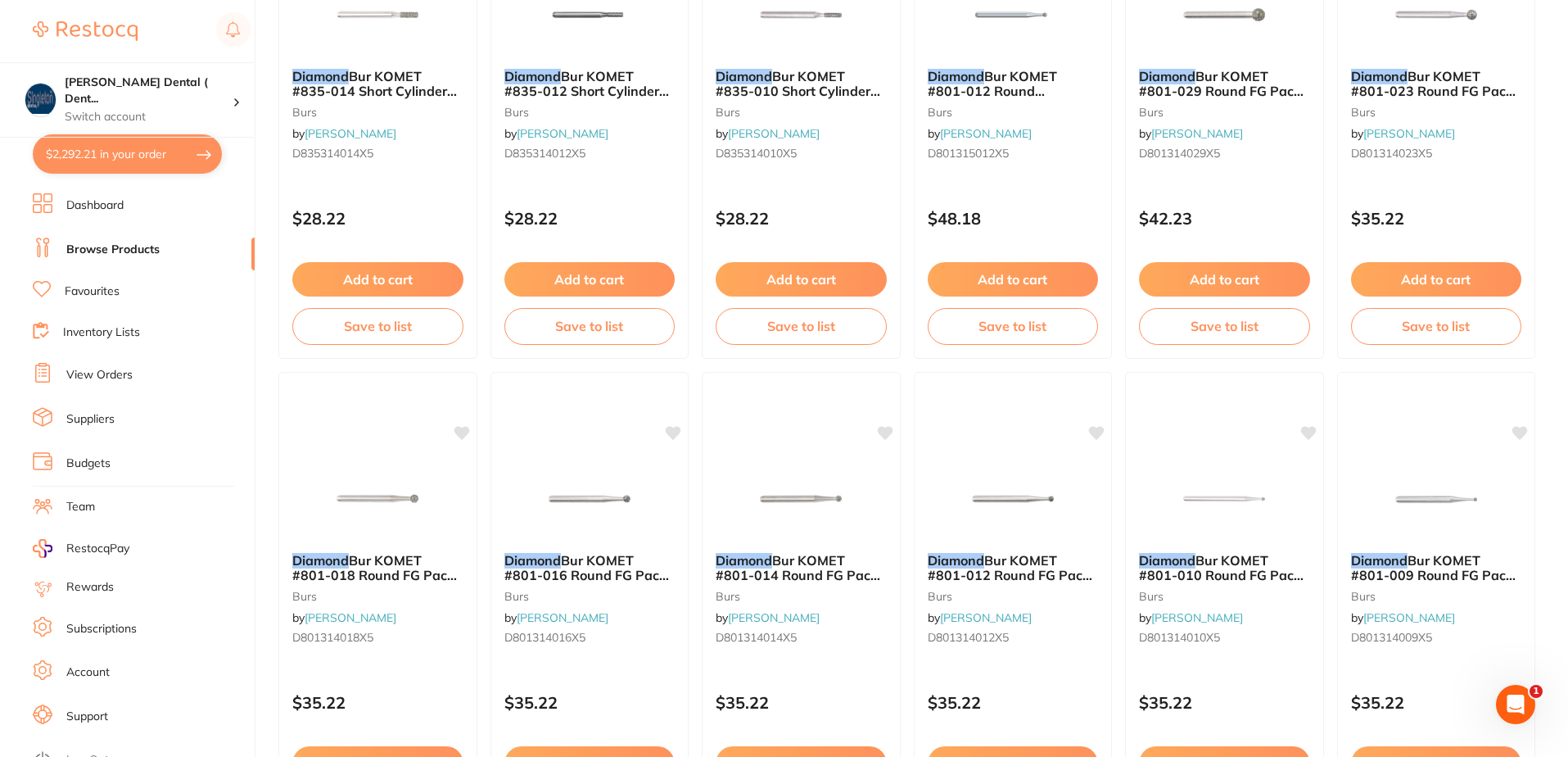
checkbox input "true"
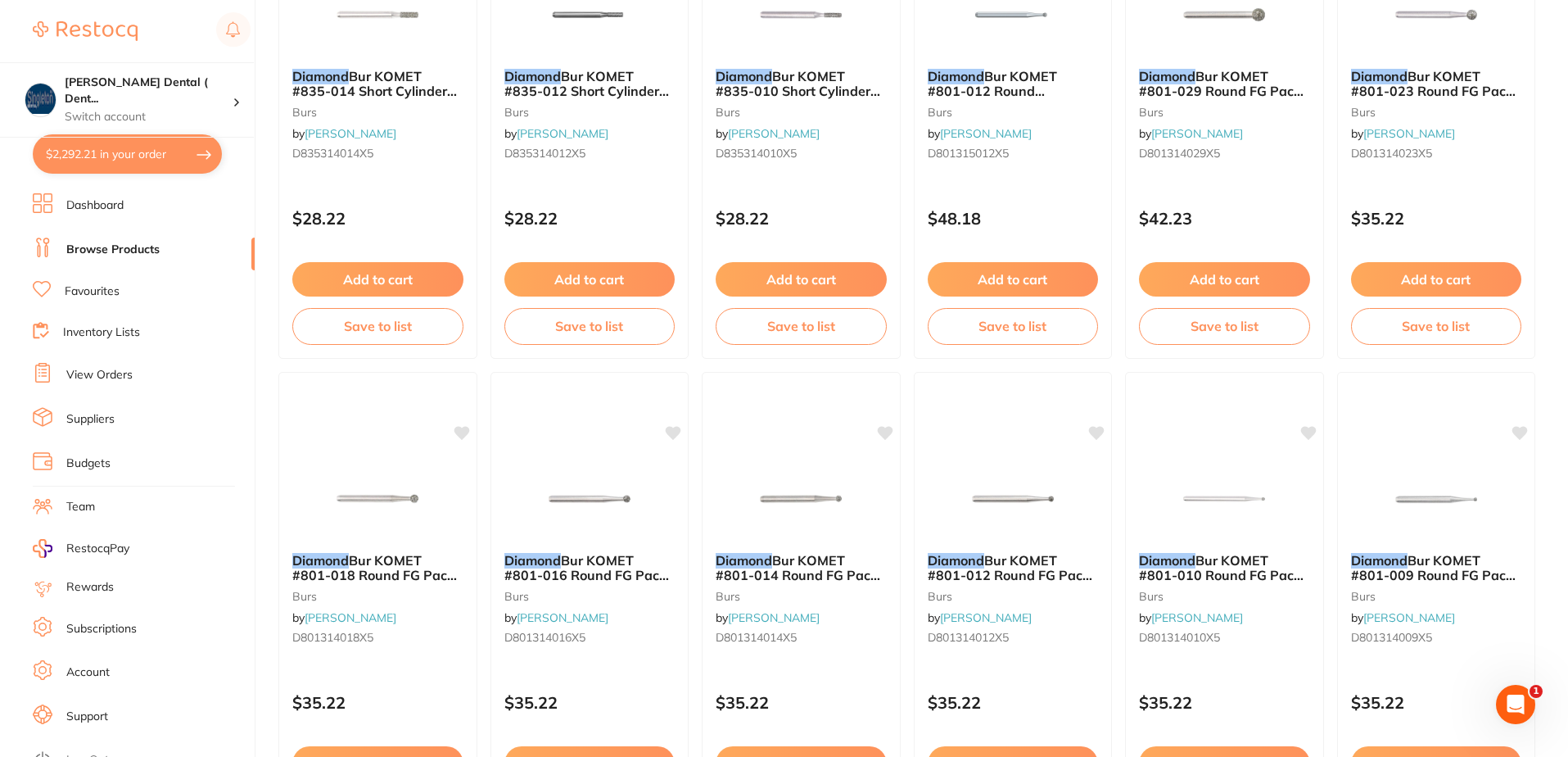
checkbox input "true"
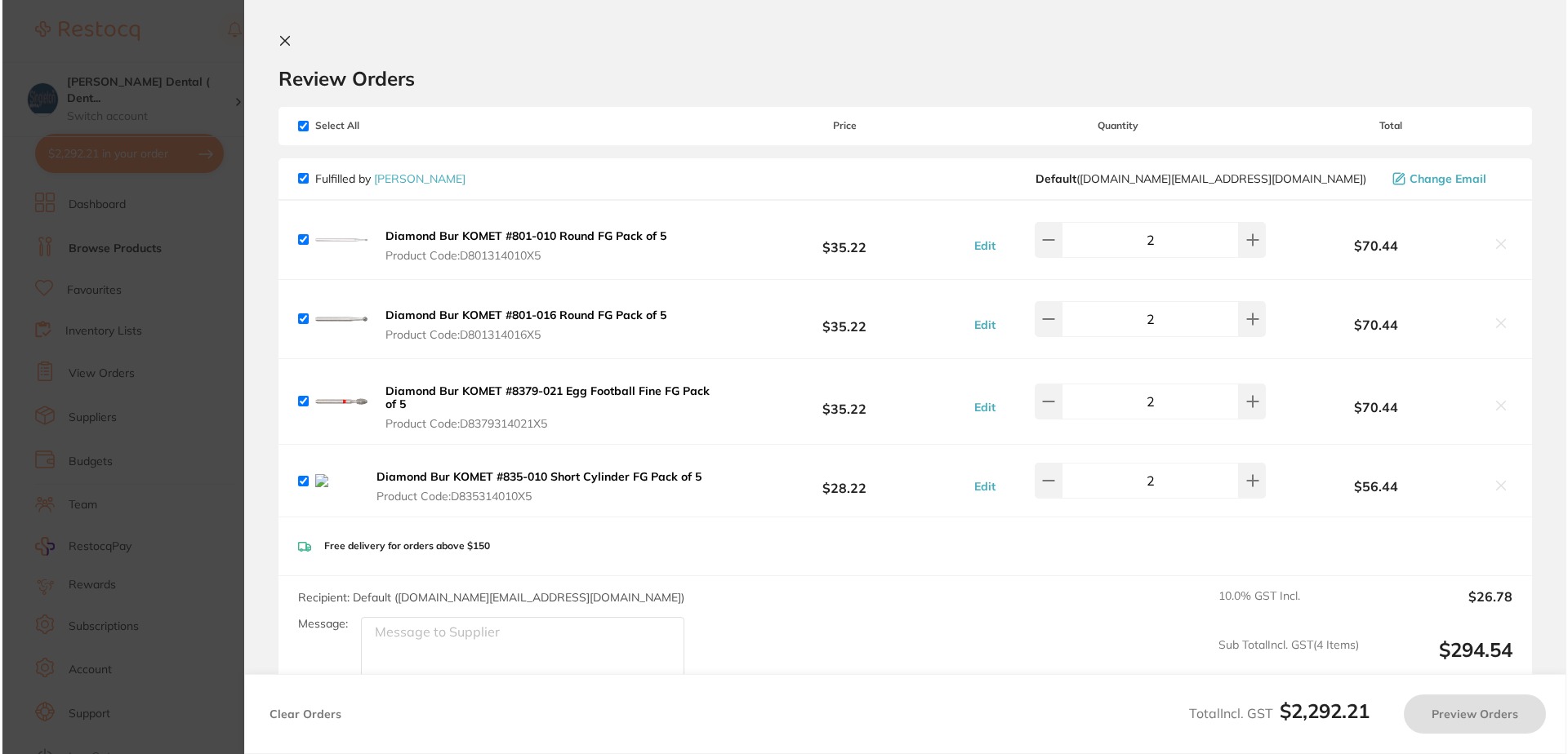
scroll to position [0, 0]
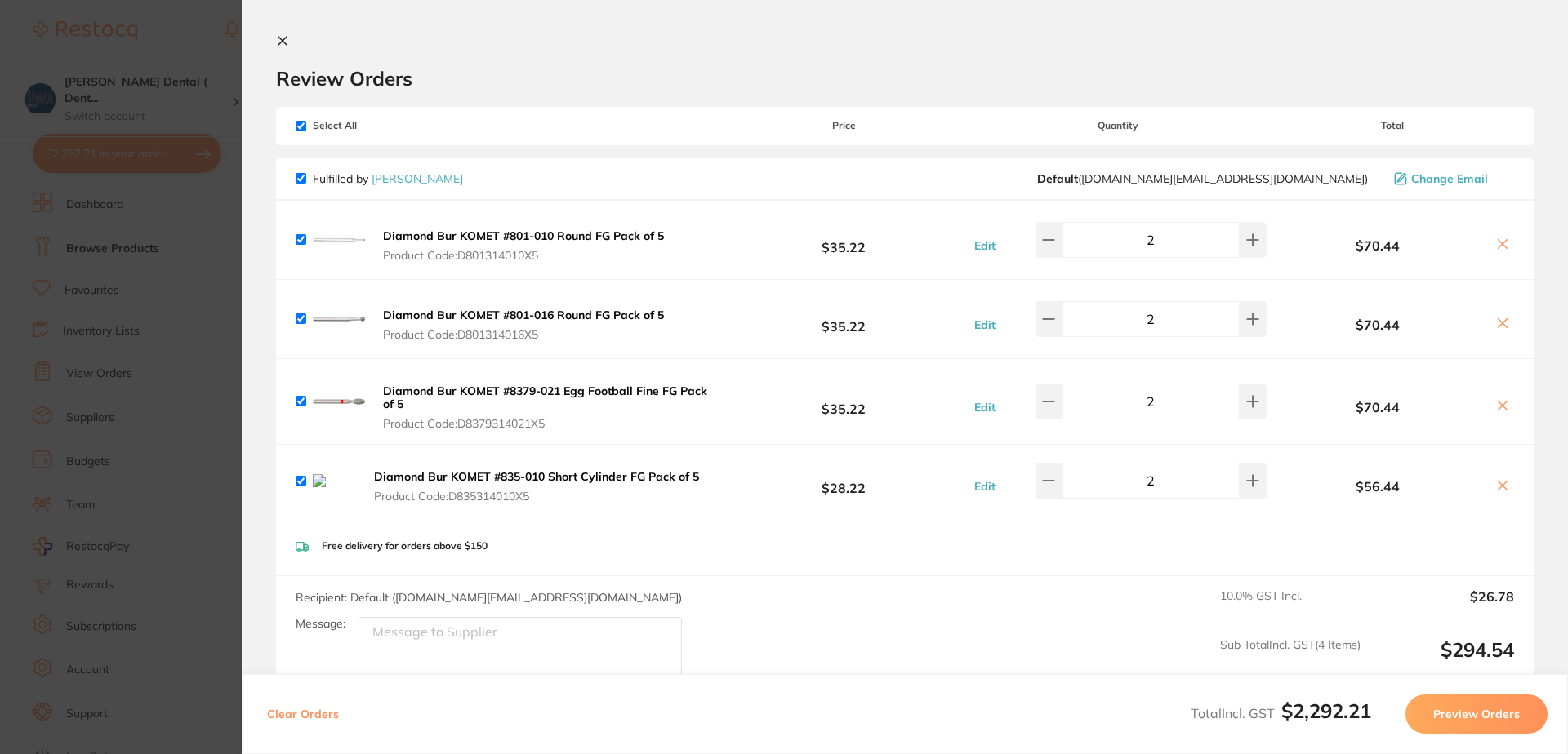
click at [1503, 485] on icon at bounding box center [1502, 485] width 13 height 13
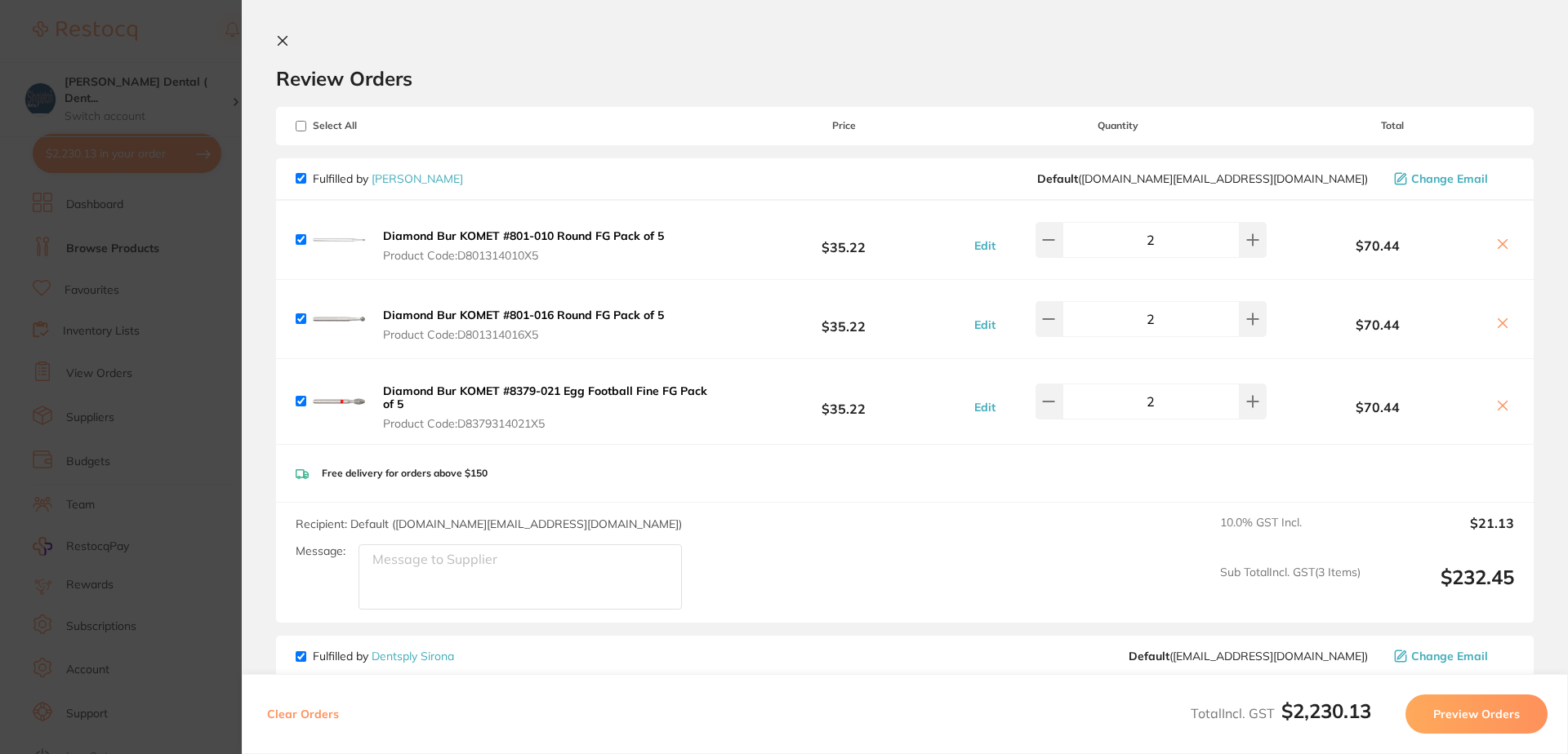
checkbox input "true"
click at [280, 40] on icon at bounding box center [282, 40] width 13 height 13
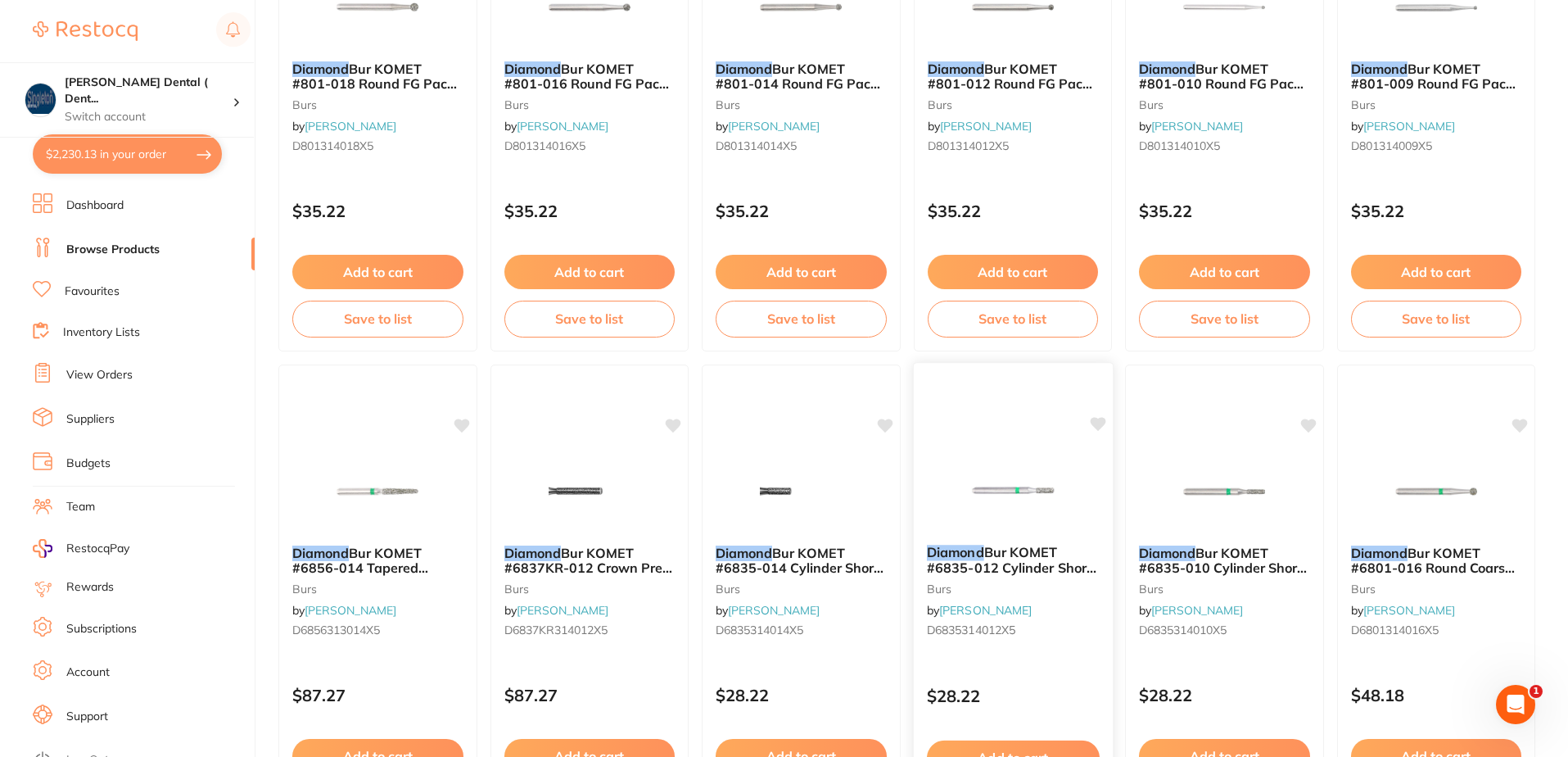
scroll to position [3822, 0]
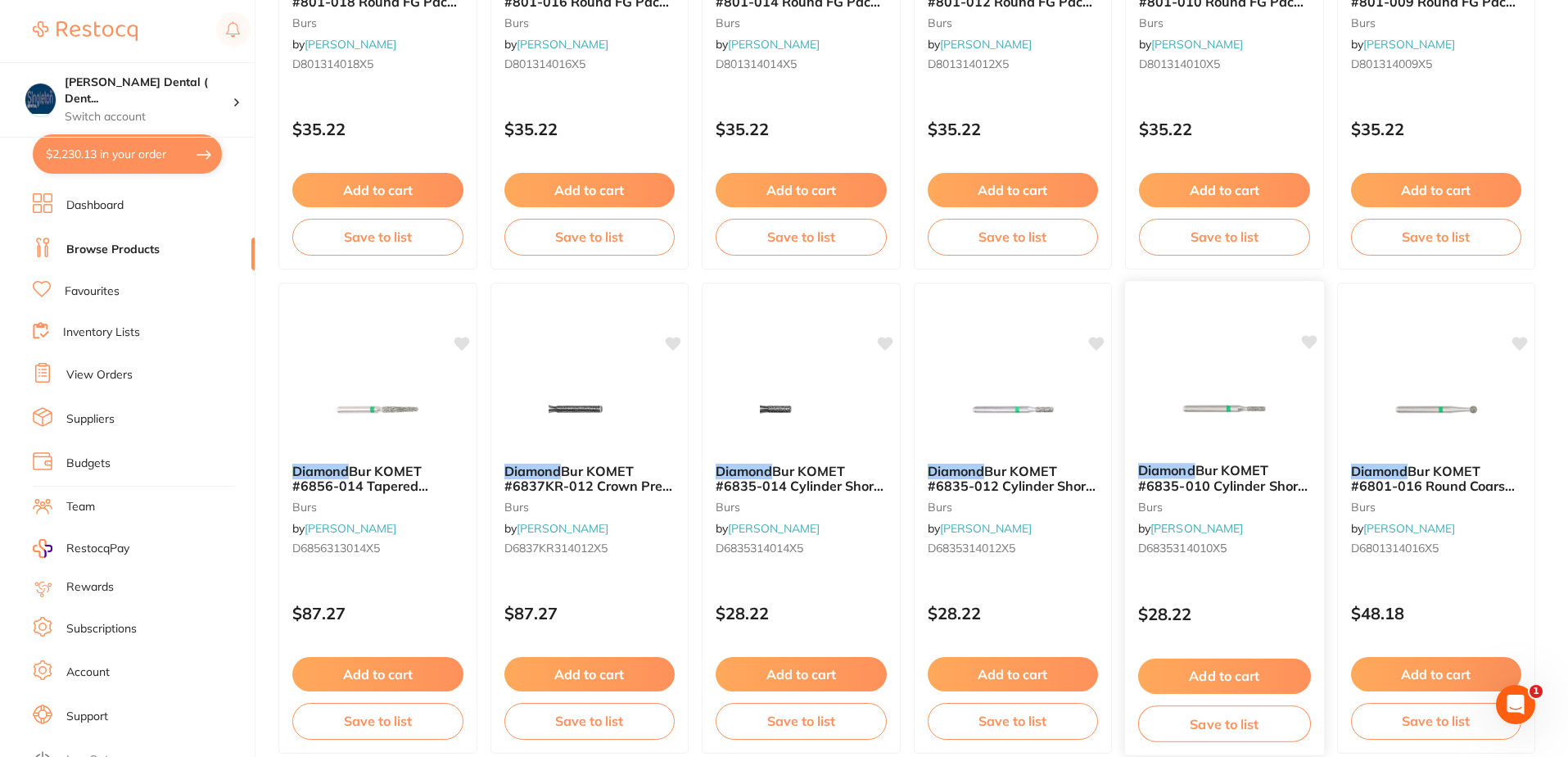
click at [1233, 675] on button "Add to cart" at bounding box center [1224, 675] width 172 height 35
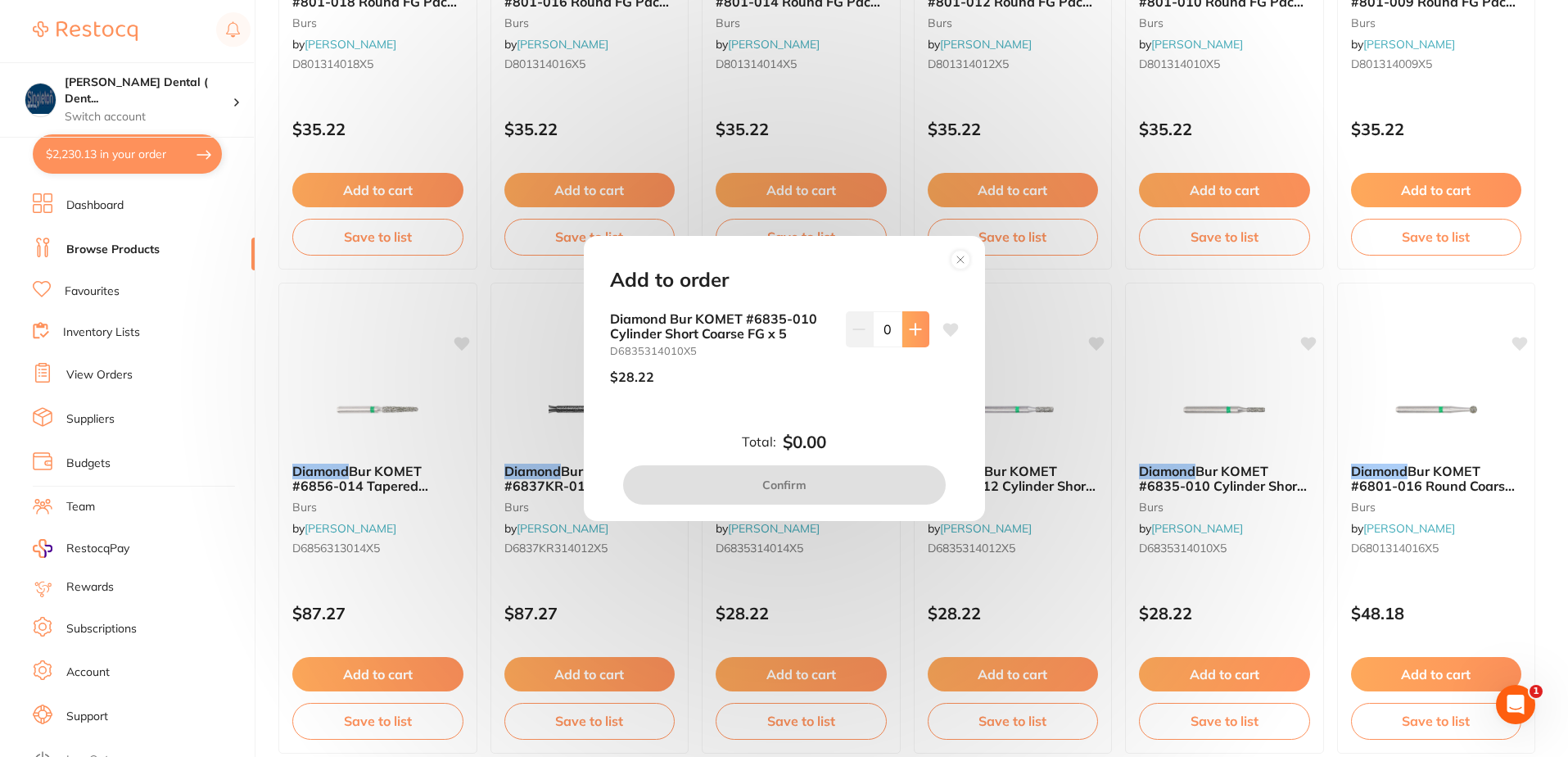
scroll to position [0, 0]
click at [909, 333] on icon at bounding box center [915, 329] width 13 height 13
type input "2"
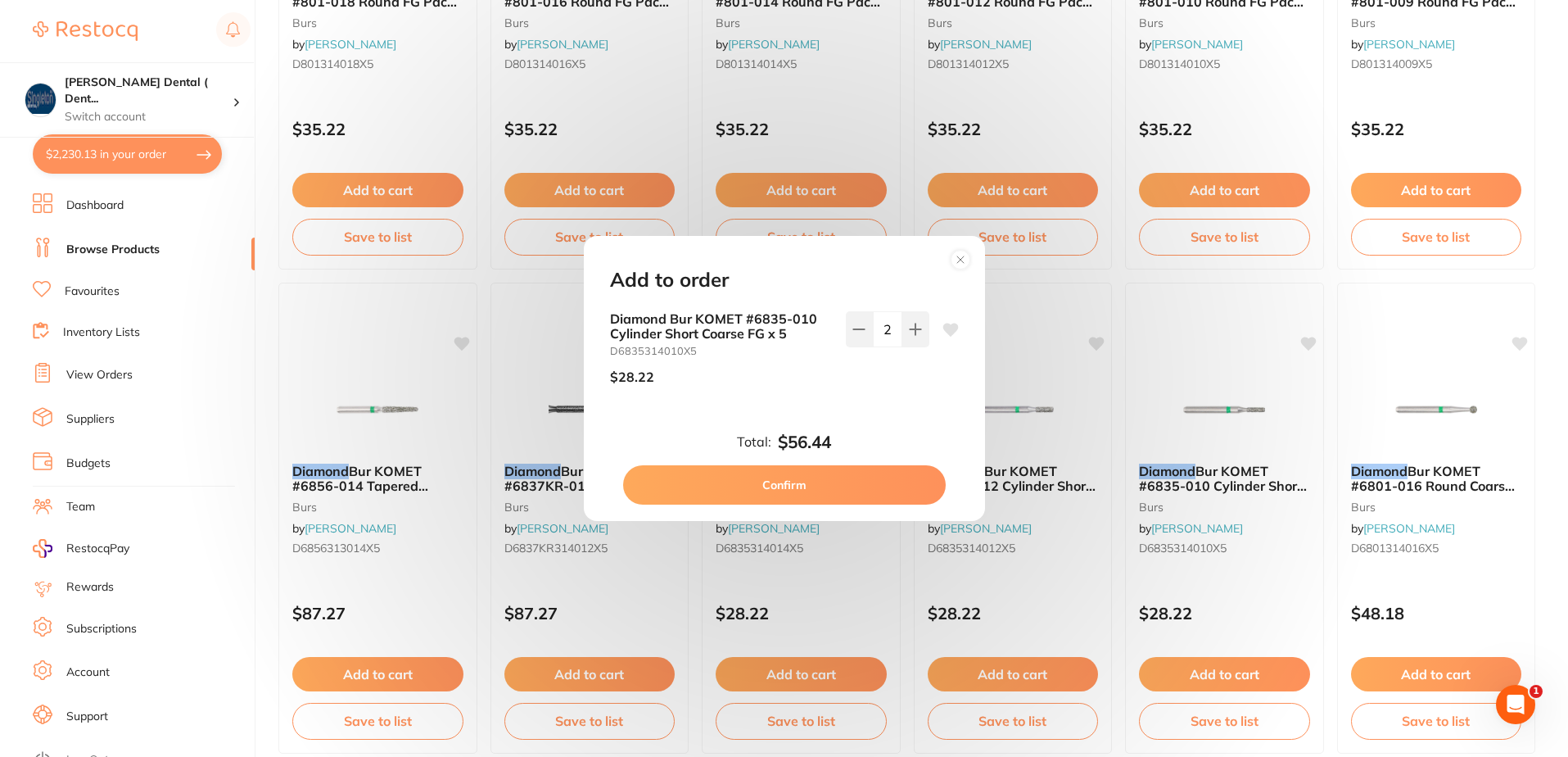
click at [946, 331] on icon at bounding box center [950, 329] width 15 height 13
click at [820, 483] on button "Confirm" at bounding box center [784, 485] width 323 height 39
checkbox input "false"
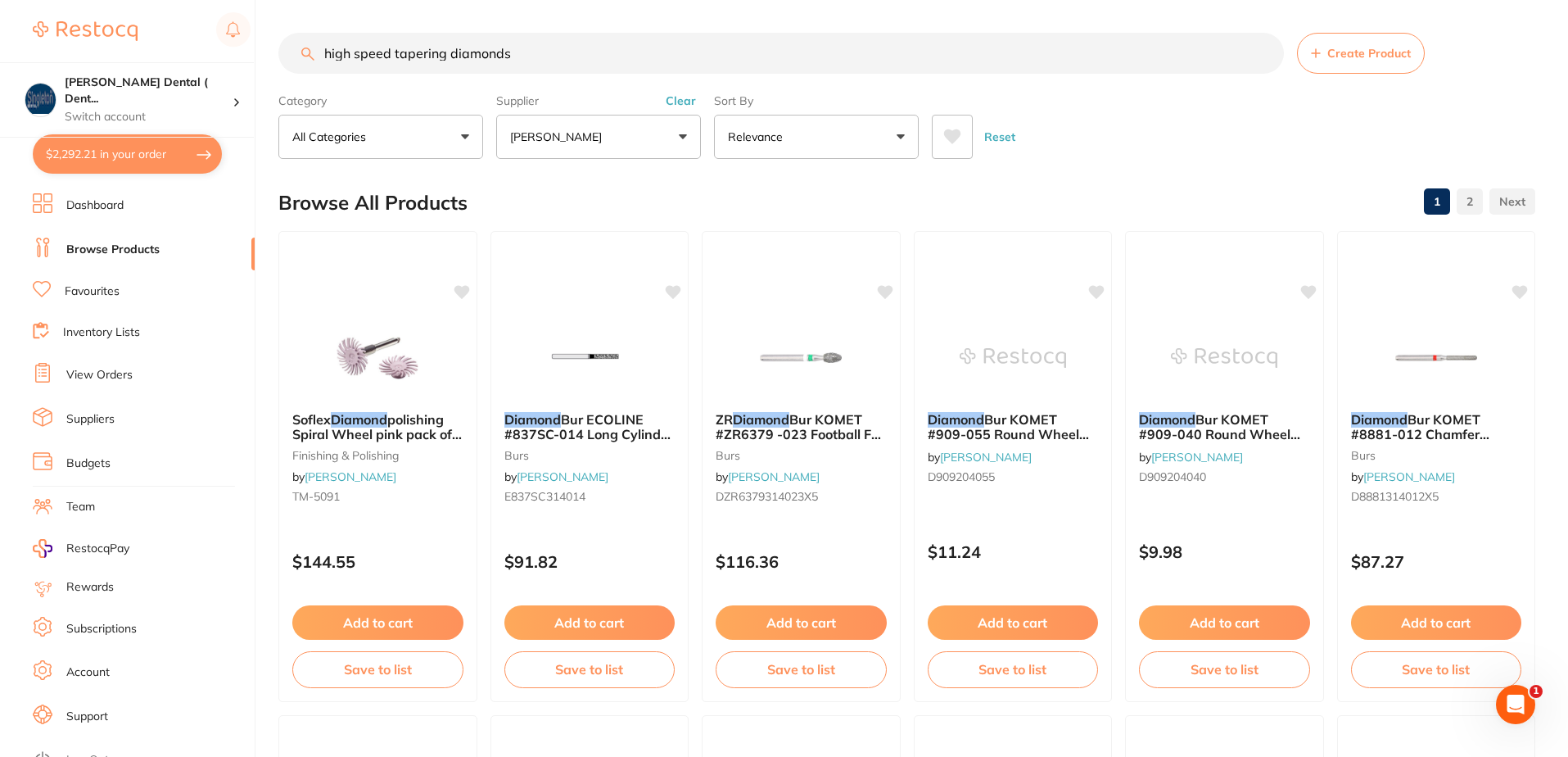
drag, startPoint x: 460, startPoint y: 47, endPoint x: 460, endPoint y: 64, distance: 17.0
click at [448, 60] on input "high speed tapering diamonds" at bounding box center [781, 53] width 1005 height 41
drag, startPoint x: 518, startPoint y: 59, endPoint x: 270, endPoint y: 45, distance: 248.4
click at [274, 39] on div "$2,292.21 [PERSON_NAME] Dental ( Dent... Switch account [PERSON_NAME] Dental ( …" at bounding box center [784, 378] width 1568 height 757
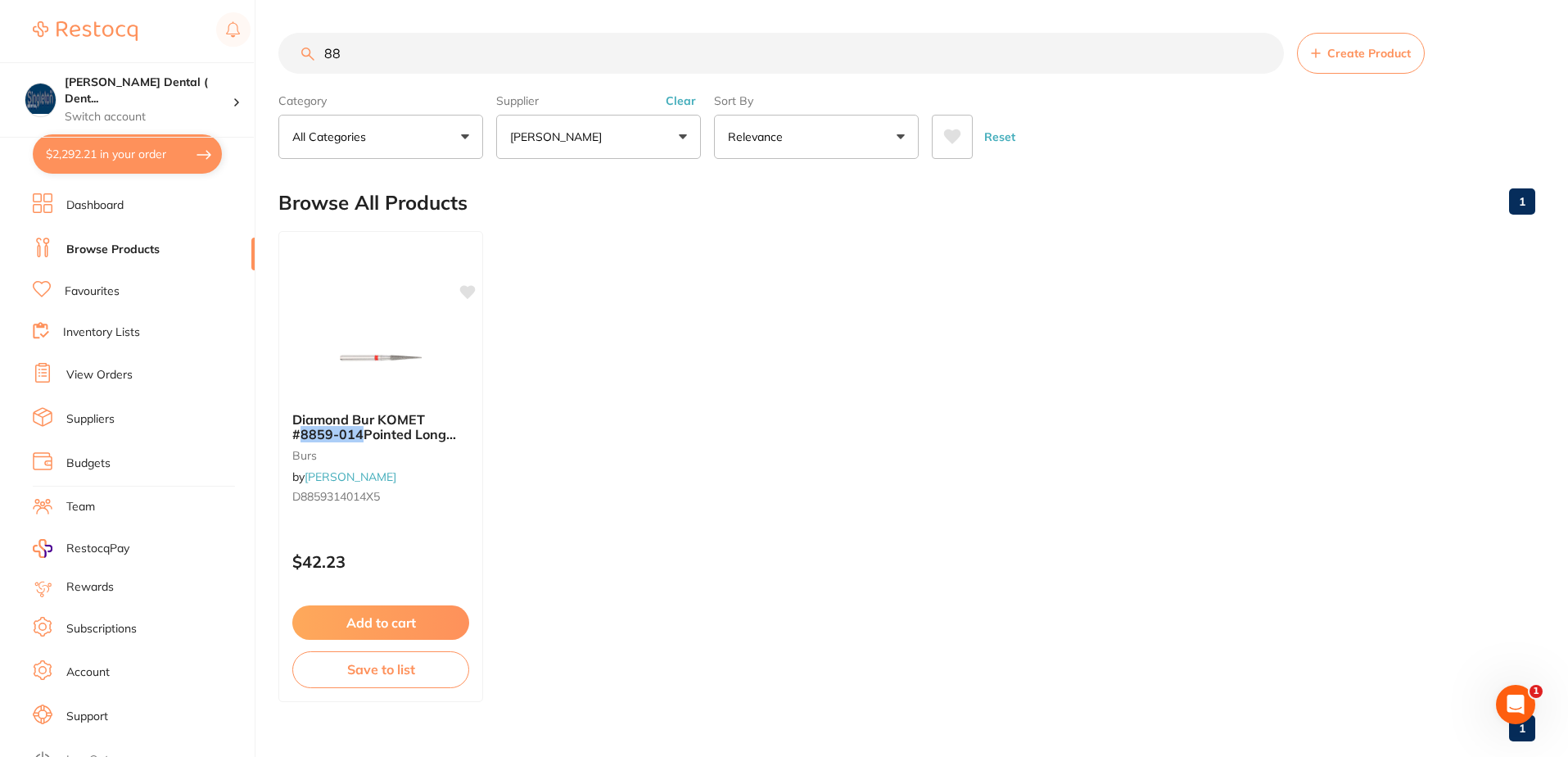
type input "8"
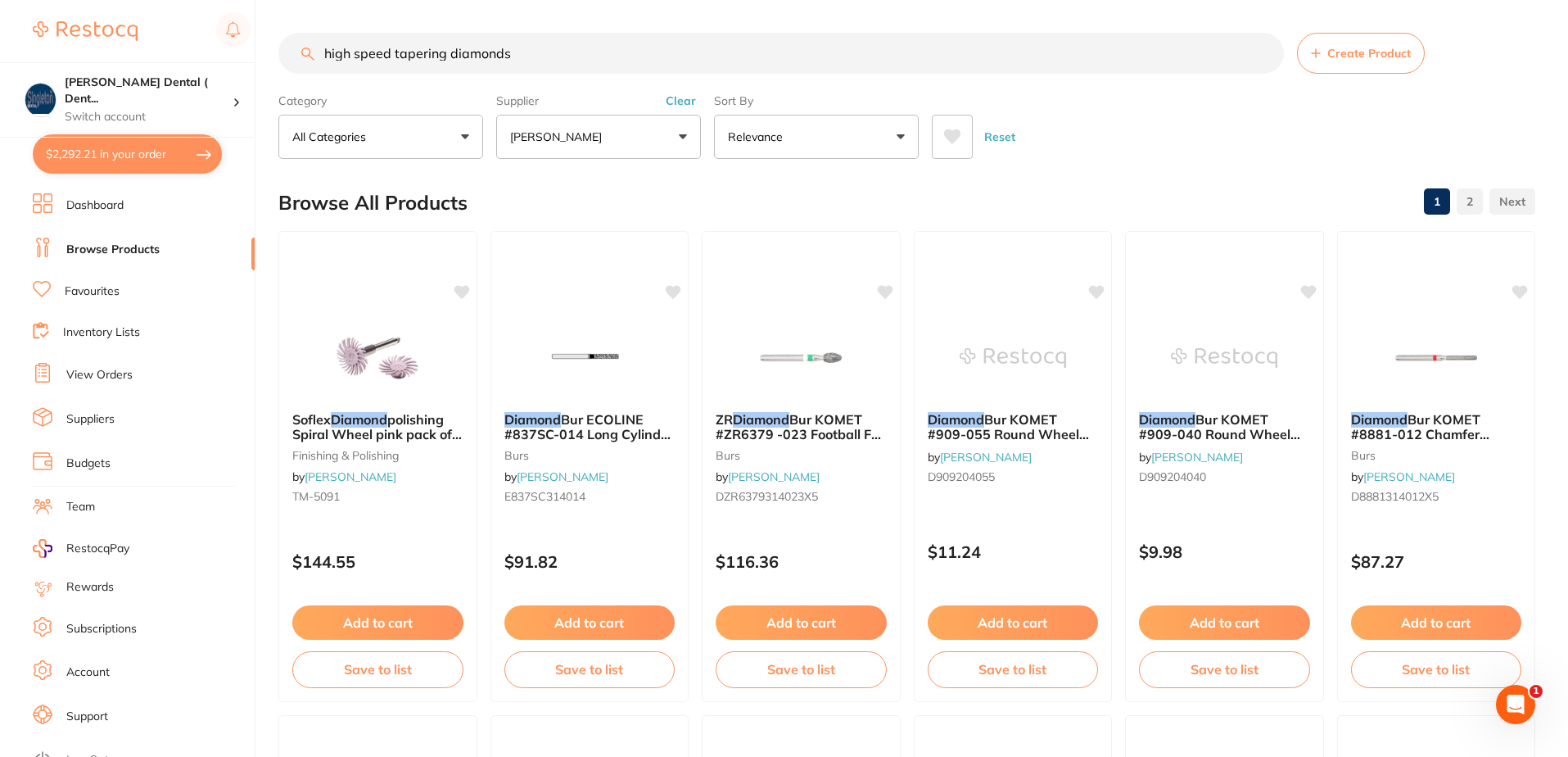
drag, startPoint x: 530, startPoint y: 47, endPoint x: 273, endPoint y: 58, distance: 257.2
click at [277, 58] on div "$2,292.21 [PERSON_NAME] Dental ( Dent... Switch account [PERSON_NAME] Dental ( …" at bounding box center [784, 378] width 1568 height 757
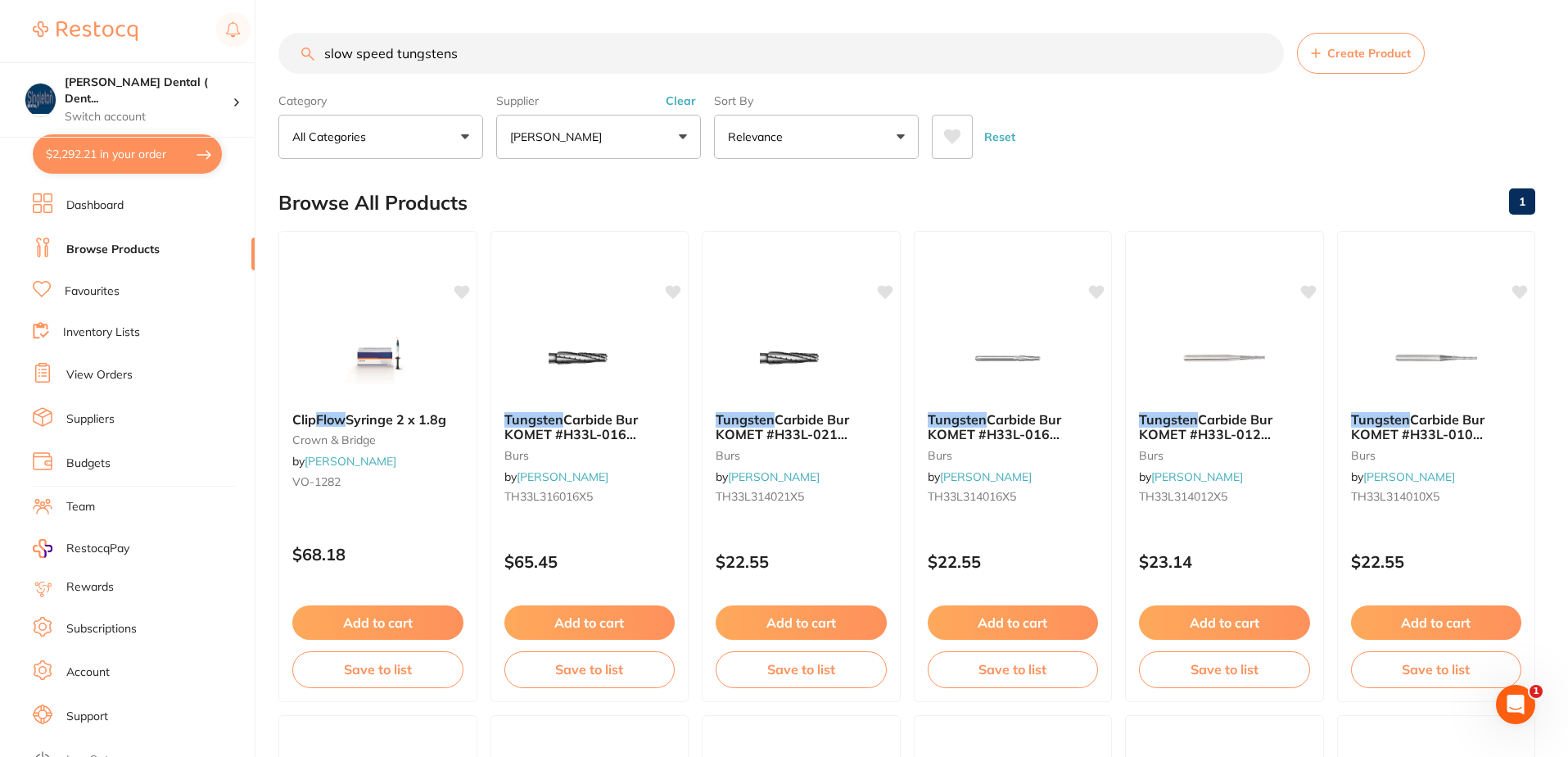
click at [395, 55] on input "slow speed tungstens" at bounding box center [781, 53] width 1005 height 41
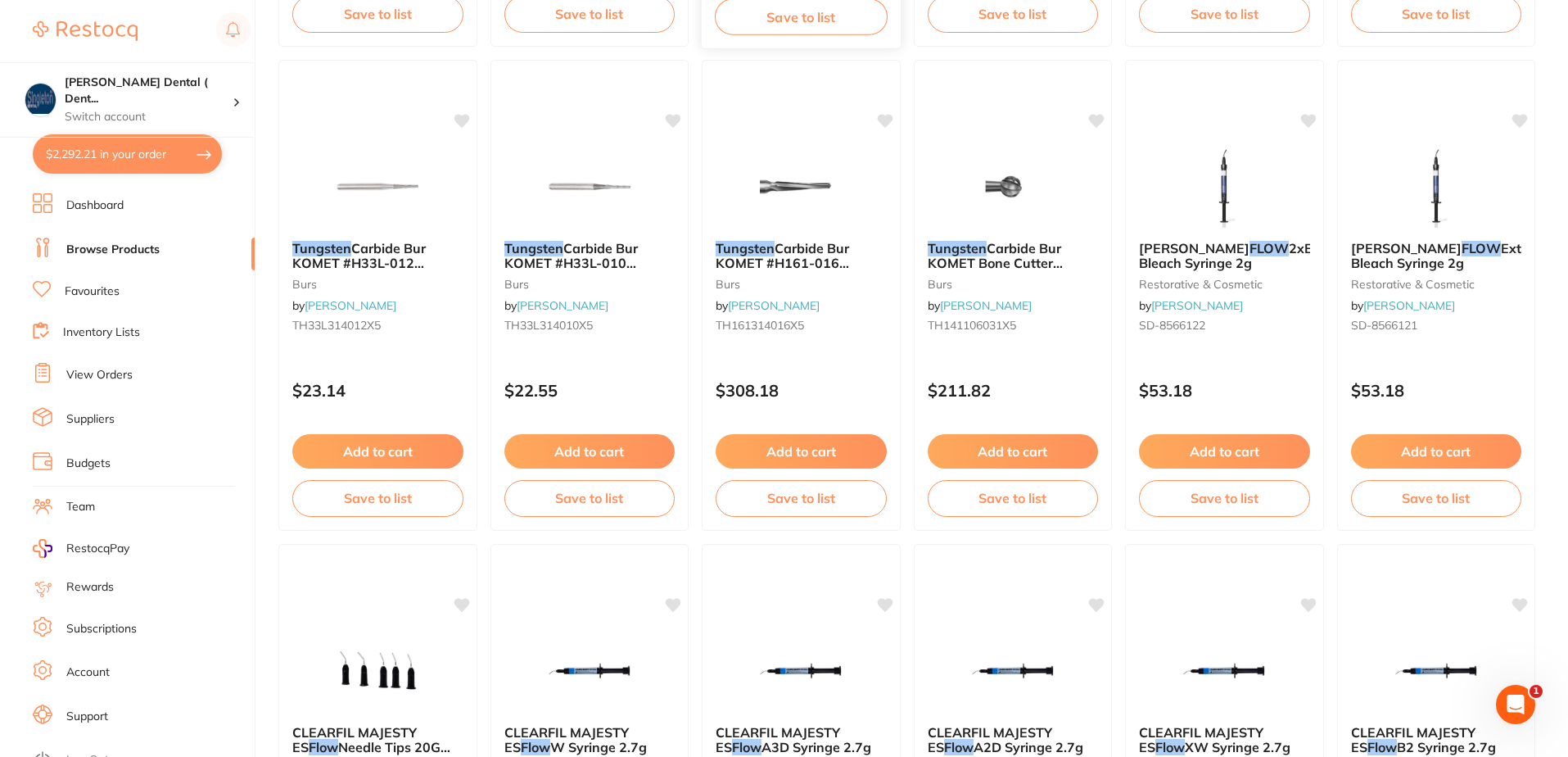
scroll to position [409, 0]
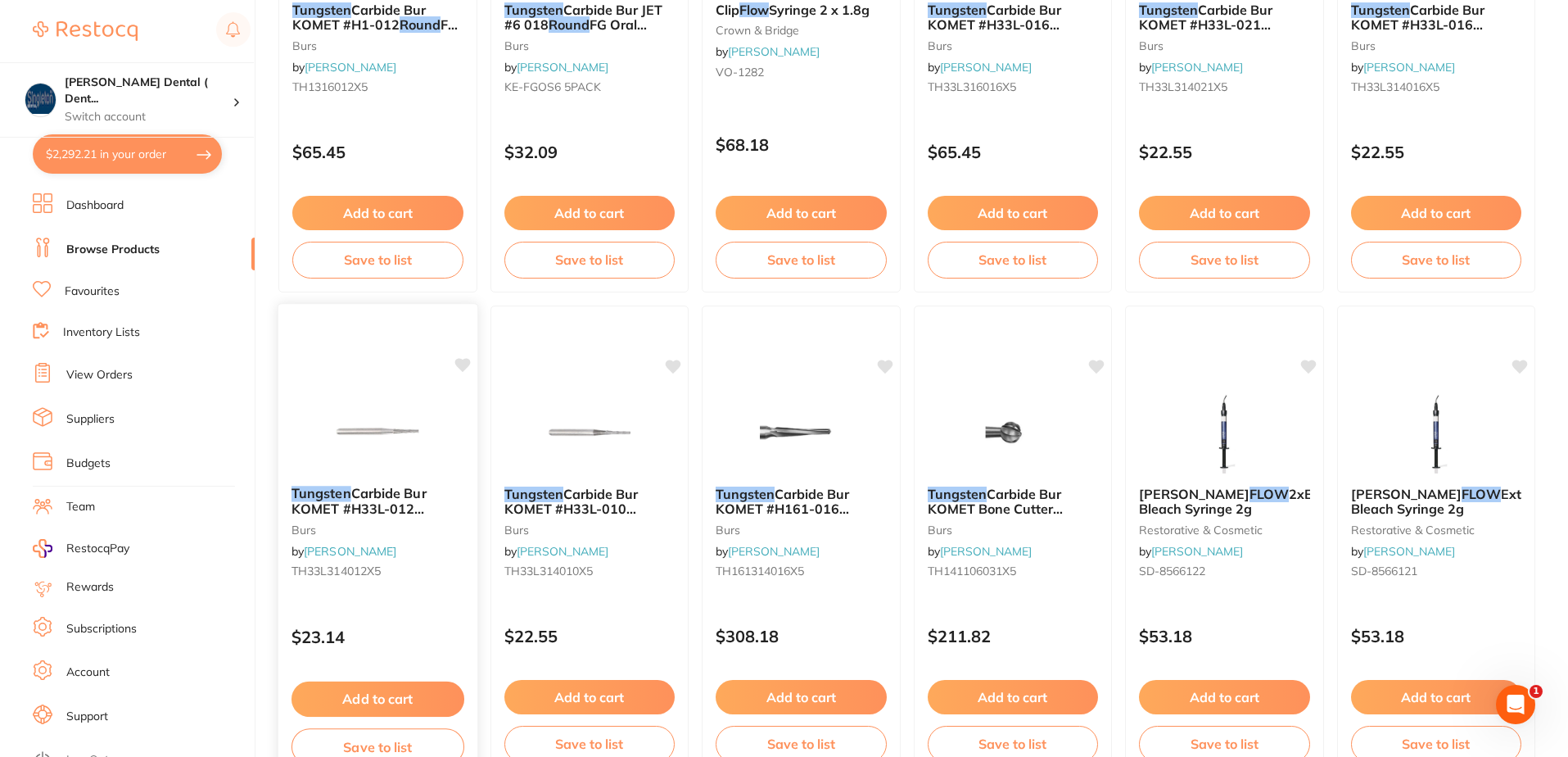
type input "slow speed round tungstens"
